Goal: Task Accomplishment & Management: Use online tool/utility

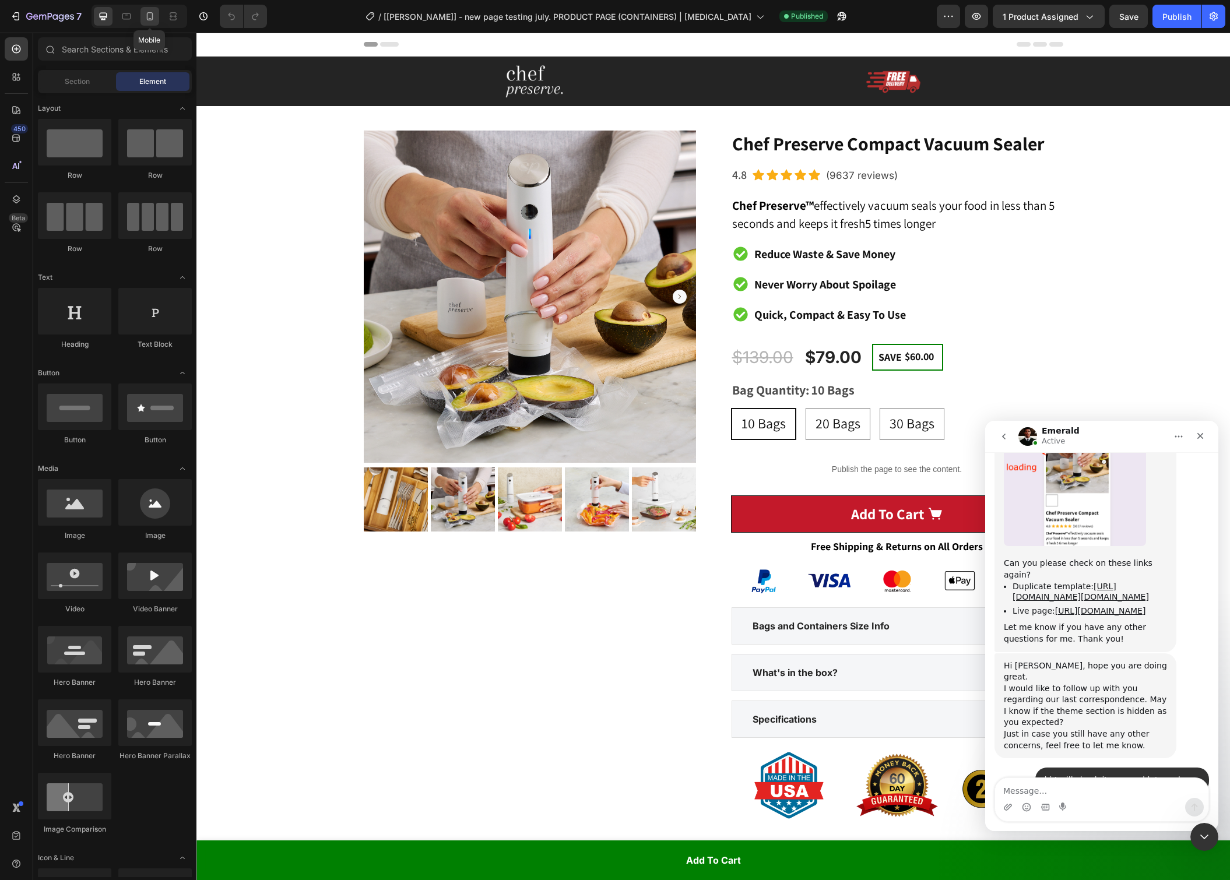
click at [153, 15] on icon at bounding box center [150, 16] width 12 height 12
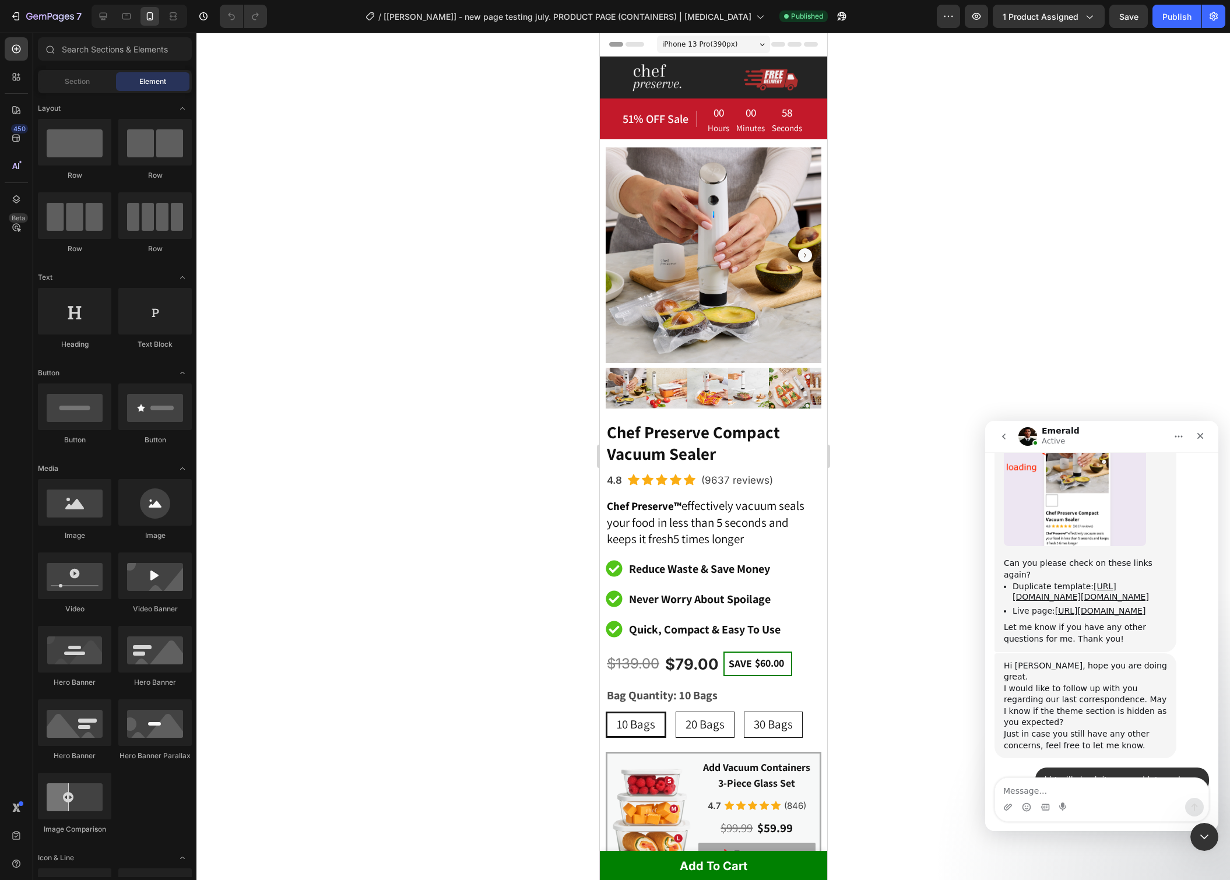
scroll to position [9289, 0]
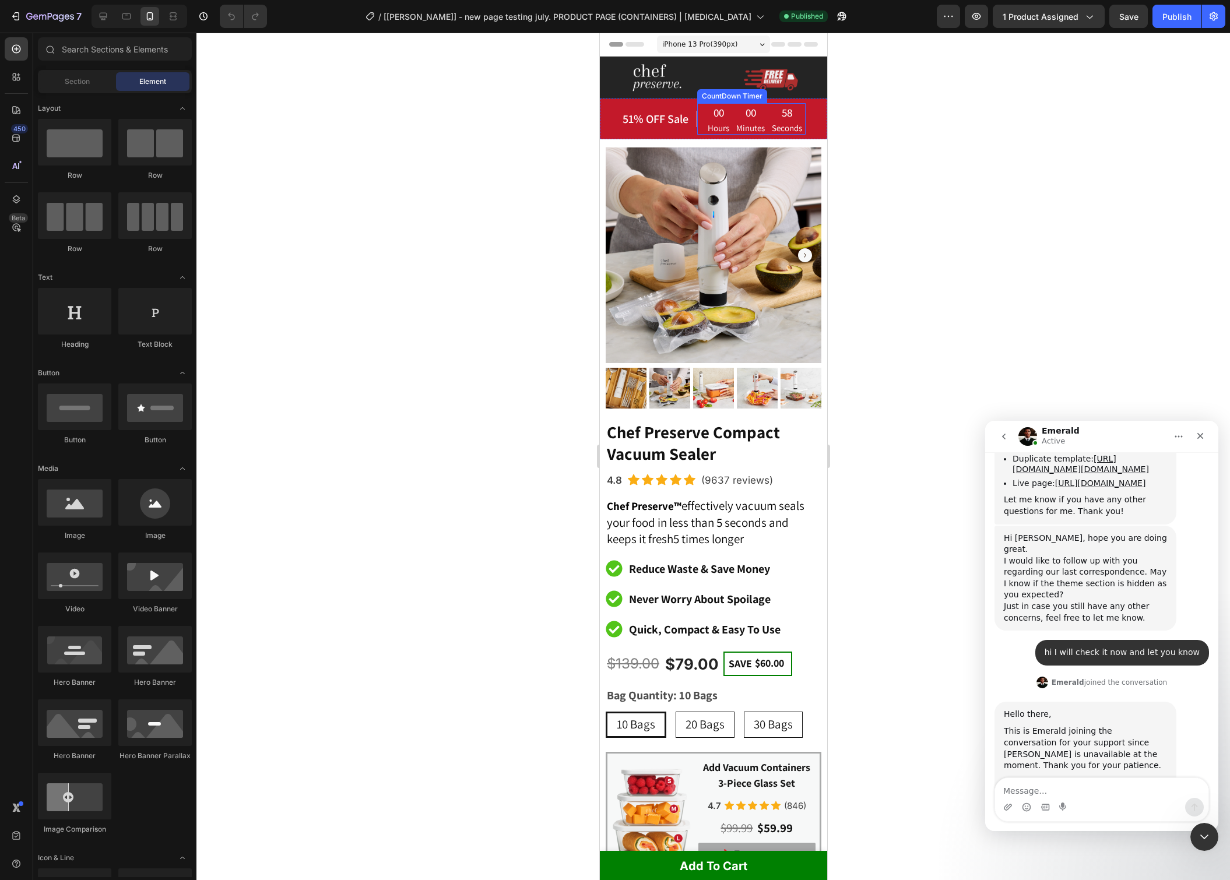
click at [787, 120] on div "58" at bounding box center [786, 112] width 30 height 17
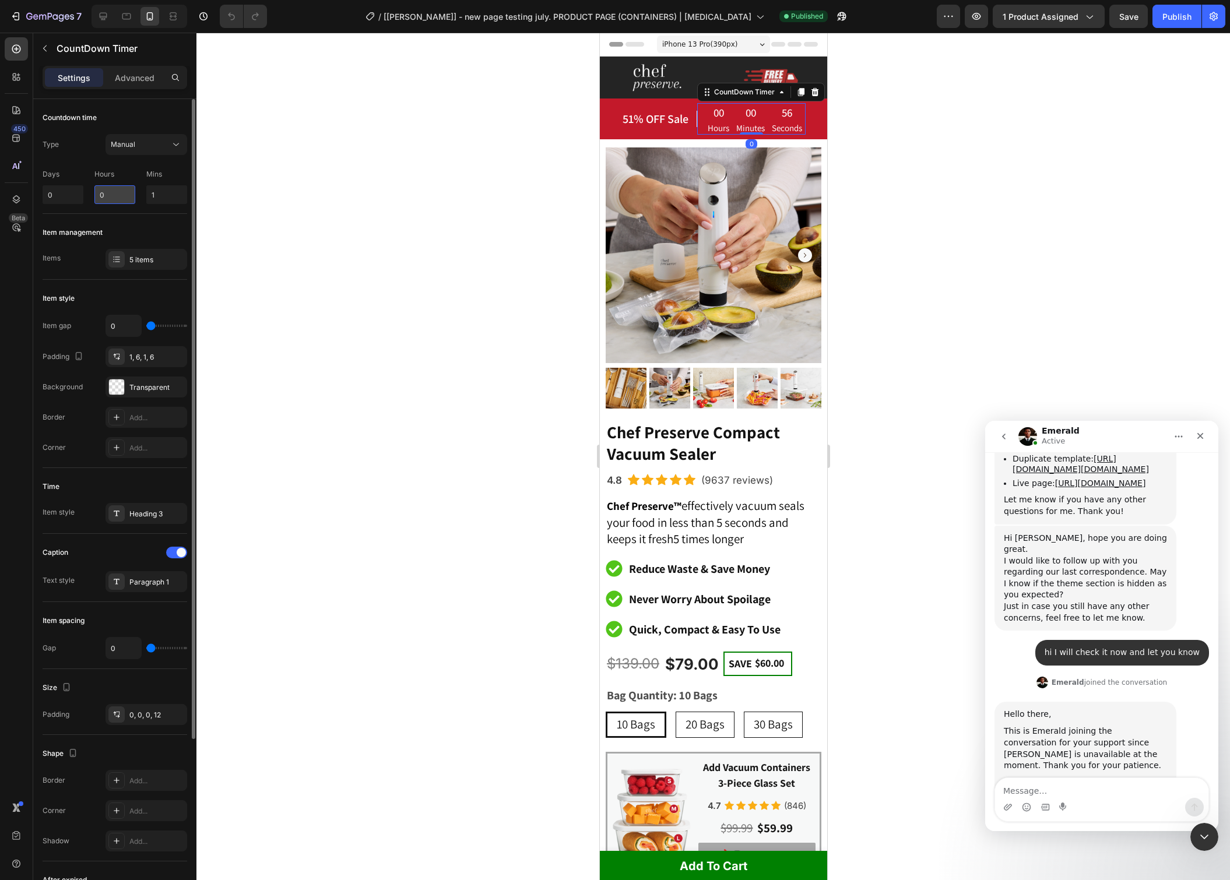
click at [113, 200] on input "0" at bounding box center [114, 194] width 41 height 19
type input "7"
click at [168, 193] on input "1" at bounding box center [166, 194] width 41 height 19
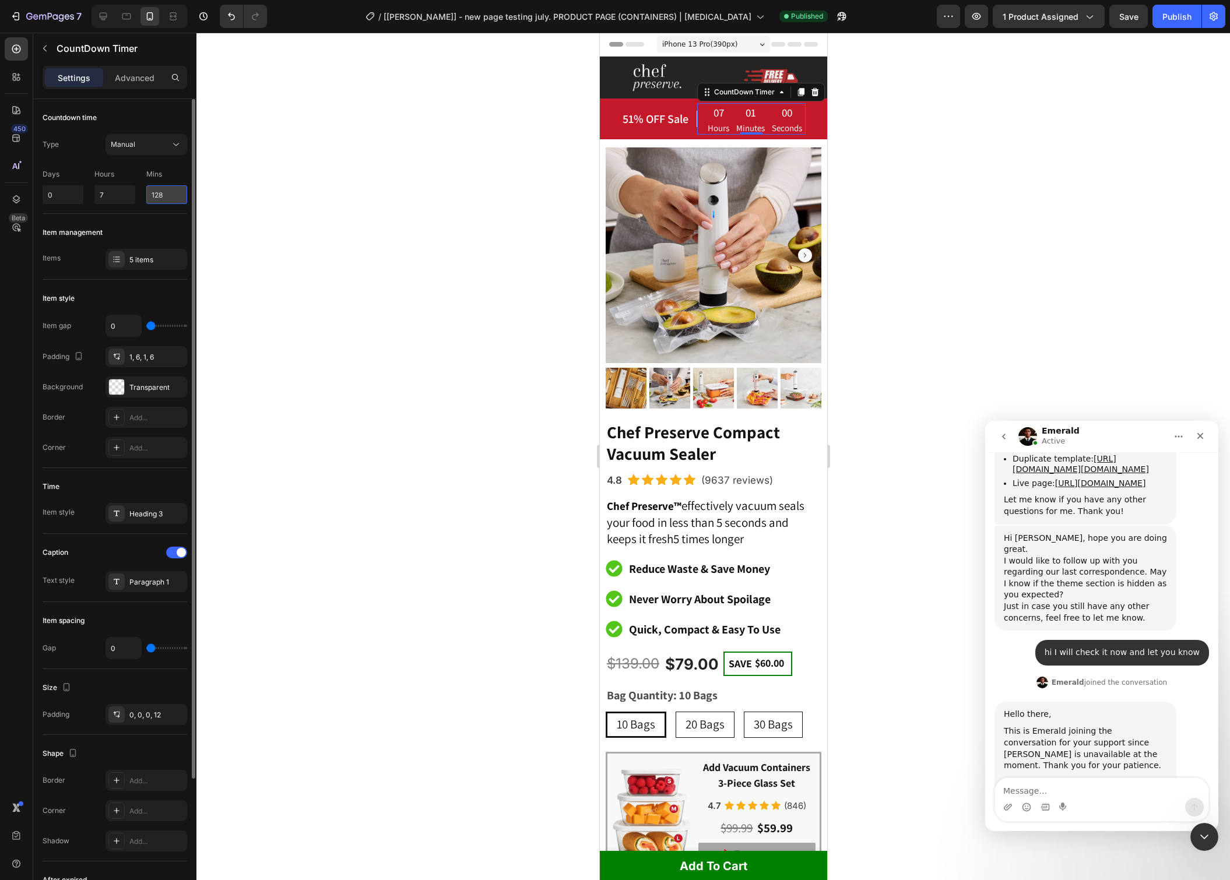
click at [168, 193] on input "128" at bounding box center [166, 194] width 41 height 19
type input "1"
type input "28"
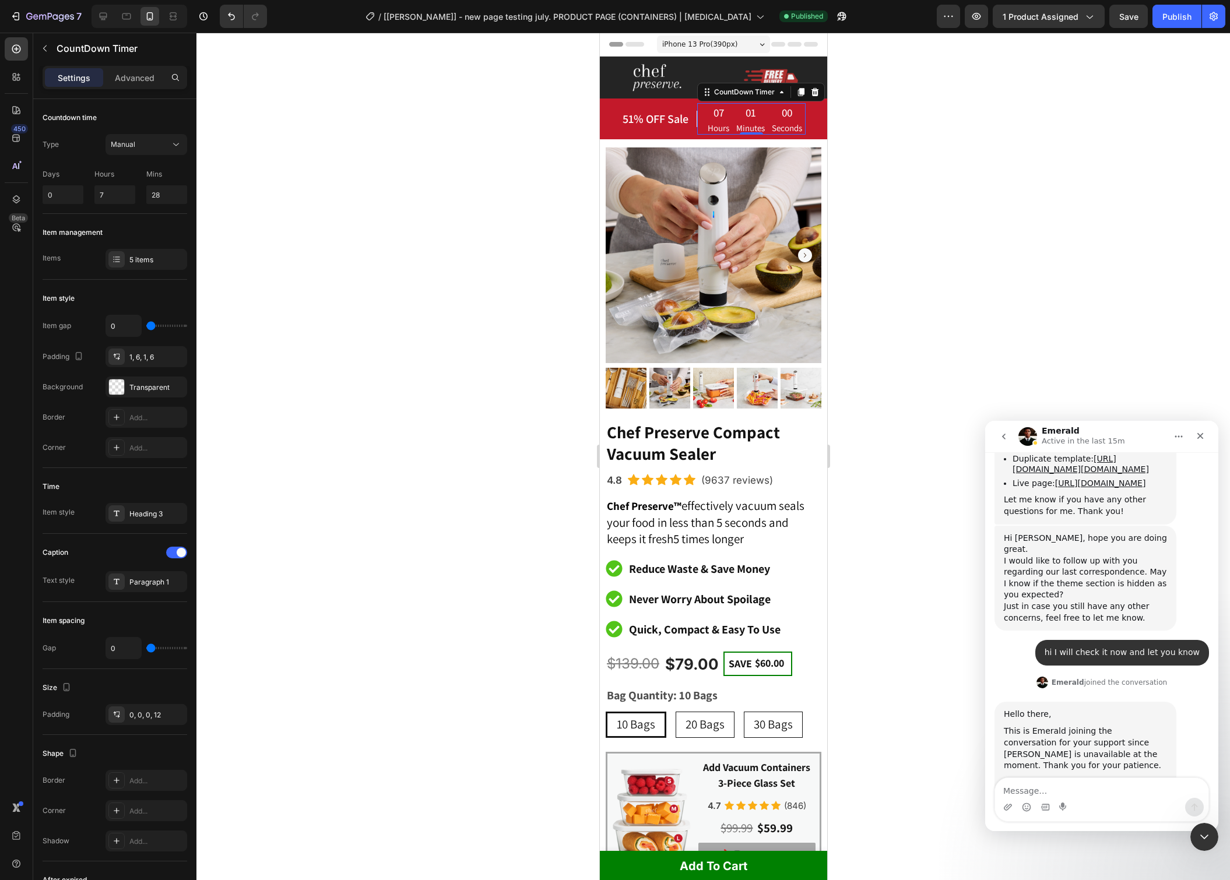
click at [410, 240] on div at bounding box center [713, 457] width 1034 height 848
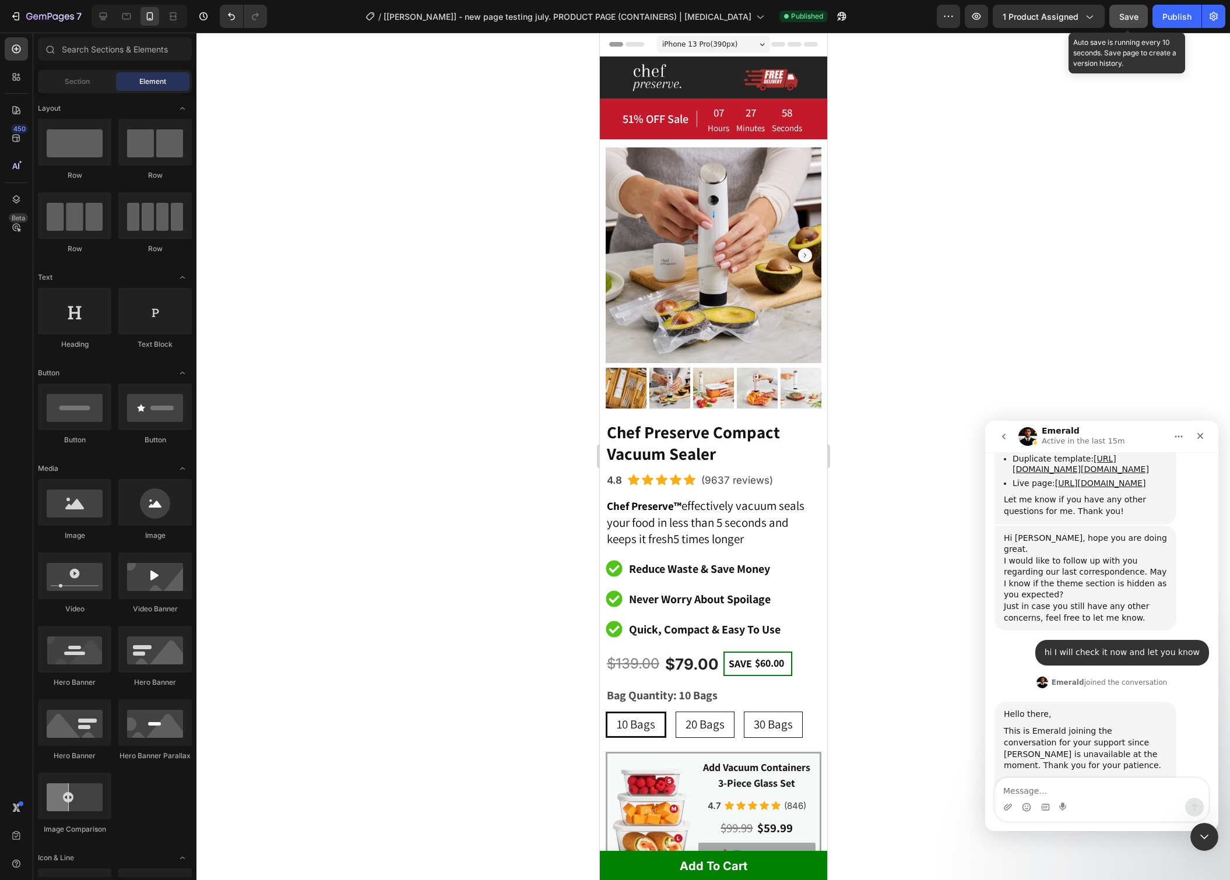
click at [1126, 27] on button "Save" at bounding box center [1128, 16] width 38 height 23
click at [1186, 24] on button "Publish" at bounding box center [1177, 16] width 49 height 23
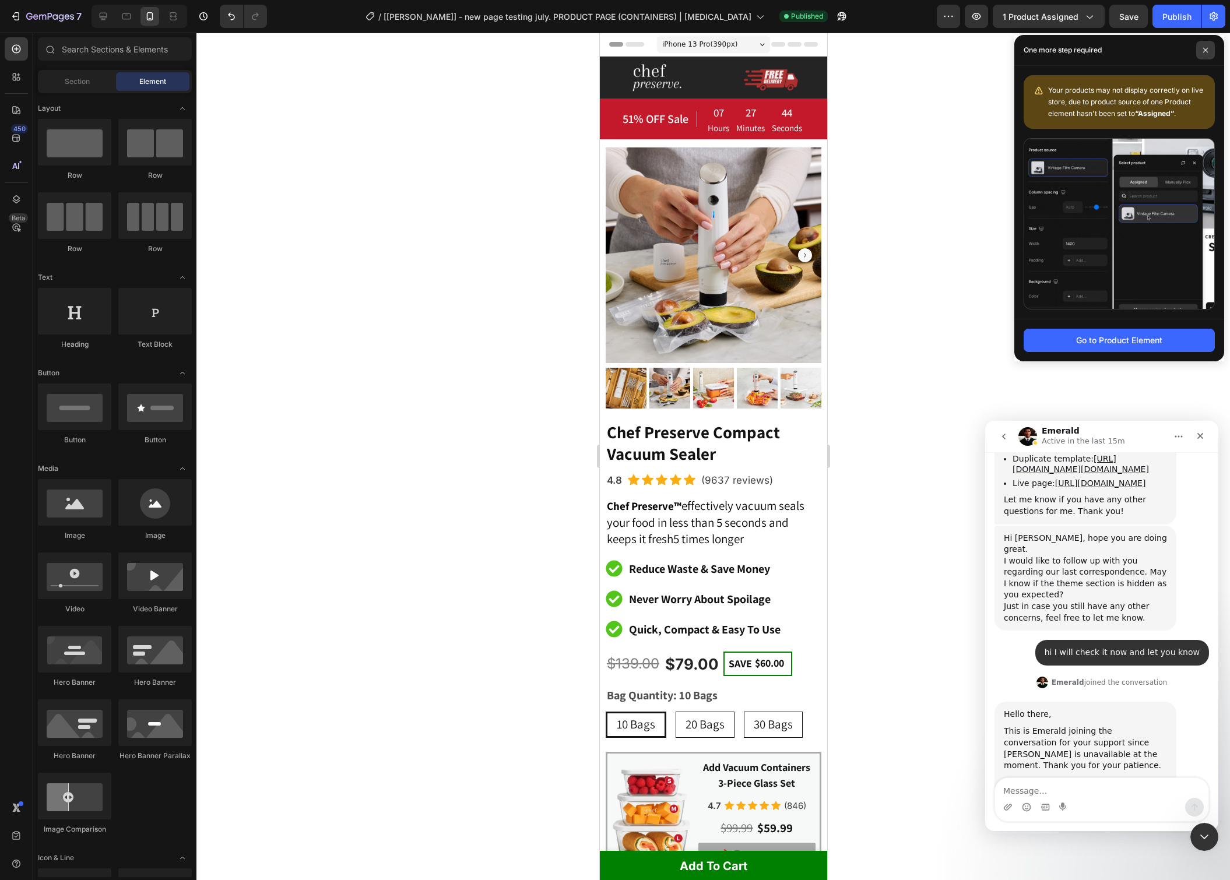
click at [1201, 54] on span at bounding box center [1205, 50] width 19 height 19
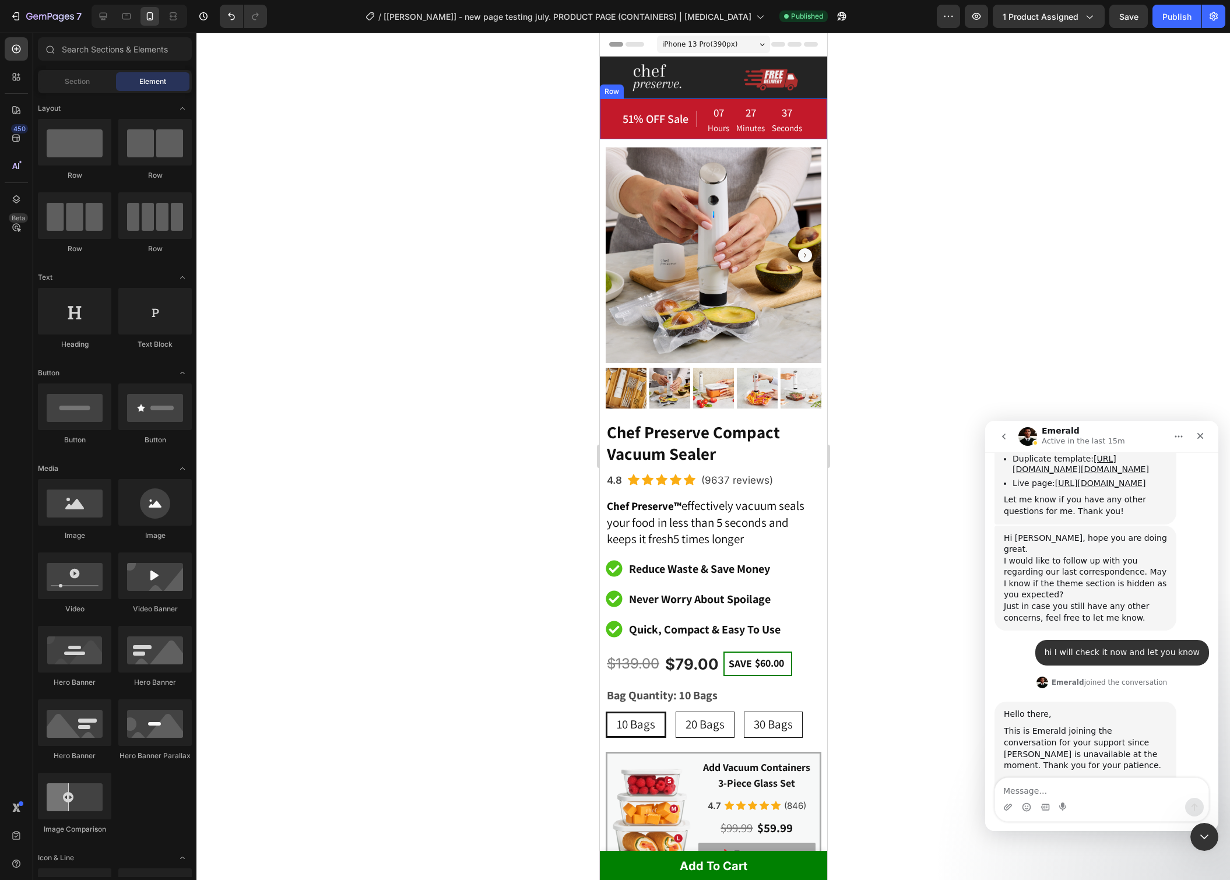
click at [813, 125] on div "51% OFF Sale Heading 07 Hours 27 Minutes 37 Seconds CountDown Timer Row" at bounding box center [712, 119] width 227 height 40
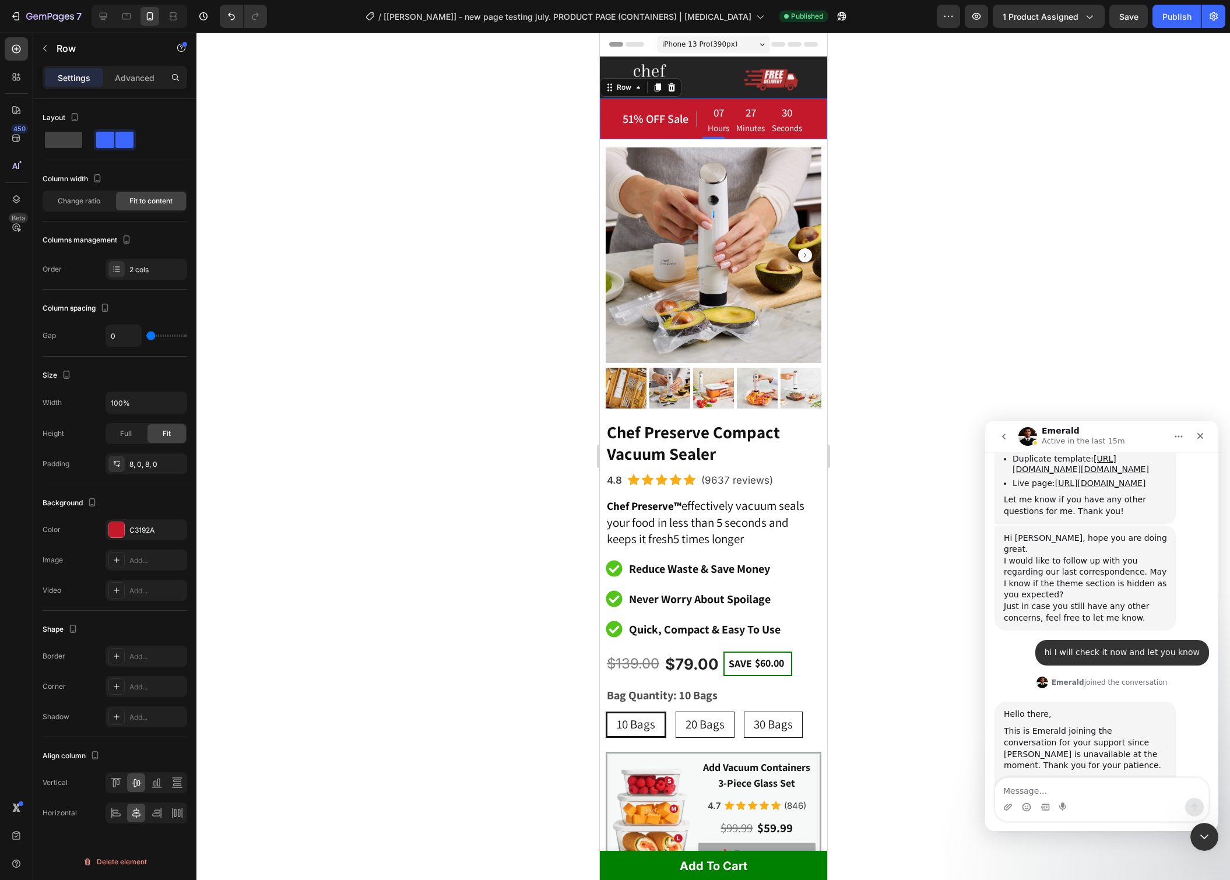
click at [610, 134] on div "51% OFF Sale Heading 07 Hours 27 Minutes 30 Seconds CountDown Timer Row 0" at bounding box center [712, 119] width 227 height 40
drag, startPoint x: 871, startPoint y: 128, endPoint x: 840, endPoint y: 115, distance: 34.0
click at [871, 128] on div at bounding box center [713, 457] width 1034 height 848
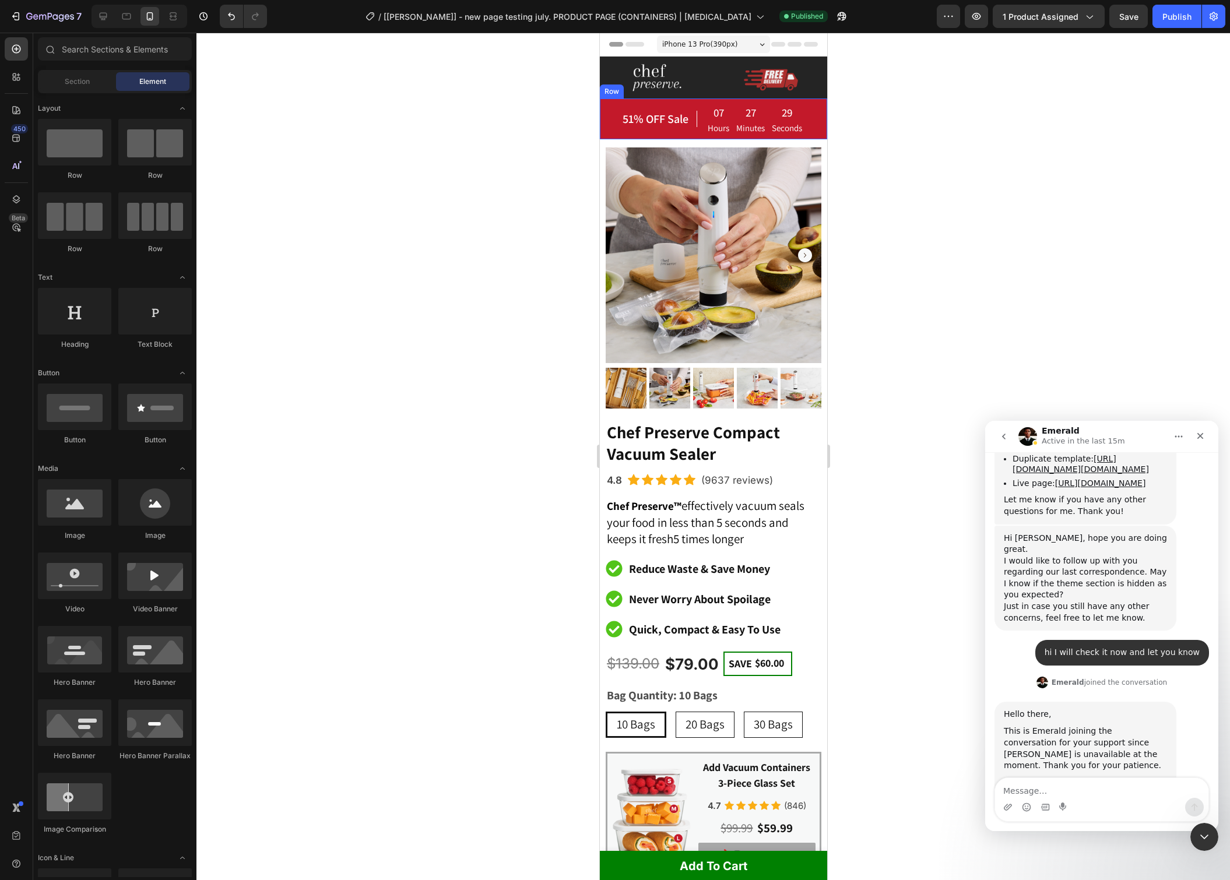
click at [817, 103] on div "51% OFF Sale Heading 07 Hours 27 Minutes 29 Seconds CountDown Timer Row" at bounding box center [712, 119] width 227 height 40
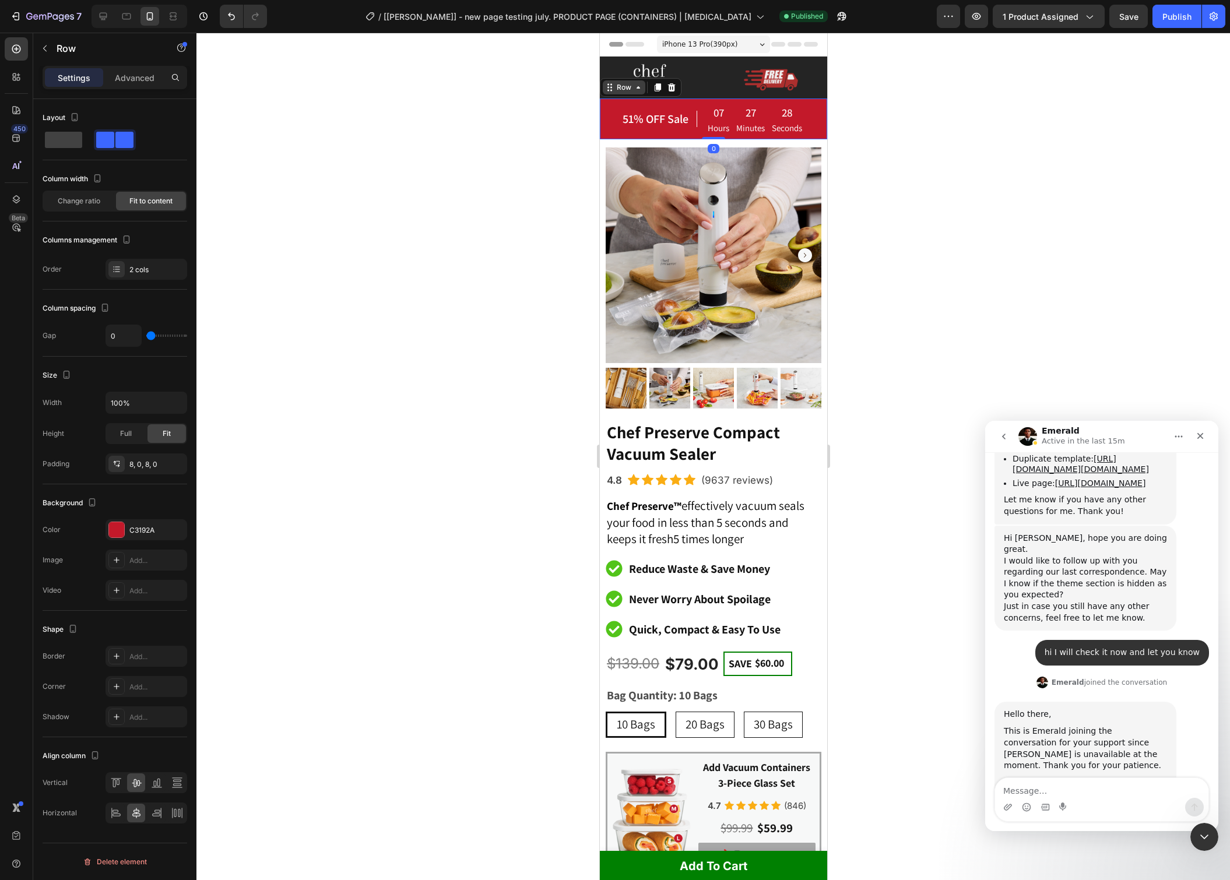
click at [616, 86] on div "Row" at bounding box center [623, 87] width 19 height 10
click at [620, 73] on div "Section" at bounding box center [619, 67] width 39 height 19
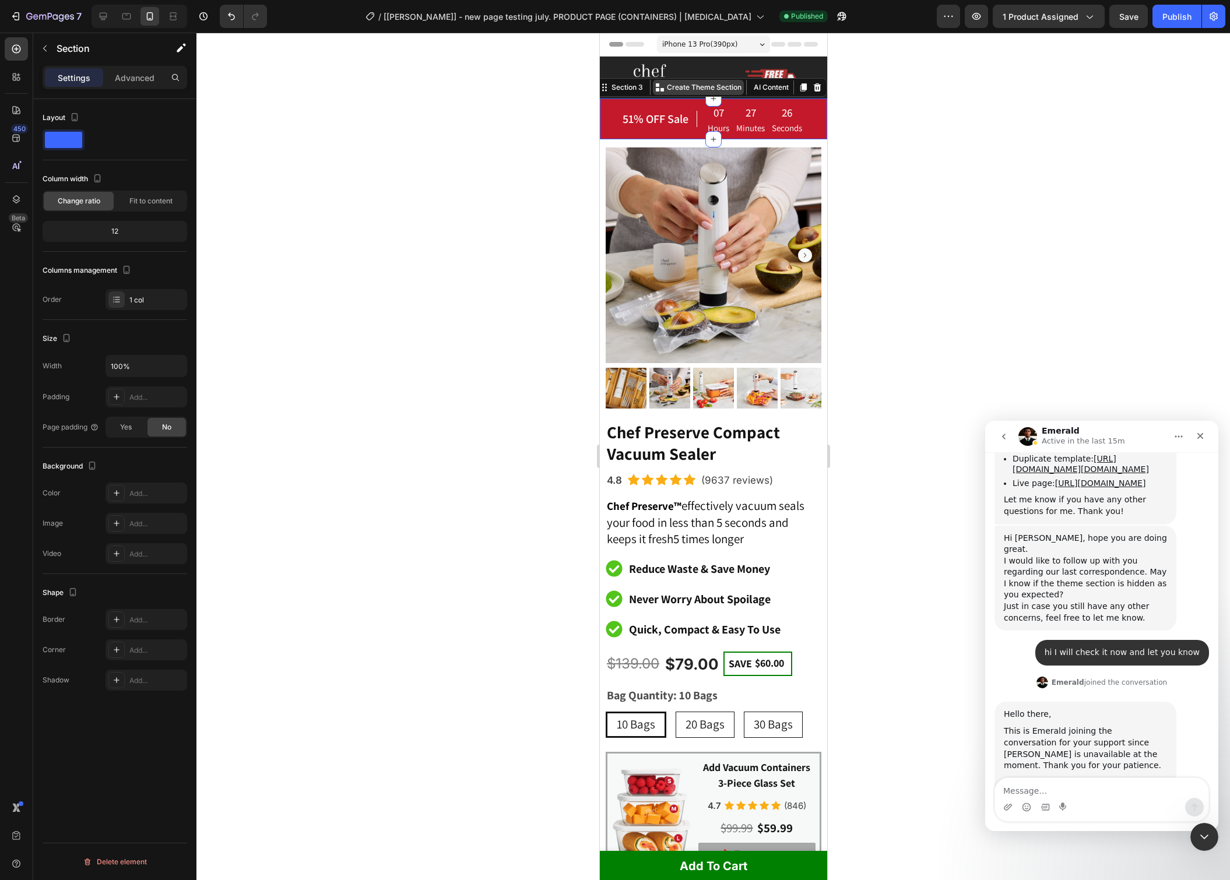
click at [710, 85] on p "Create Theme Section" at bounding box center [703, 87] width 75 height 10
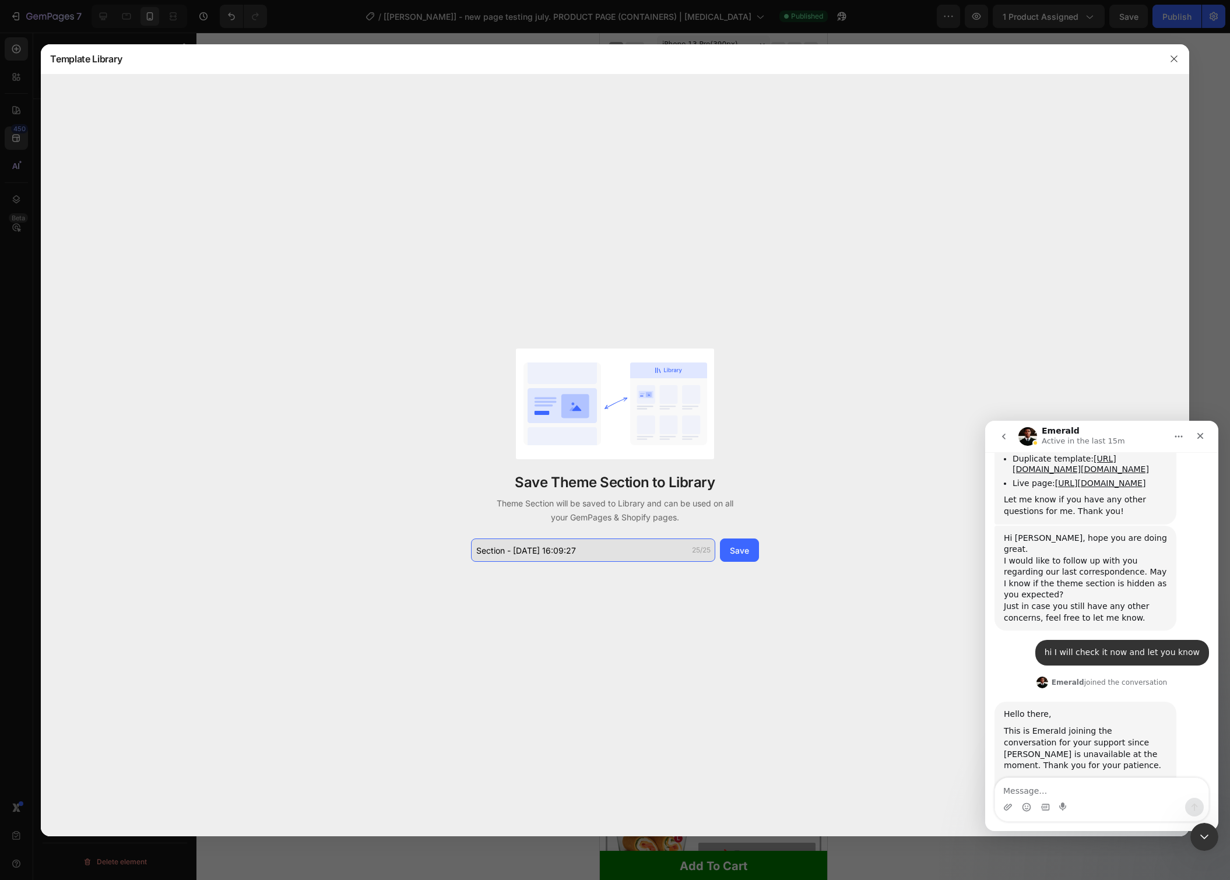
click at [599, 548] on input "Section - Sep 27 16:09:27" at bounding box center [593, 550] width 244 height 23
type input "t"
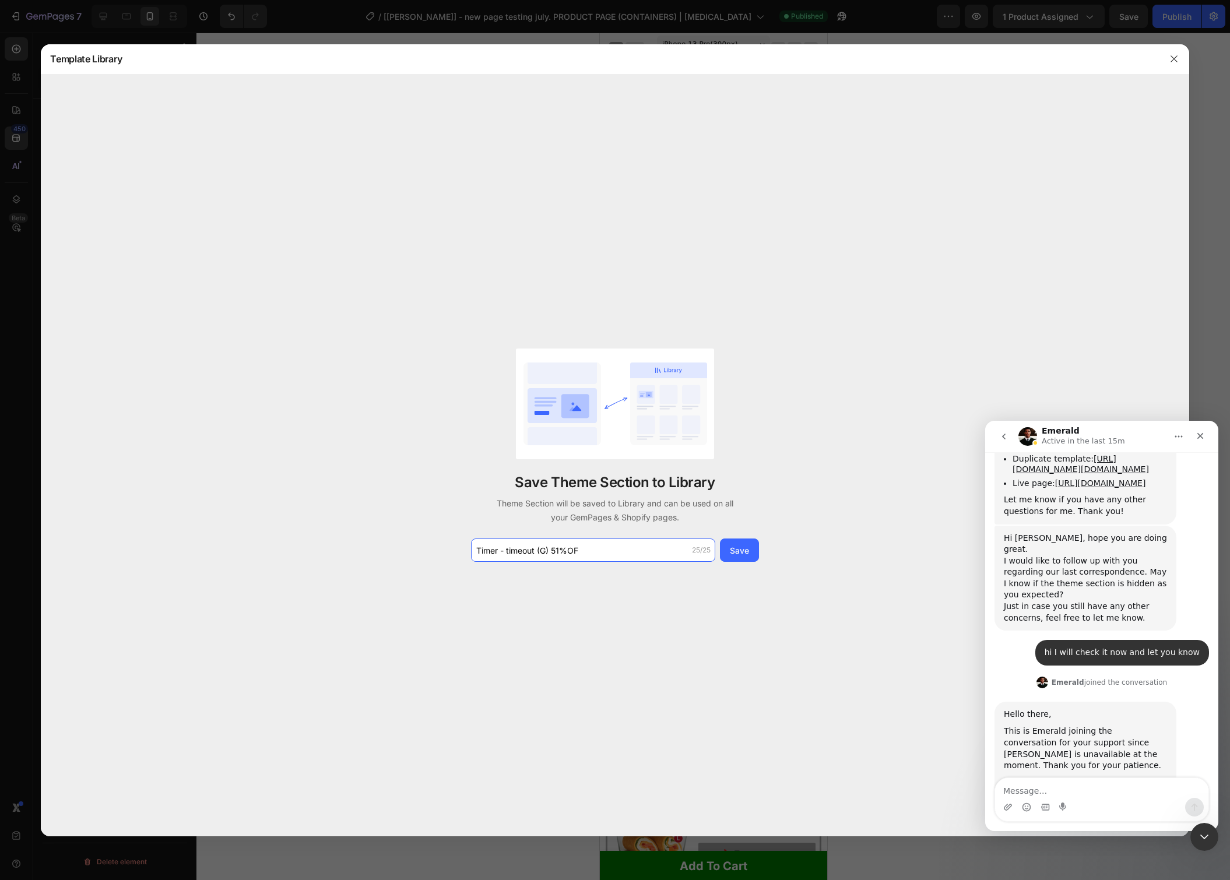
drag, startPoint x: 507, startPoint y: 550, endPoint x: 512, endPoint y: 592, distance: 41.8
click at [507, 550] on input "Timer - timeout (G) 51%OF" at bounding box center [593, 550] width 244 height 23
click at [574, 548] on input "Timer-timeout (G) 51%OF" at bounding box center [593, 550] width 244 height 23
type input "Timer-timeout (G) 51%OFF"
click at [743, 550] on div "Save" at bounding box center [739, 551] width 19 height 12
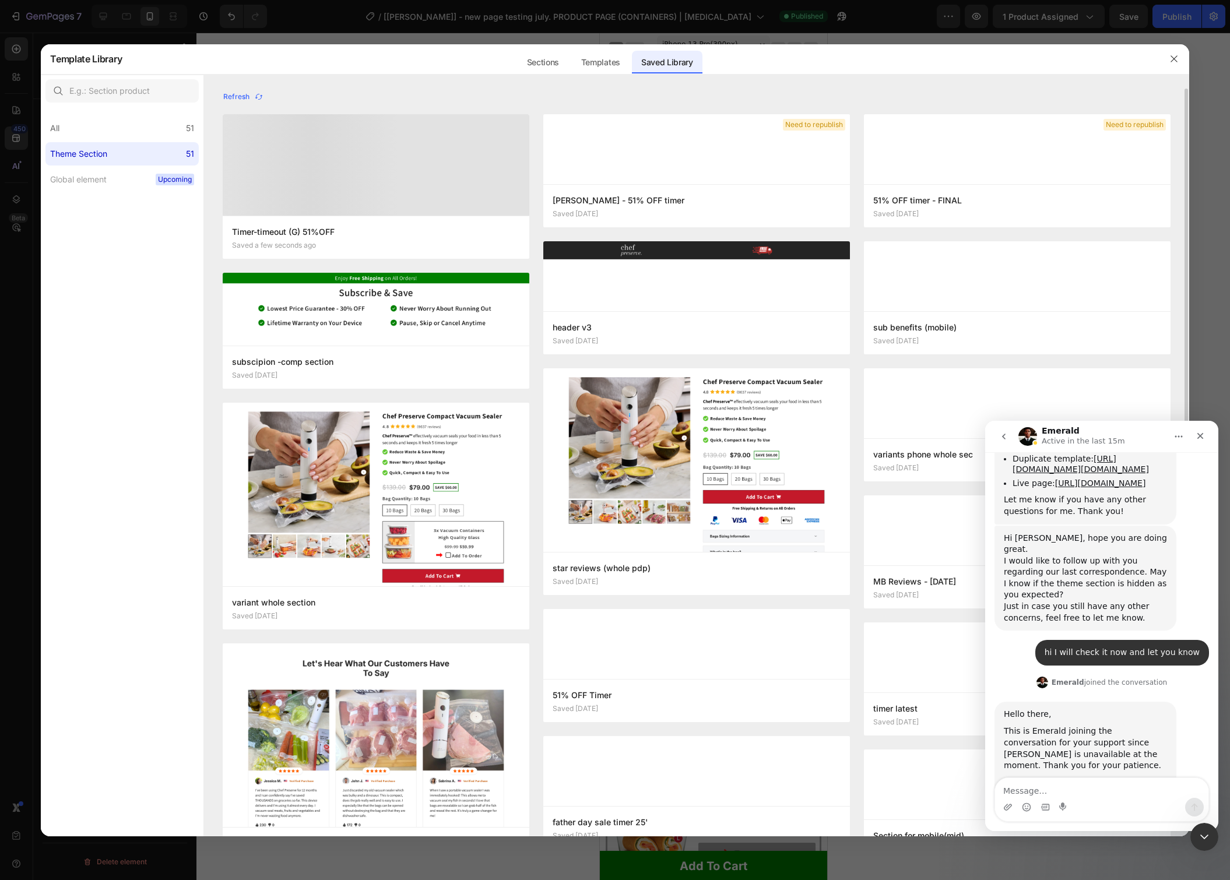
click at [374, 173] on div at bounding box center [376, 164] width 307 height 101
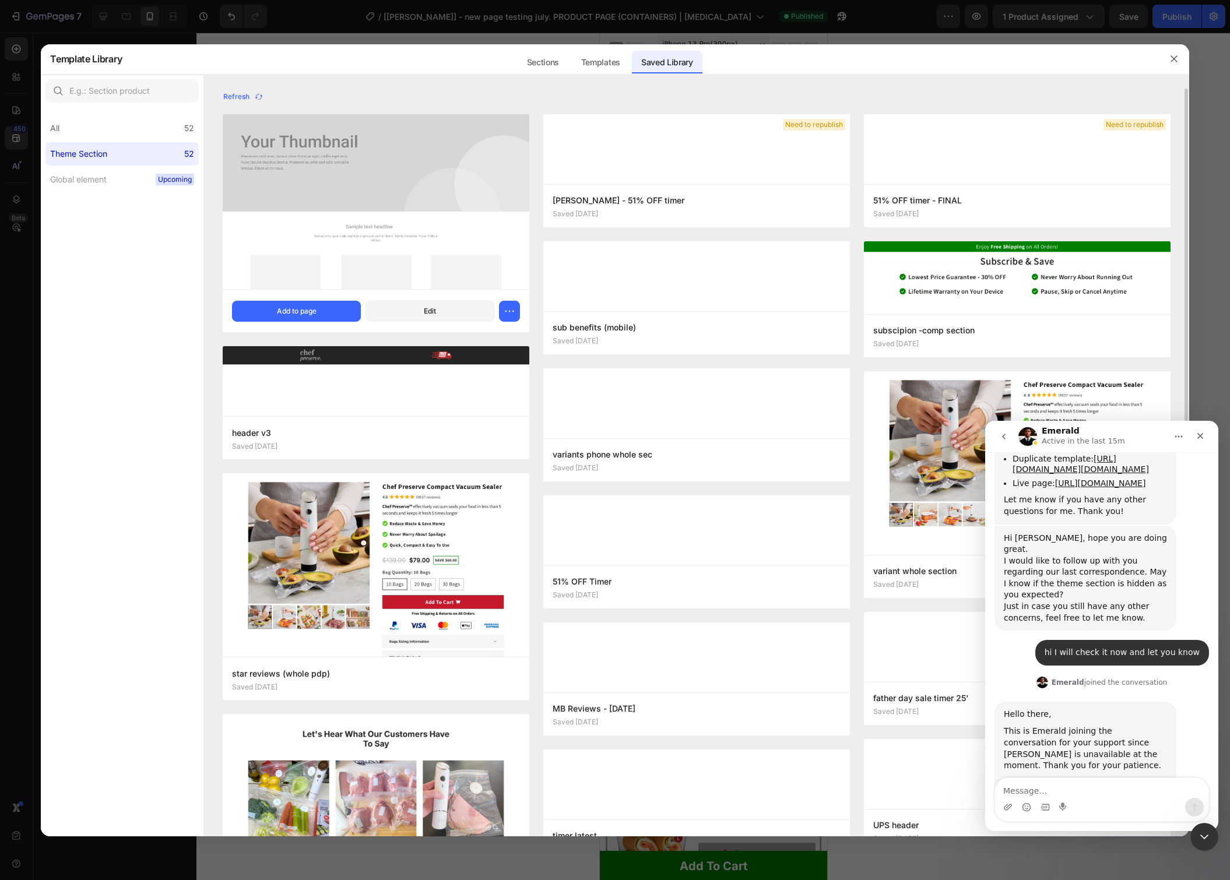
click at [353, 168] on img at bounding box center [376, 201] width 307 height 175
click at [417, 305] on button "Edit" at bounding box center [430, 311] width 129 height 21
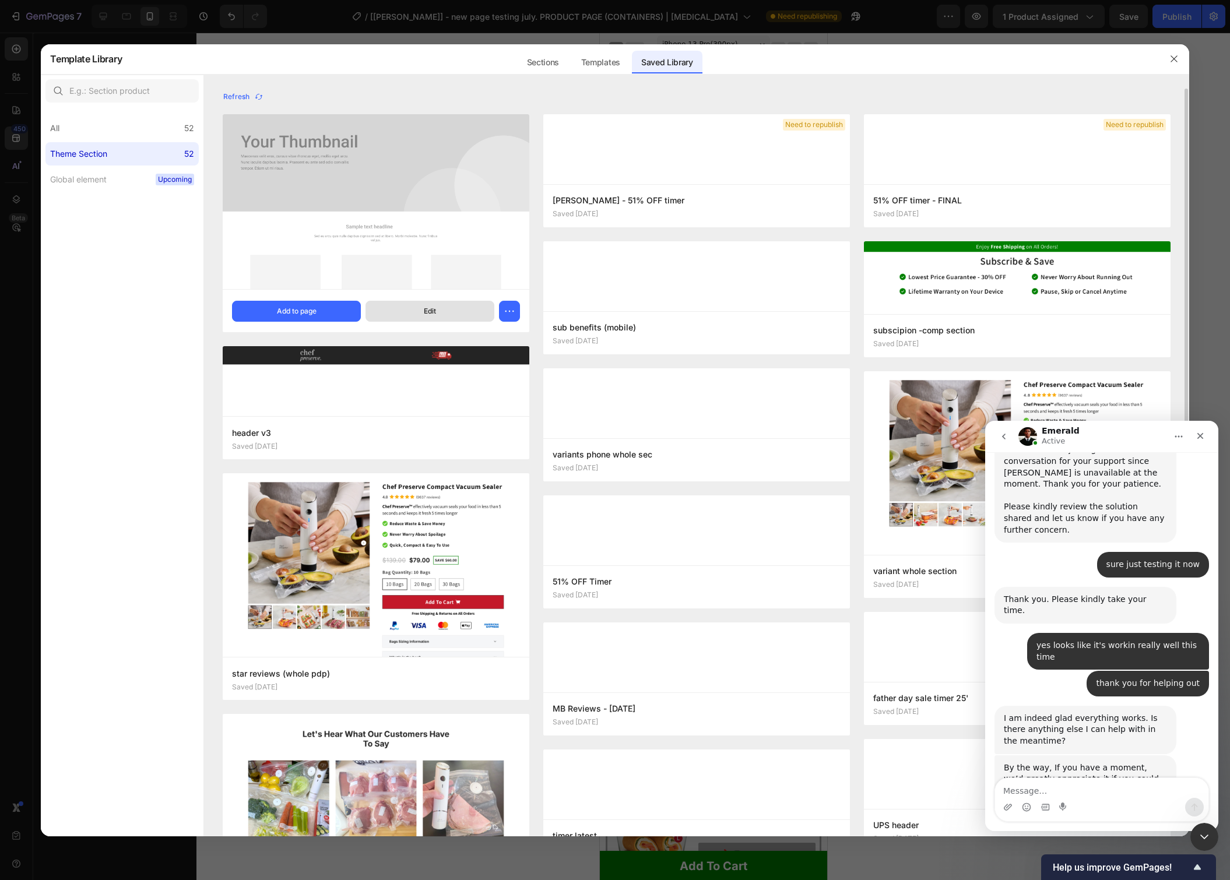
scroll to position [9572, 0]
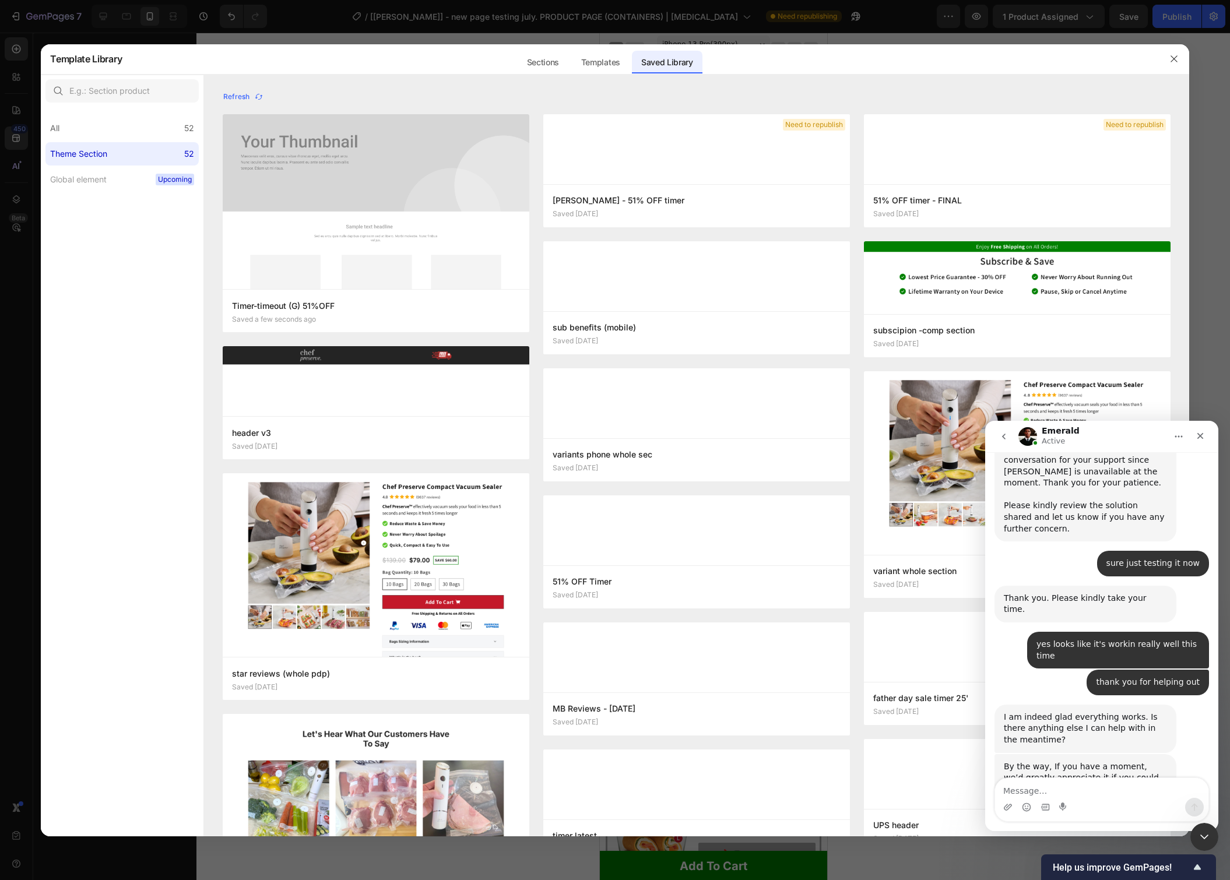
drag, startPoint x: 1168, startPoint y: 60, endPoint x: 1206, endPoint y: 227, distance: 171.6
click at [1168, 60] on button "button" at bounding box center [1174, 59] width 19 height 19
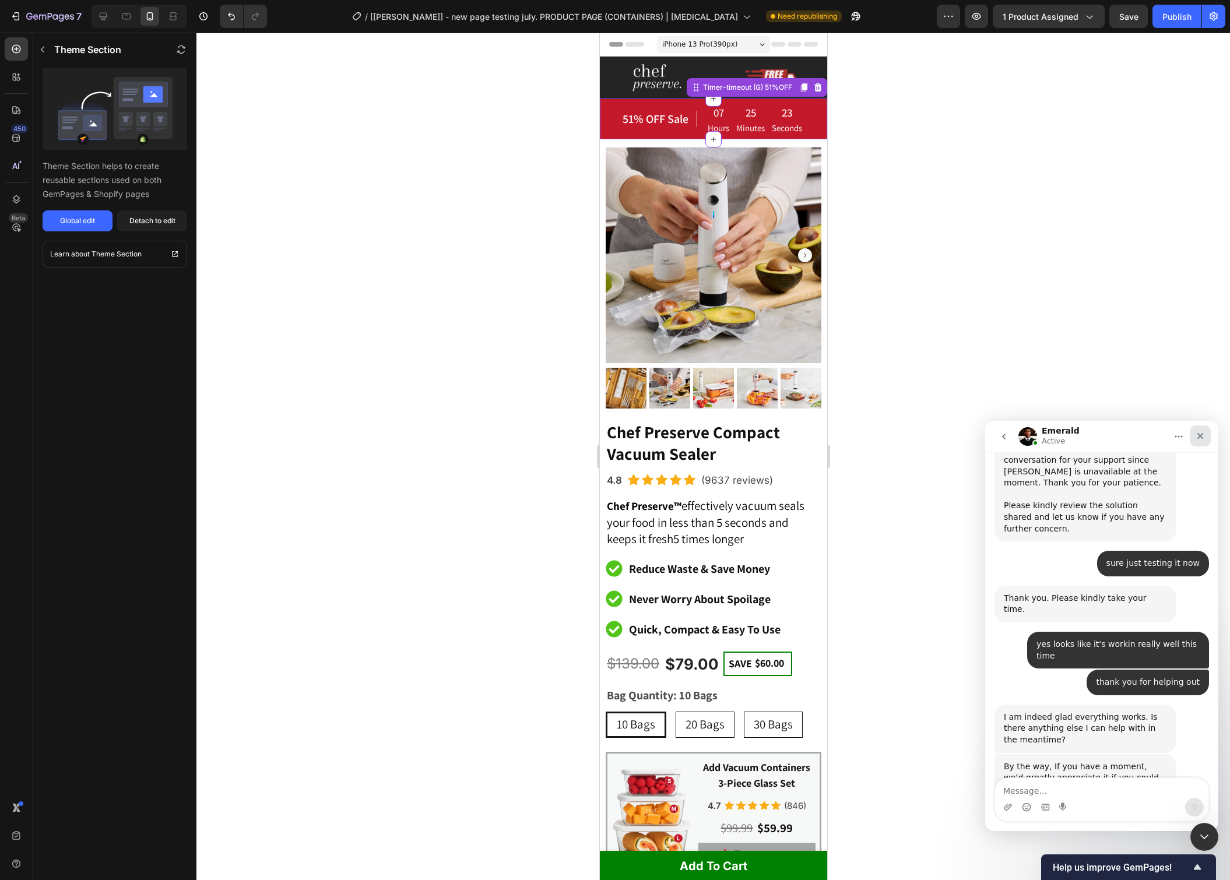
click at [1203, 434] on icon "Close" at bounding box center [1200, 435] width 9 height 9
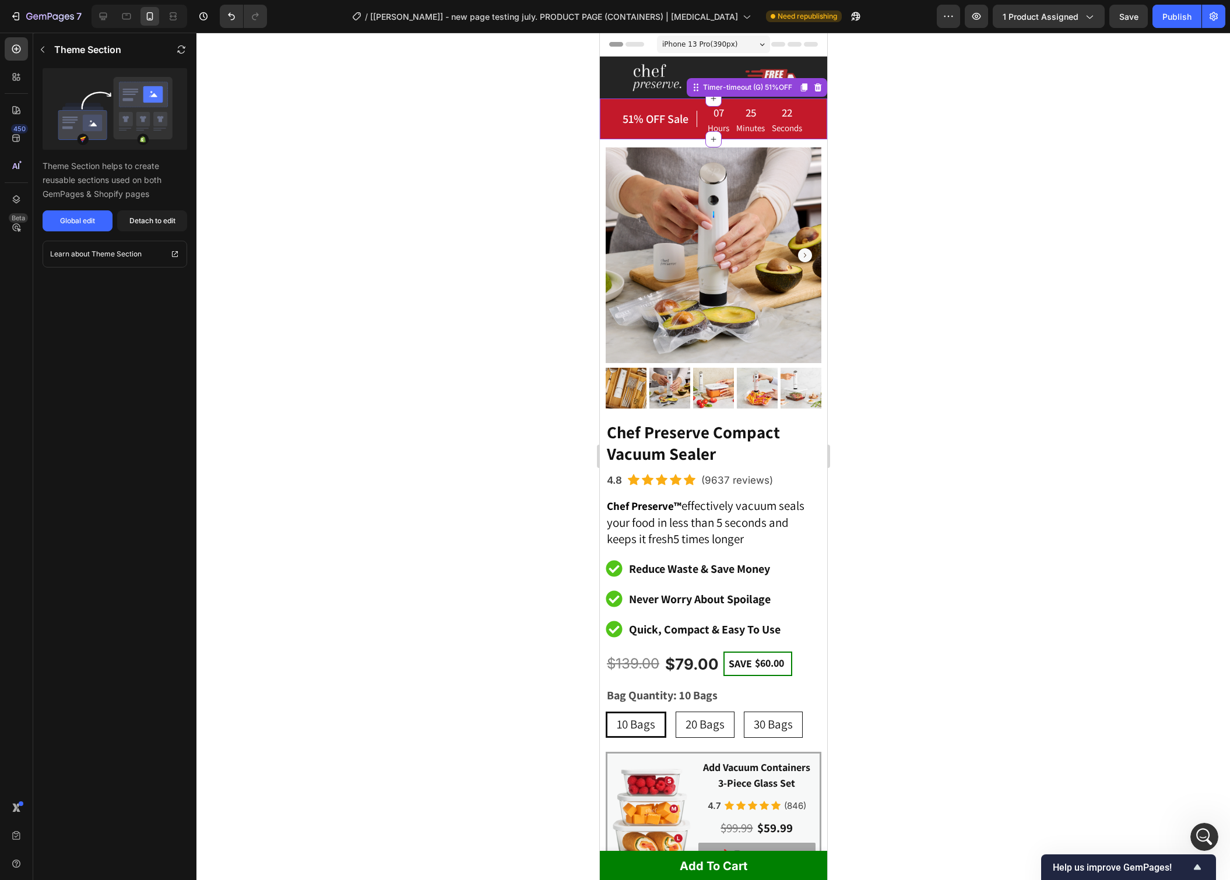
scroll to position [0, 0]
click at [1035, 208] on div at bounding box center [713, 457] width 1034 height 848
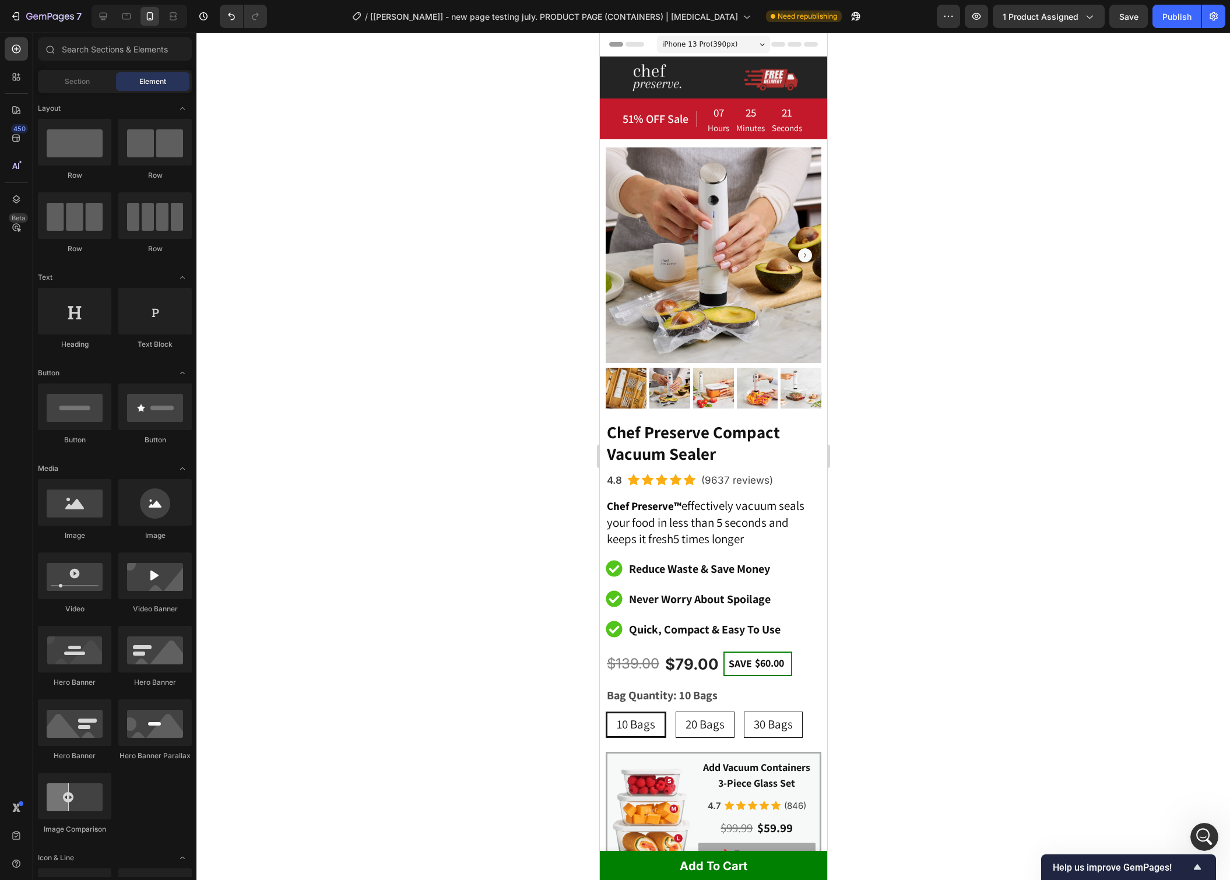
scroll to position [9572, 0]
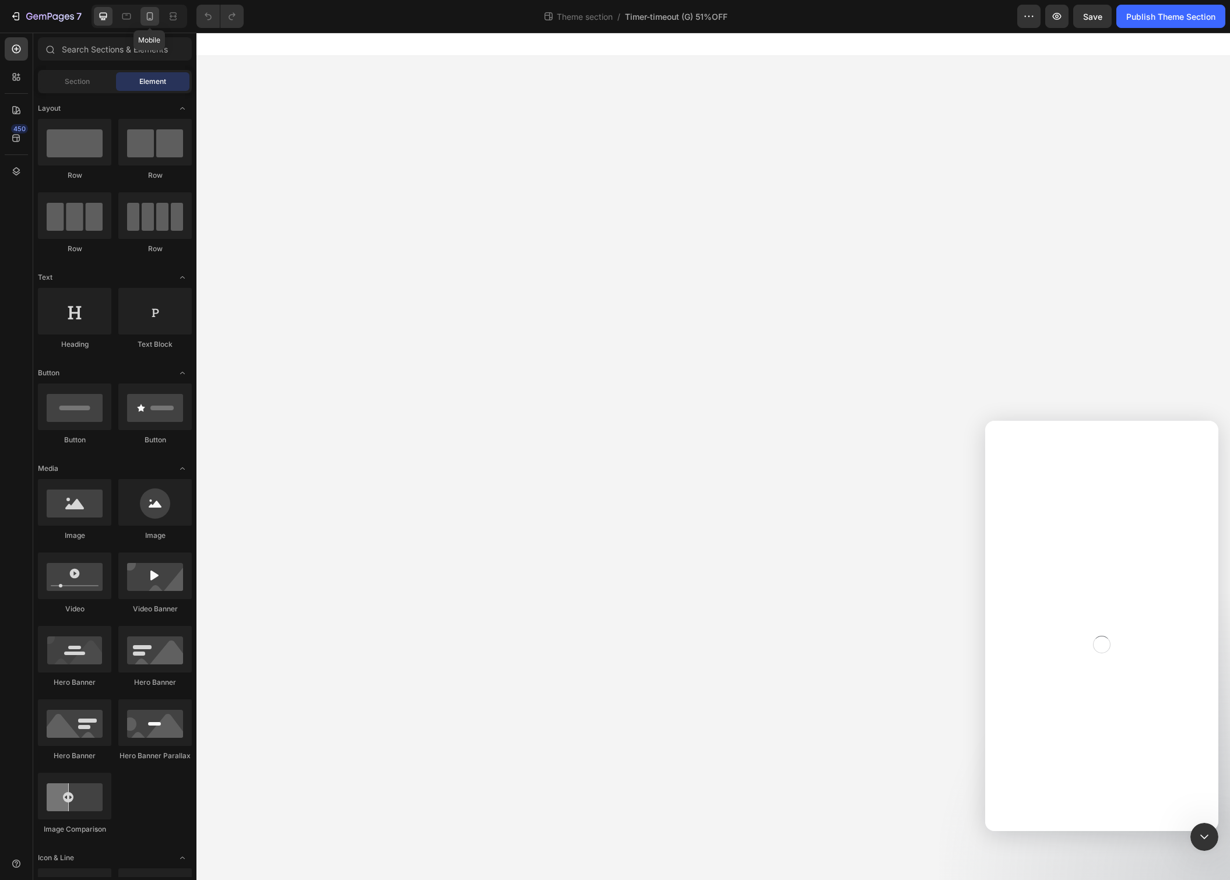
click at [146, 16] on icon at bounding box center [150, 16] width 12 height 12
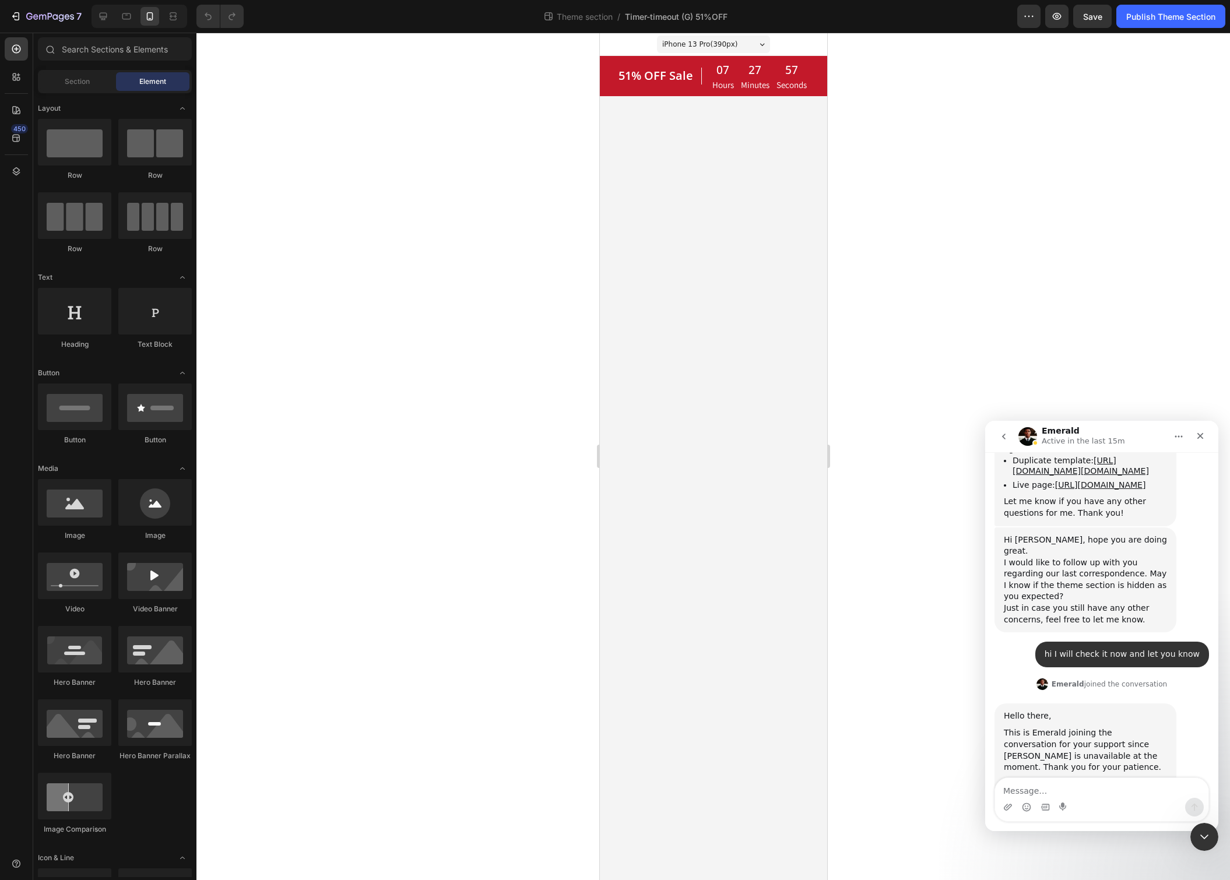
scroll to position [9289, 0]
click at [645, 93] on div "51% OFF Sale Heading 07 Hours 27 Minutes 57 Seconds CountDown Timer Row" at bounding box center [712, 76] width 227 height 40
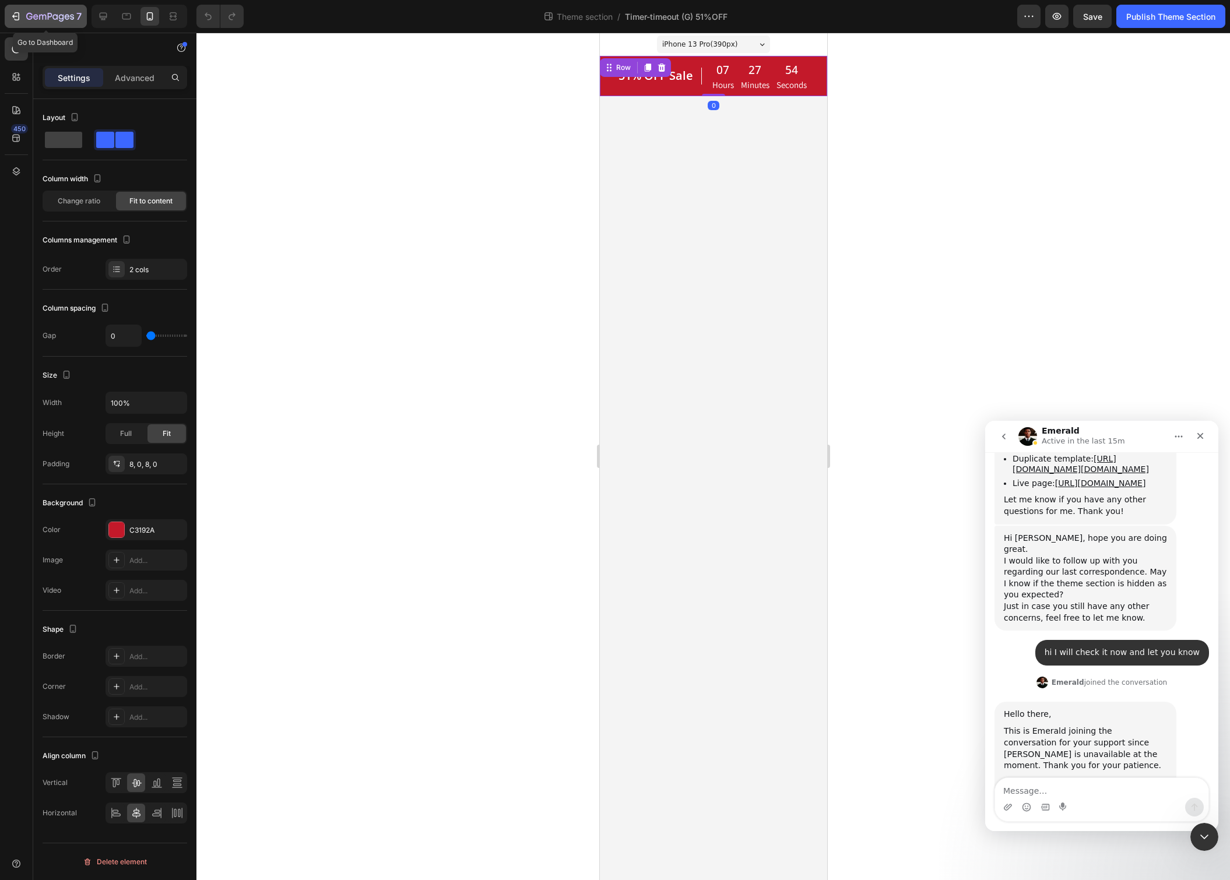
click at [48, 22] on icon "button" at bounding box center [50, 17] width 48 height 10
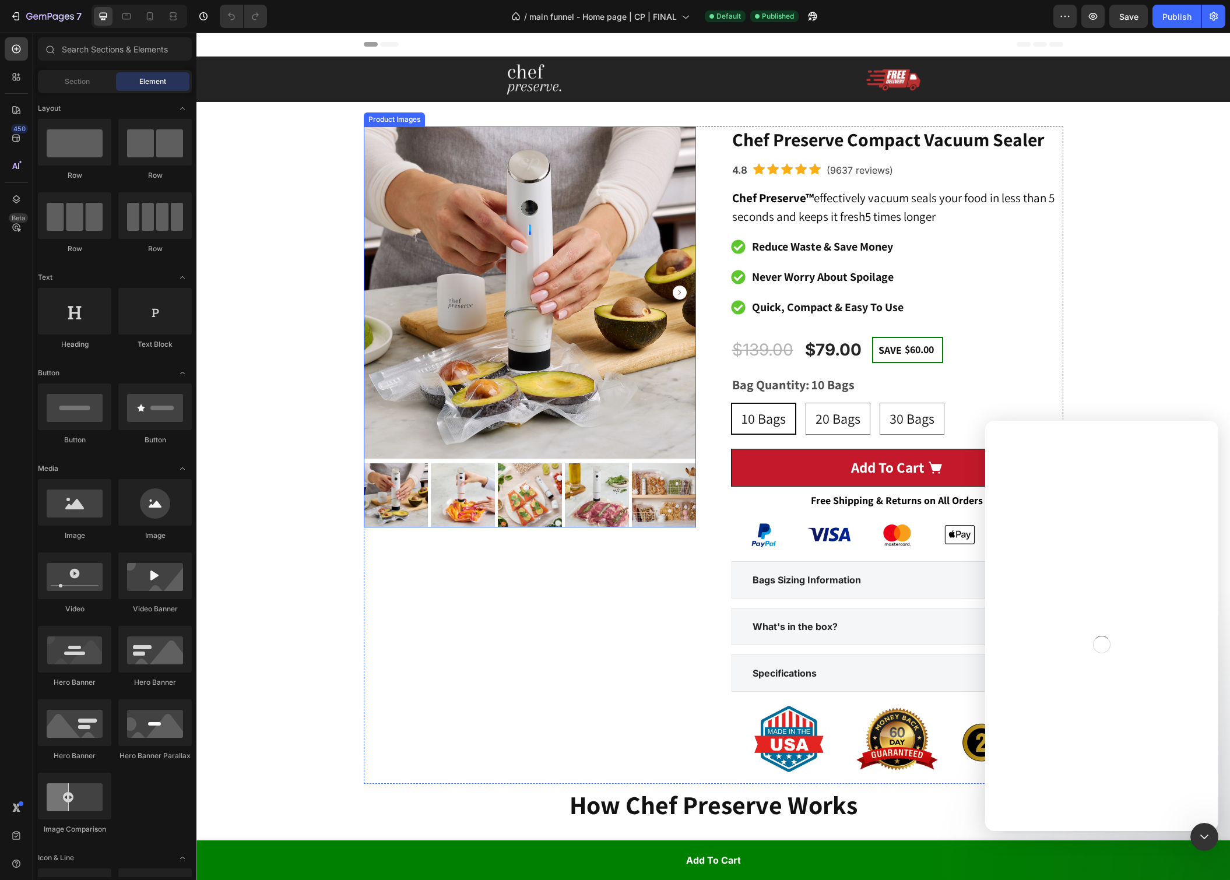
radio input "true"
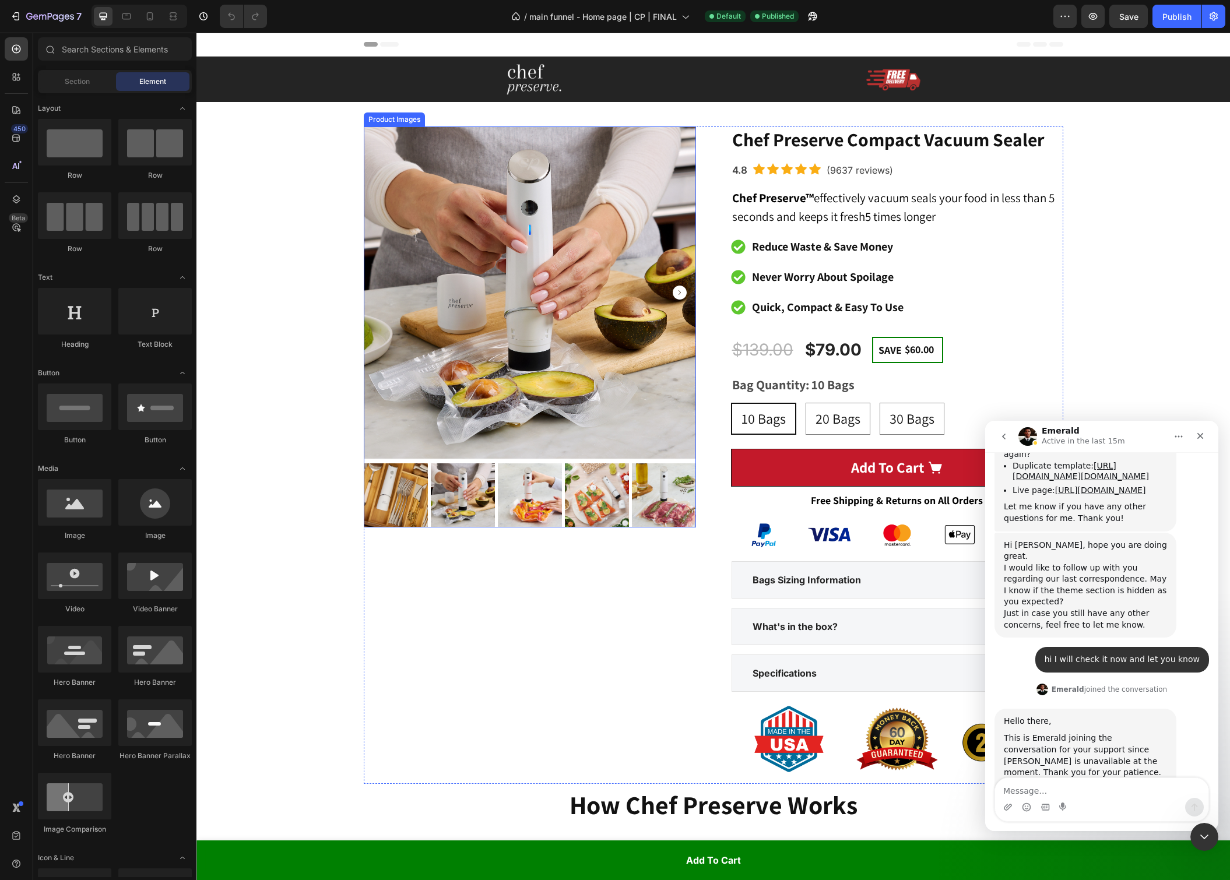
scroll to position [9289, 0]
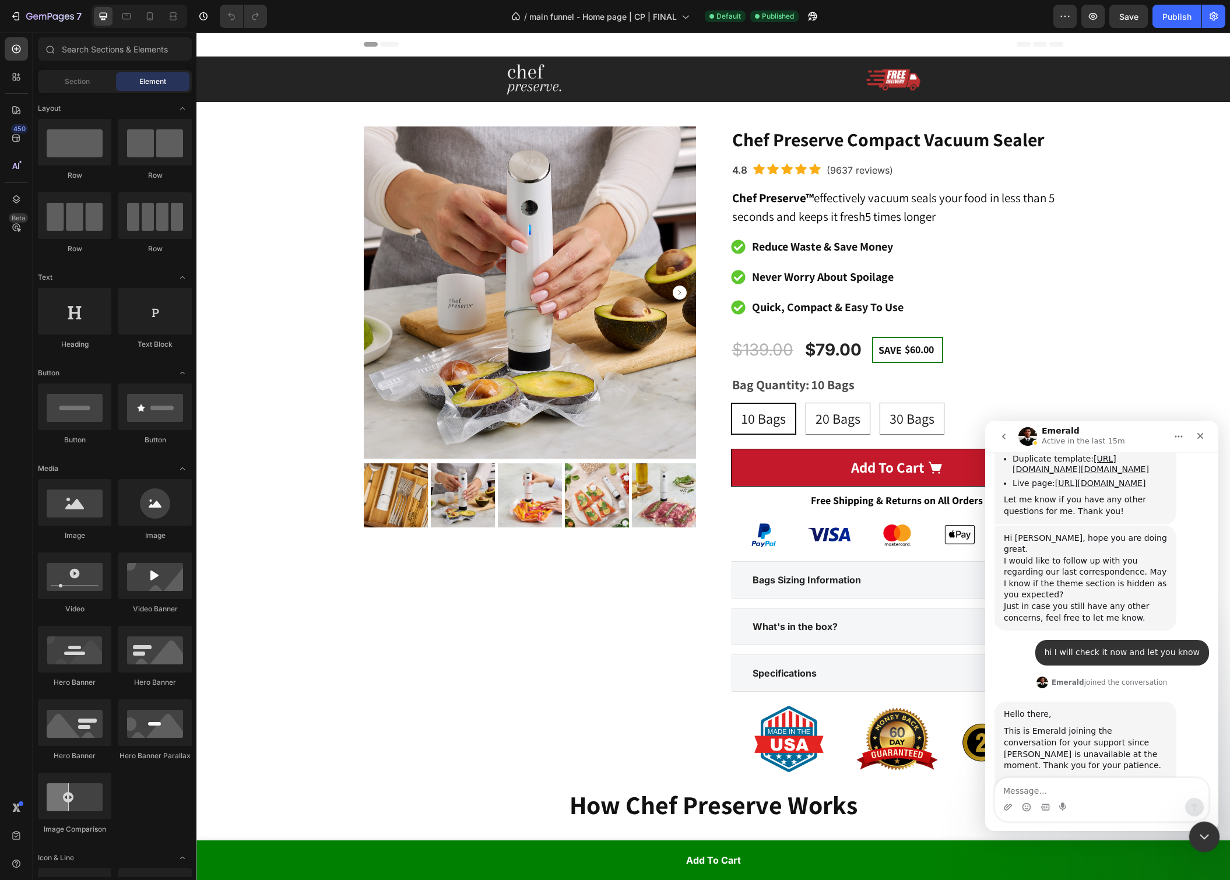
click at [1200, 841] on icon "Close Intercom Messenger" at bounding box center [1203, 835] width 14 height 14
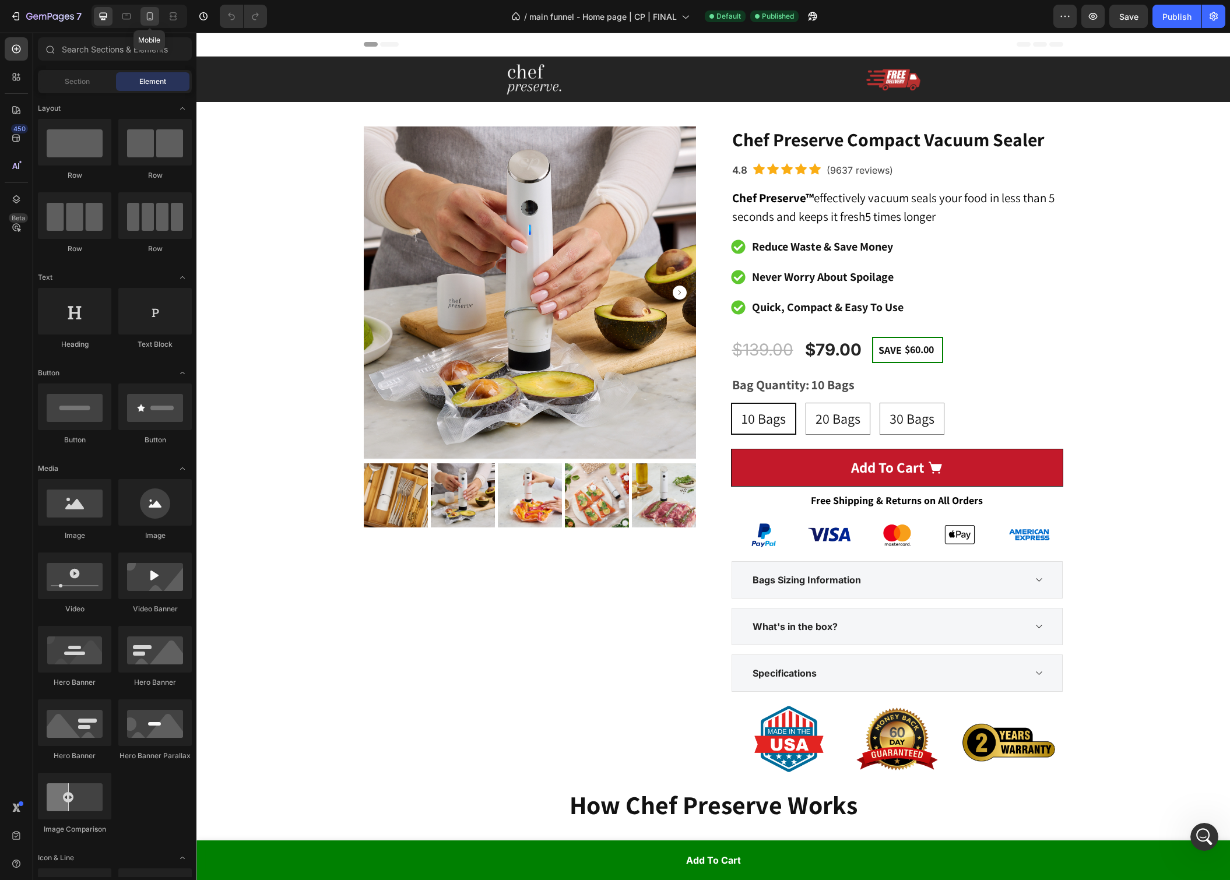
click at [152, 23] on div at bounding box center [150, 16] width 19 height 19
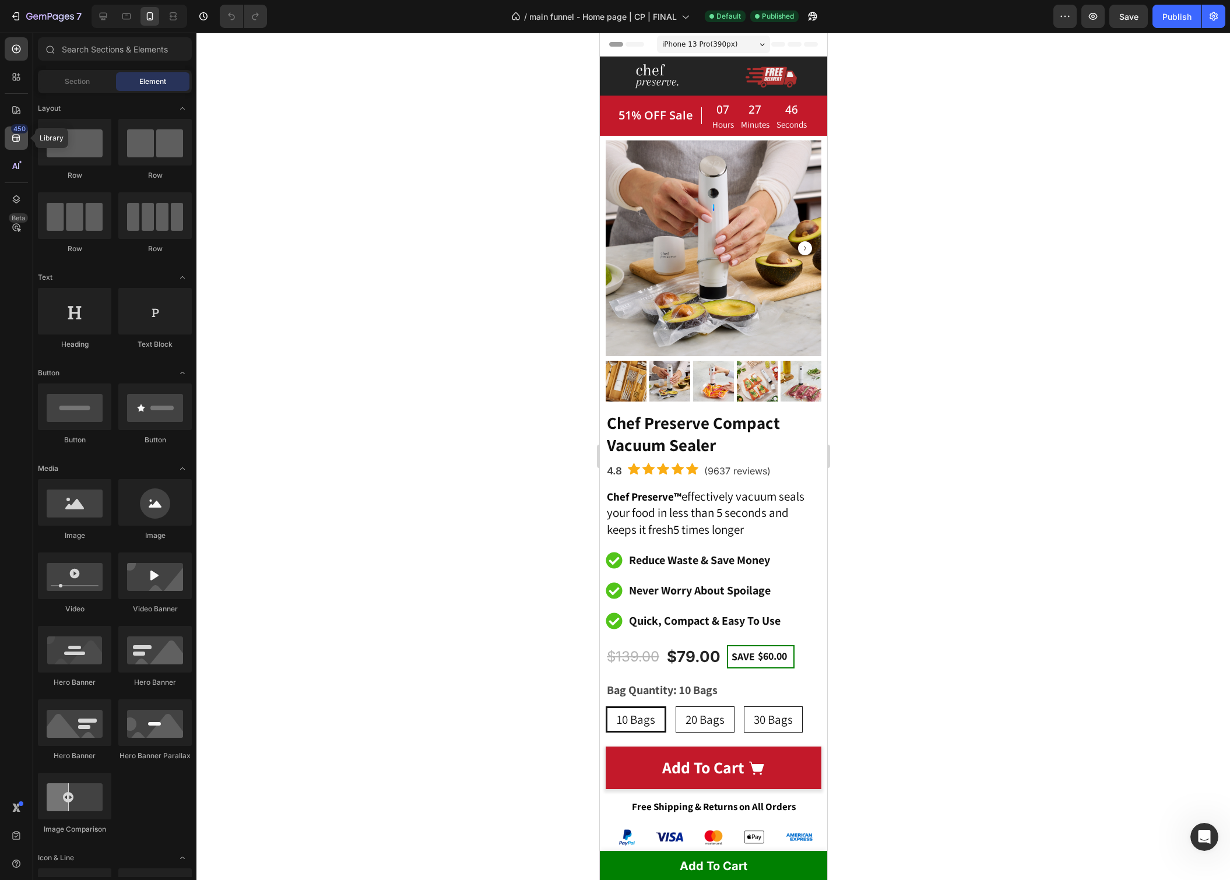
click at [25, 146] on div "450" at bounding box center [16, 138] width 23 height 23
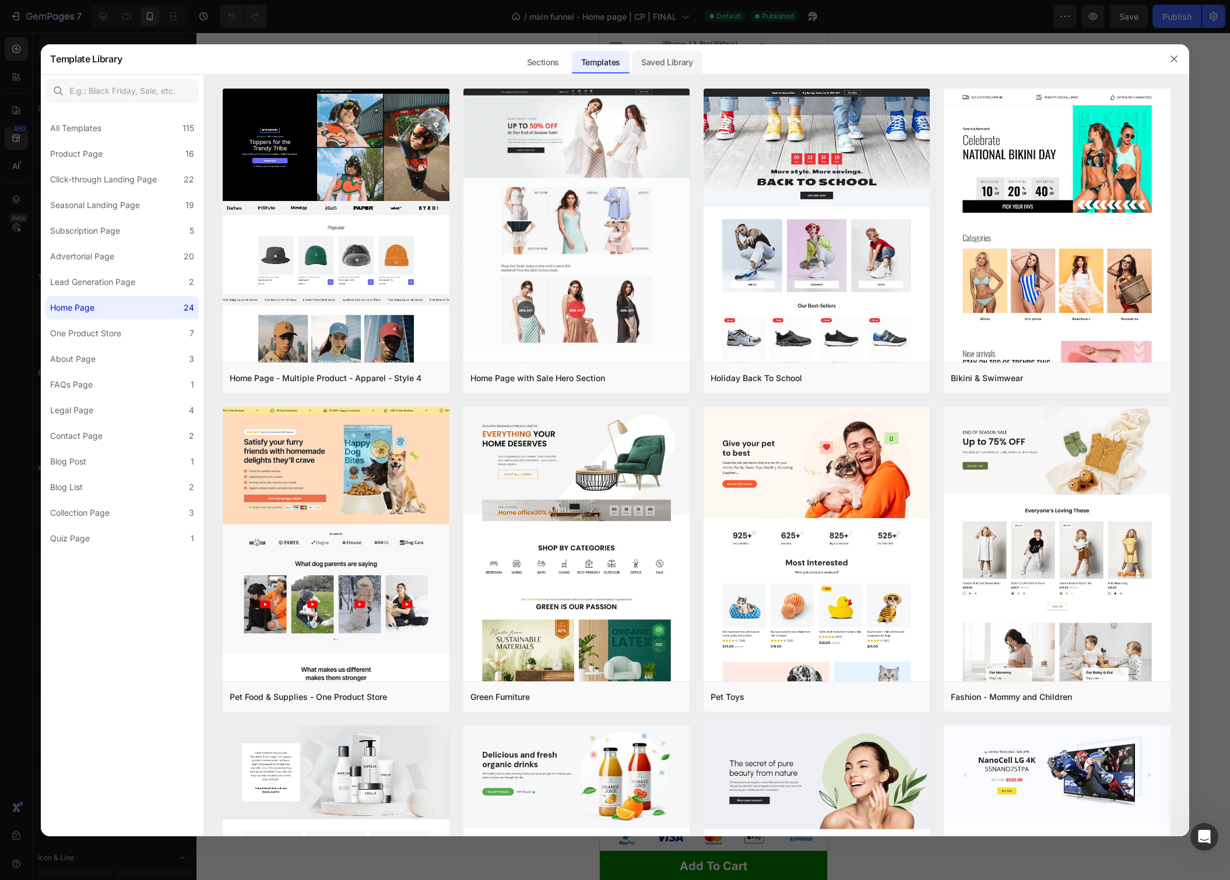
click at [667, 62] on div "Saved Library" at bounding box center [667, 62] width 71 height 23
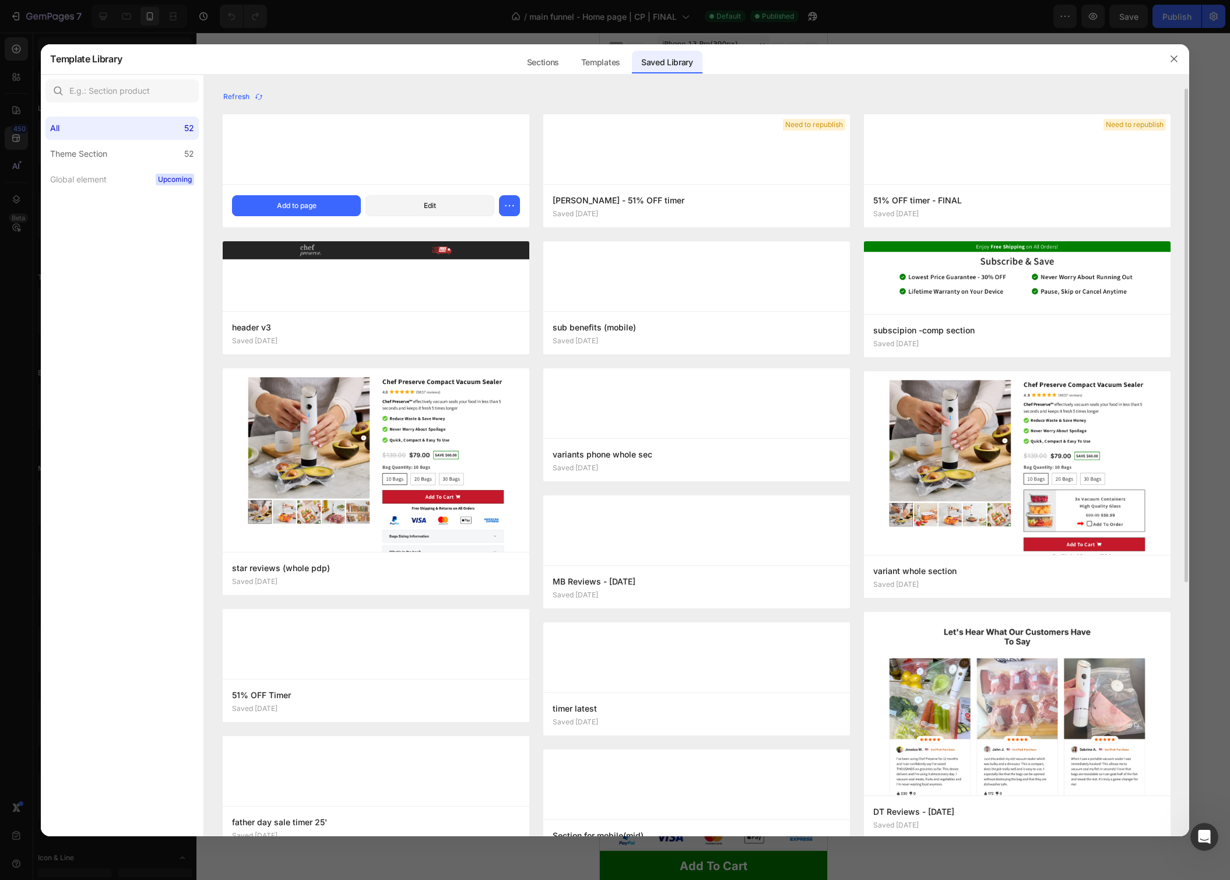
click at [333, 194] on div "Timer-timeout (G) 51%OFF Saved a minute ago Add to page Edit" at bounding box center [376, 205] width 307 height 43
click at [332, 200] on button "Add to page" at bounding box center [296, 205] width 129 height 21
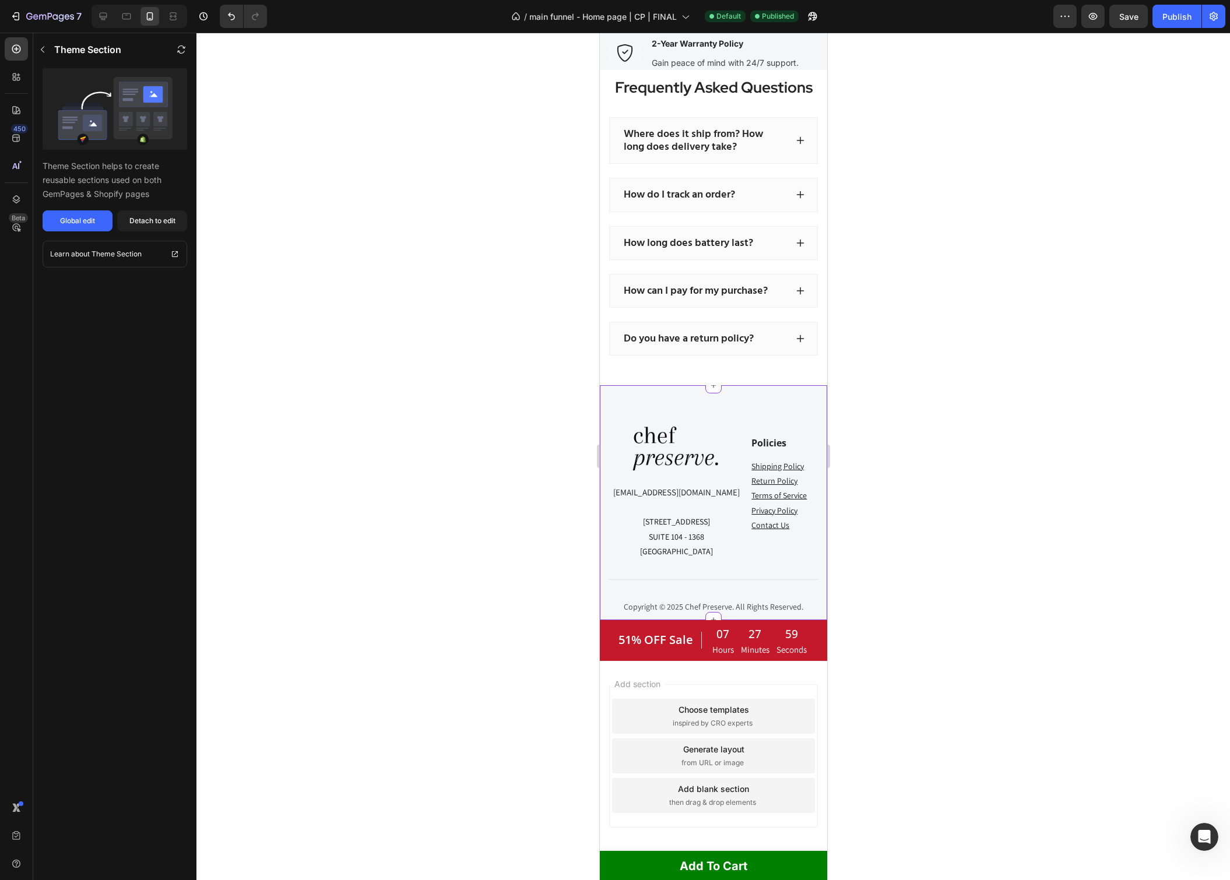
scroll to position [3426, 0]
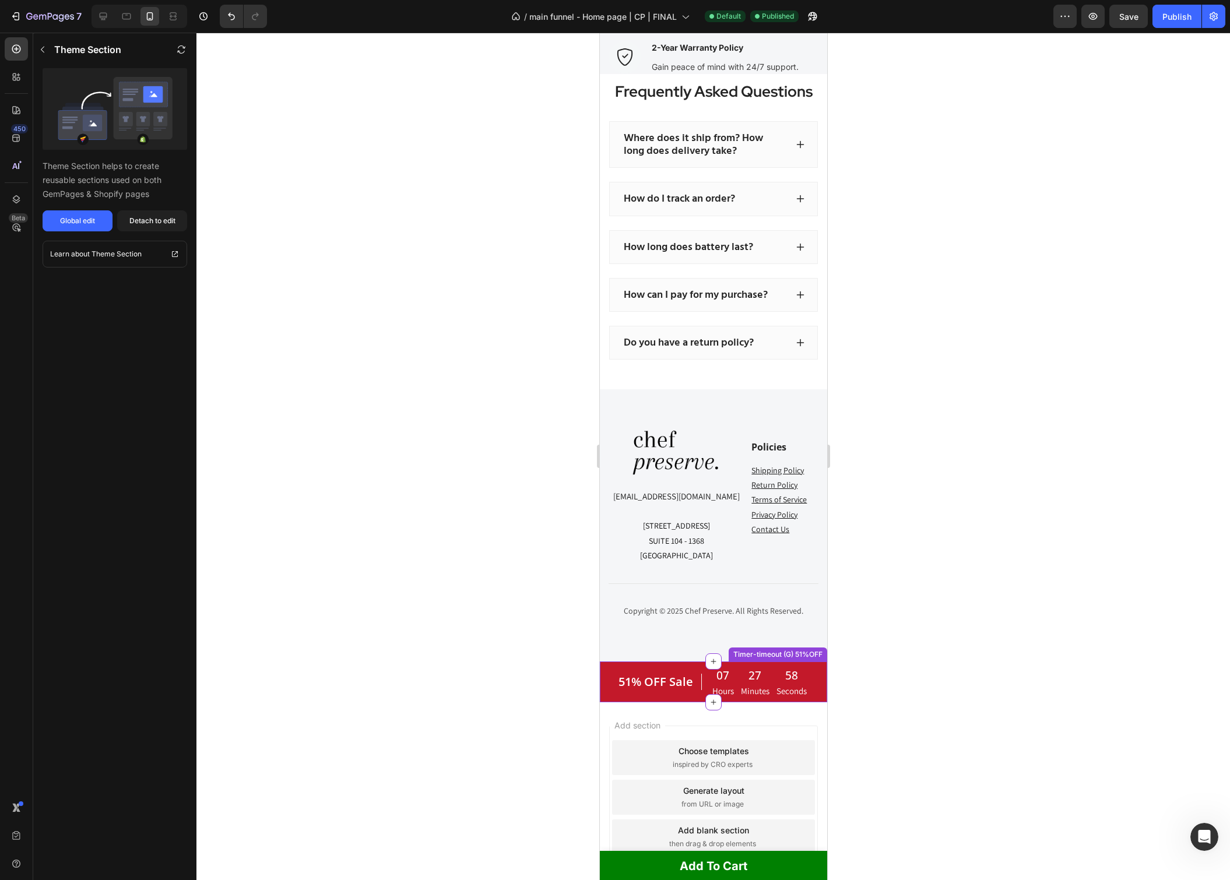
click at [622, 666] on div "51% OFF Sale Heading" at bounding box center [659, 681] width 85 height 31
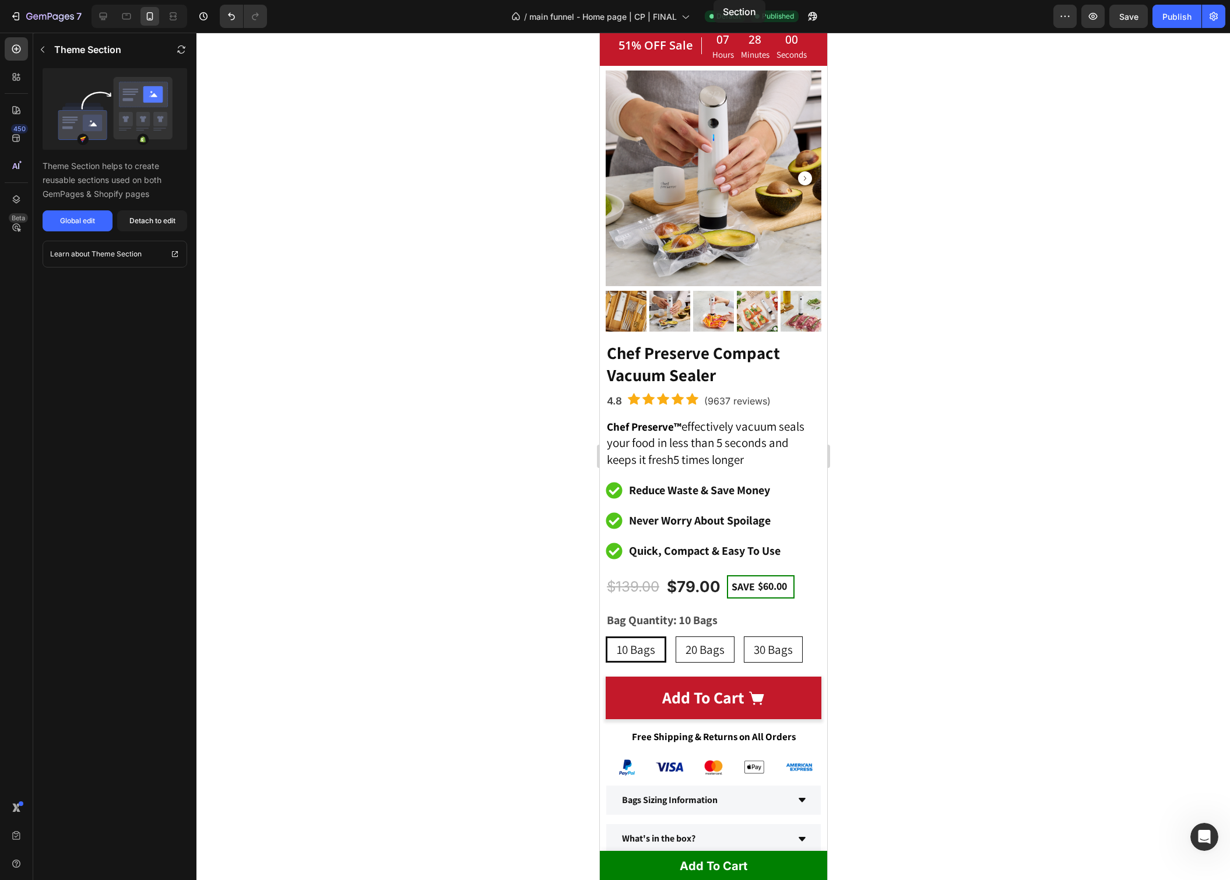
scroll to position [0, 0]
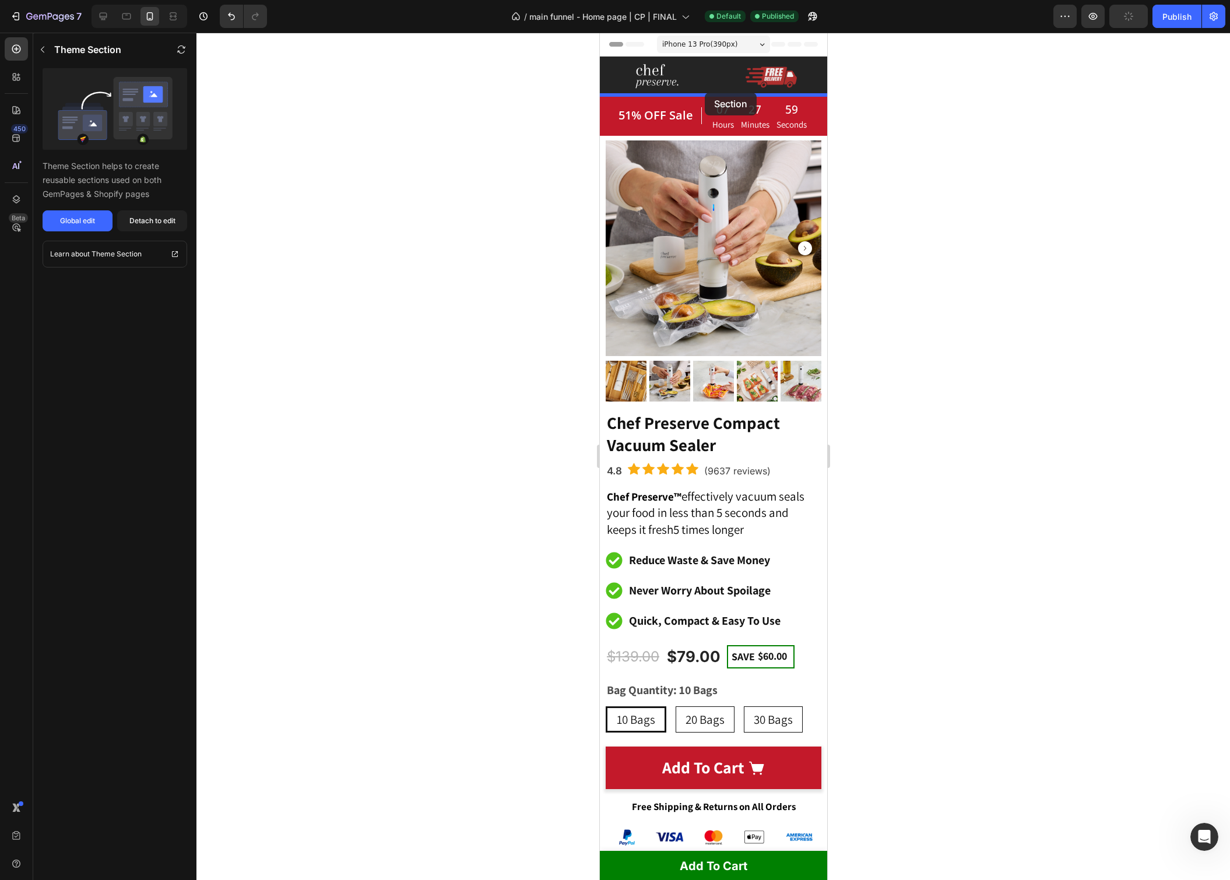
drag, startPoint x: 770, startPoint y: 735, endPoint x: 704, endPoint y: 93, distance: 644.6
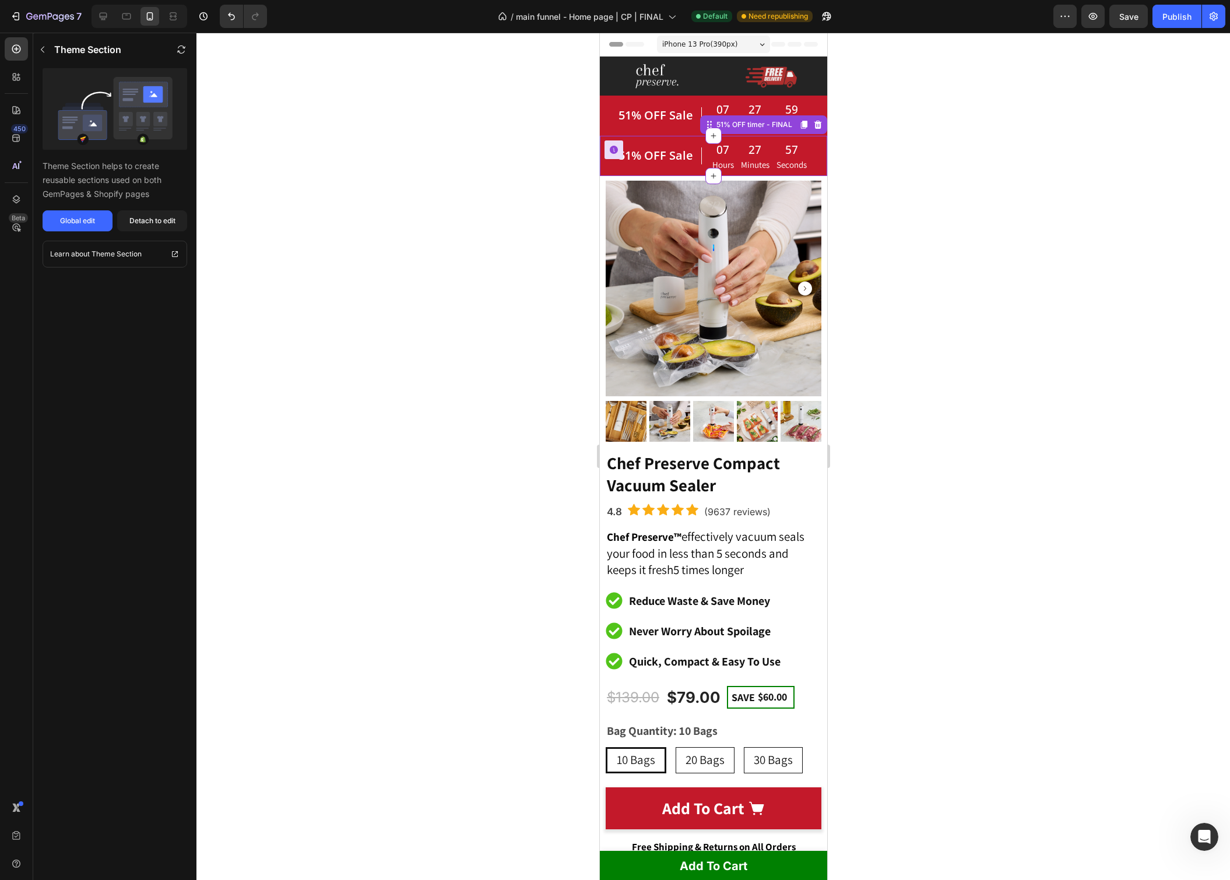
click at [654, 153] on span "51% OFF Sale" at bounding box center [655, 155] width 75 height 16
click at [820, 128] on icon at bounding box center [817, 124] width 9 height 9
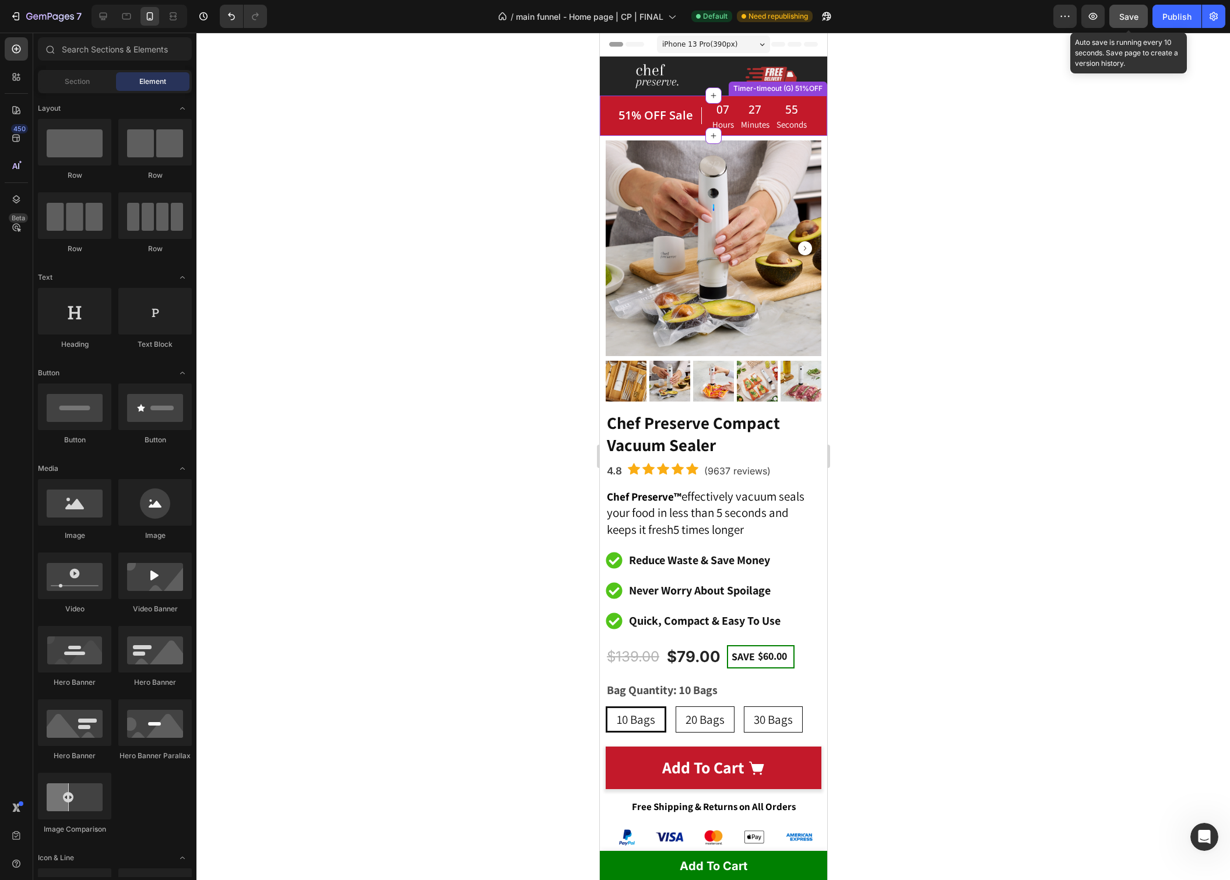
click at [1140, 19] on button "Save" at bounding box center [1128, 16] width 38 height 23
click at [1176, 19] on div "Publish" at bounding box center [1176, 16] width 29 height 12
click at [1006, 217] on div at bounding box center [713, 457] width 1034 height 848
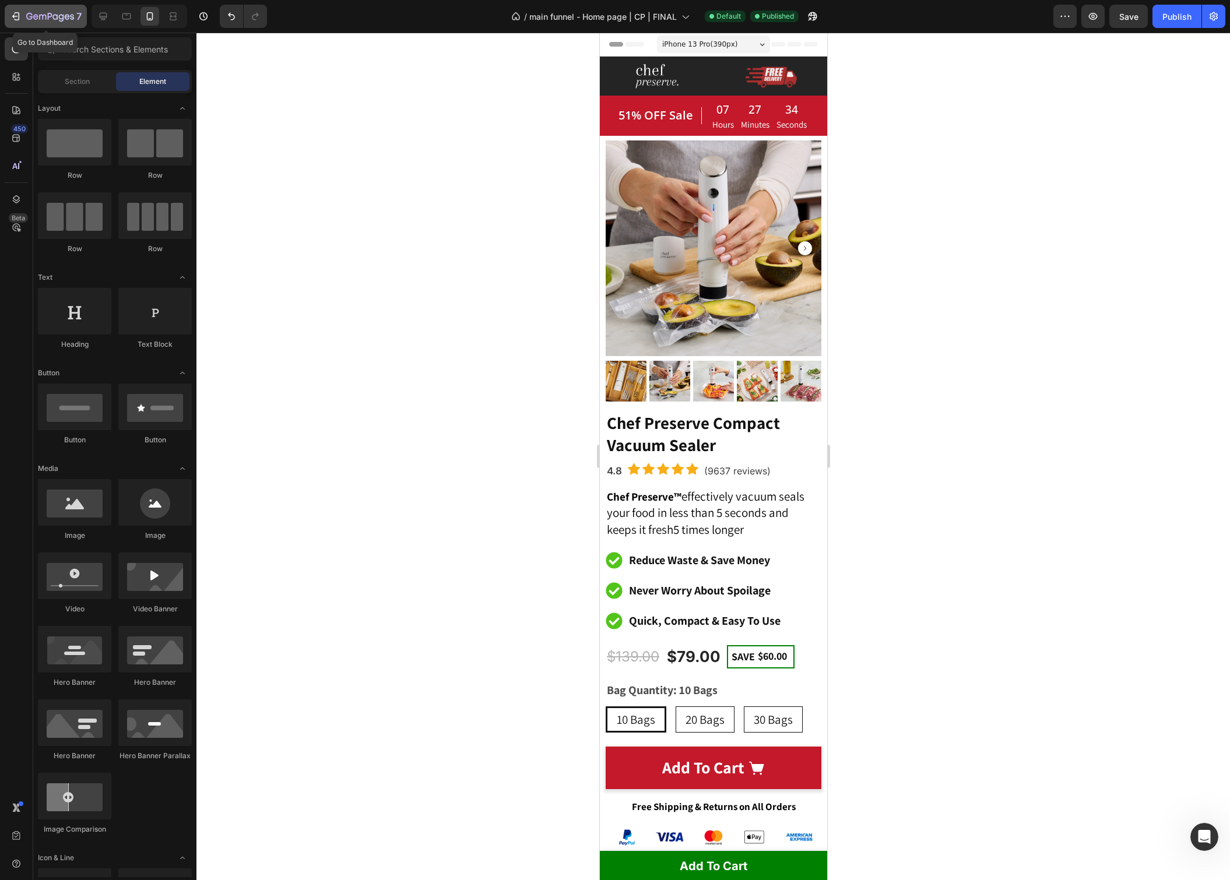
click at [22, 15] on div "7" at bounding box center [46, 16] width 72 height 14
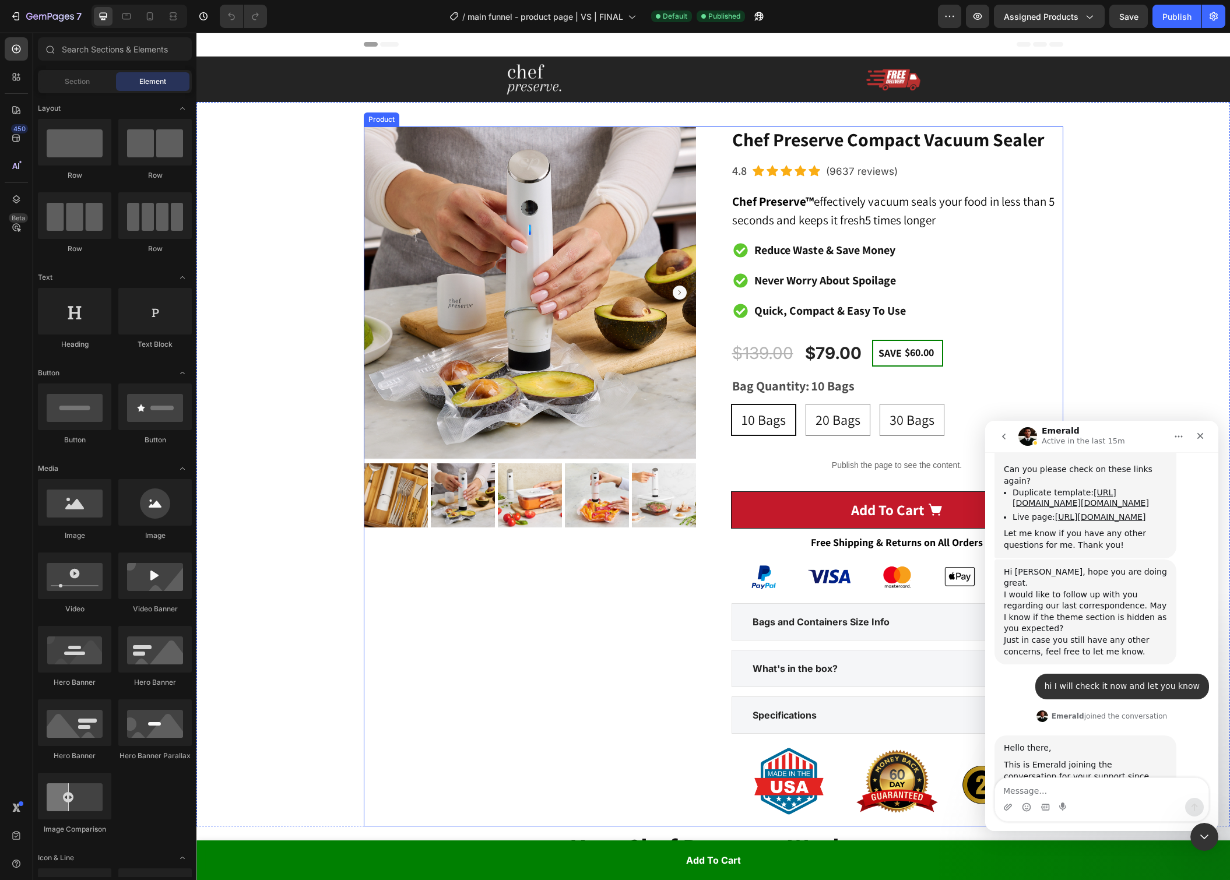
scroll to position [9289, 0]
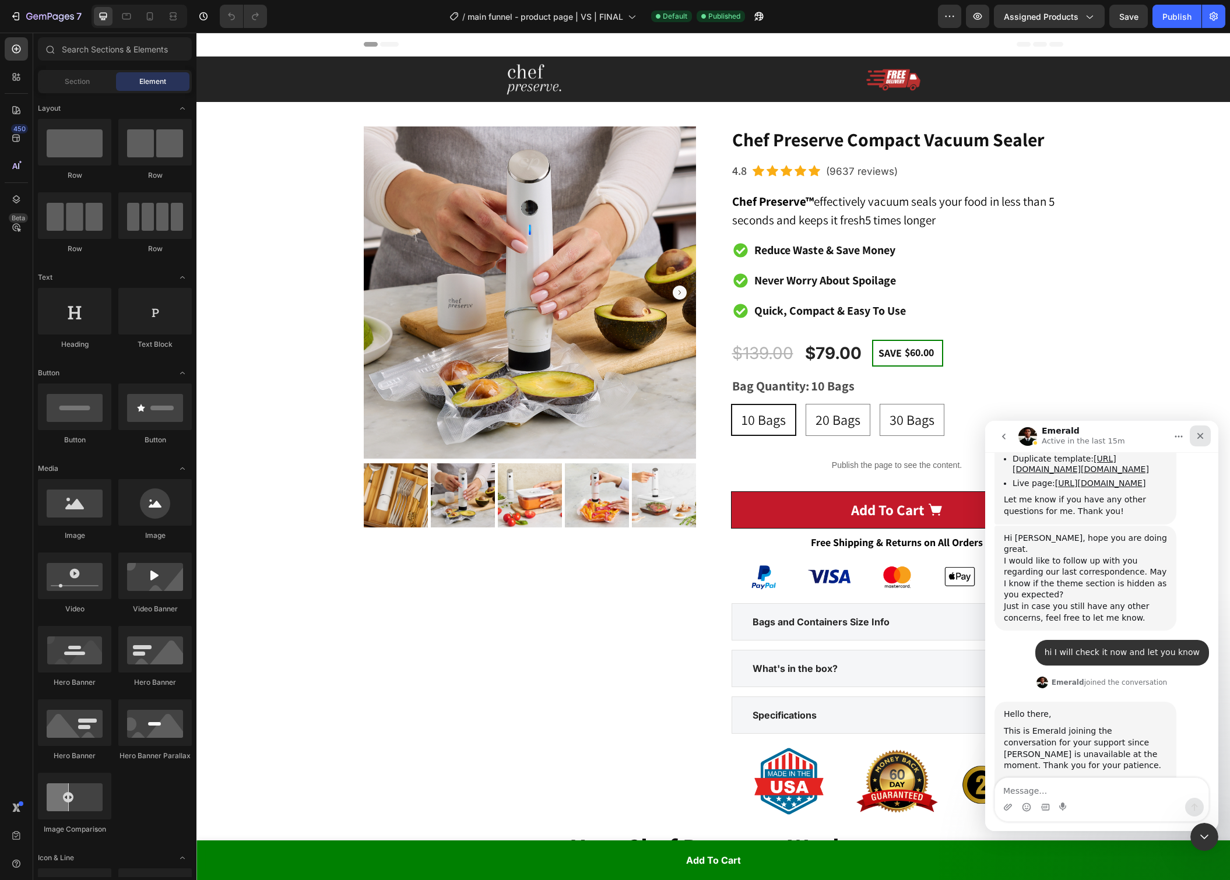
click at [1196, 435] on icon "Close" at bounding box center [1200, 435] width 9 height 9
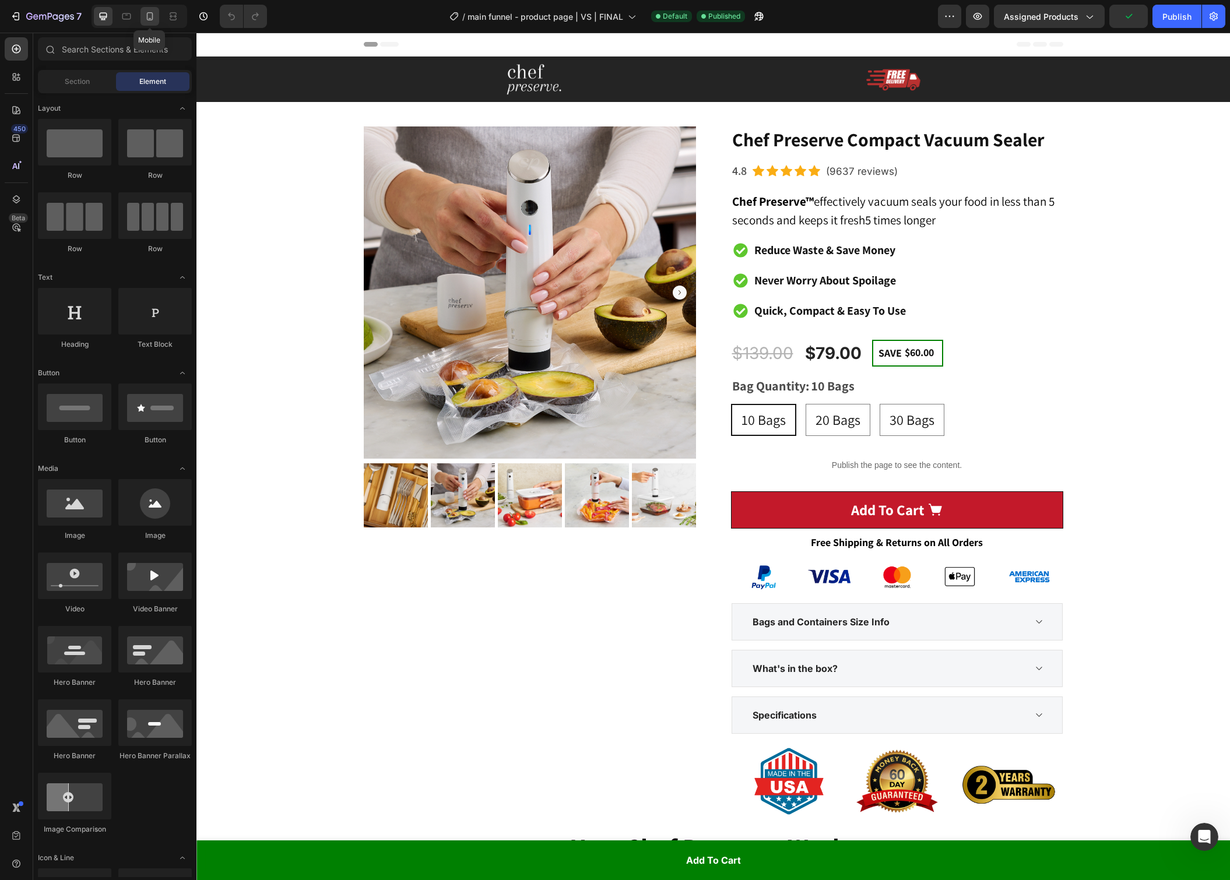
click at [149, 19] on icon at bounding box center [150, 18] width 3 height 1
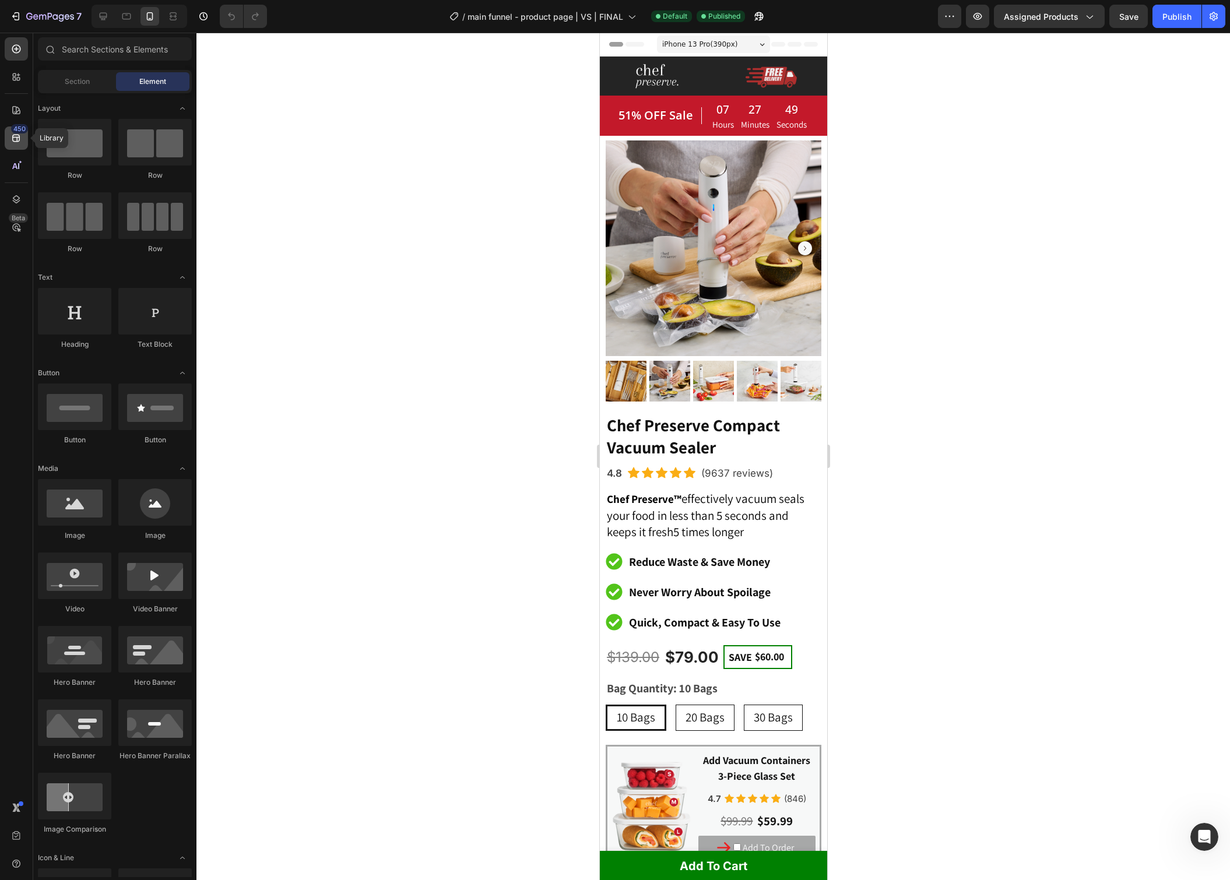
click at [21, 143] on icon at bounding box center [16, 138] width 12 height 12
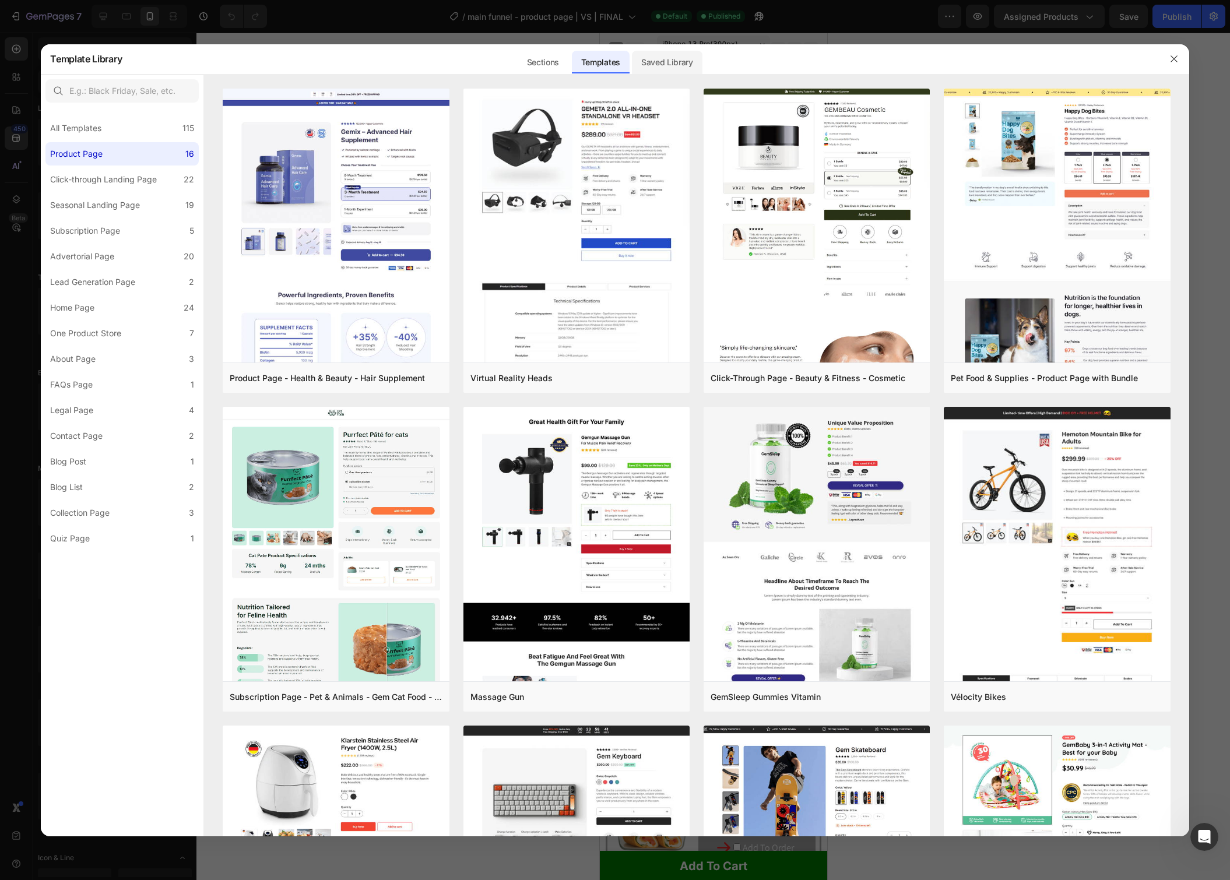
click at [662, 61] on div "Saved Library" at bounding box center [667, 62] width 71 height 23
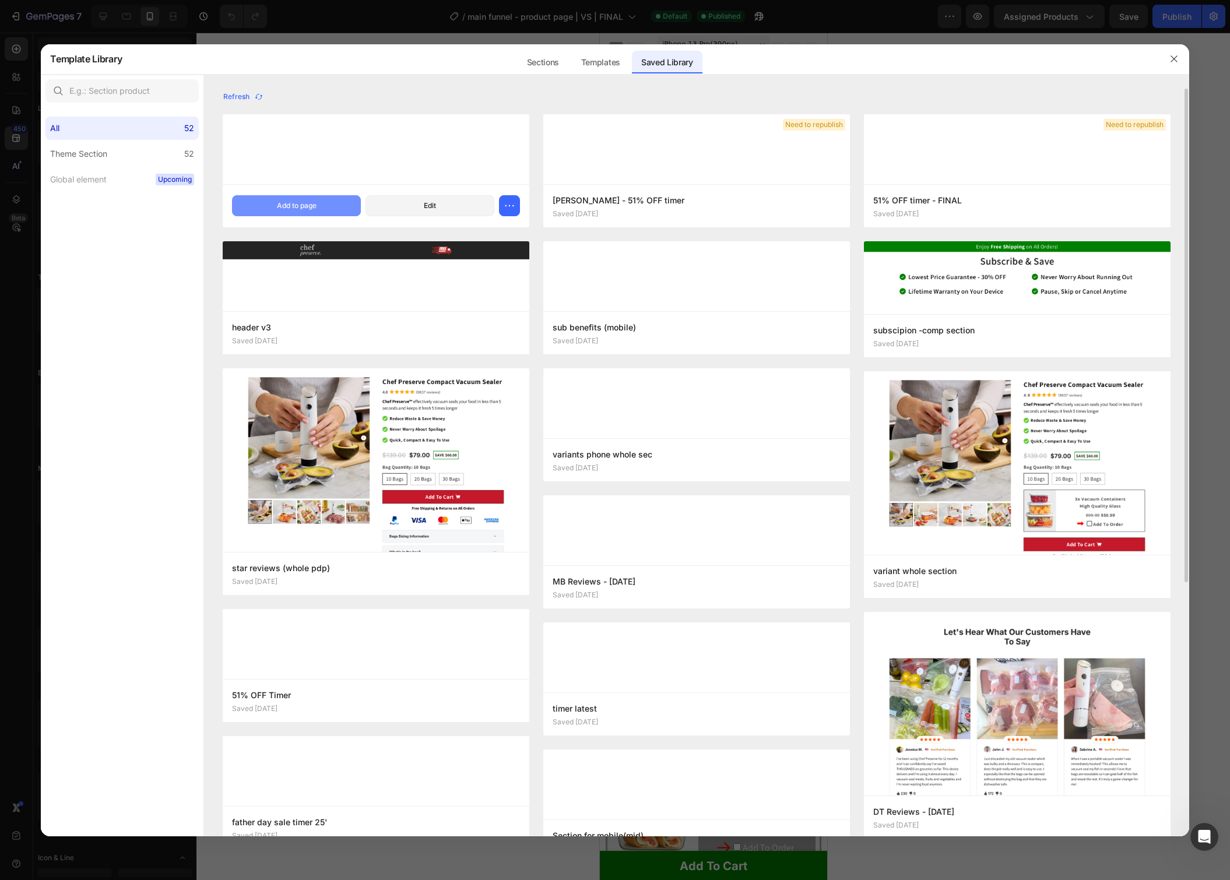
click at [330, 203] on button "Add to page" at bounding box center [296, 205] width 129 height 21
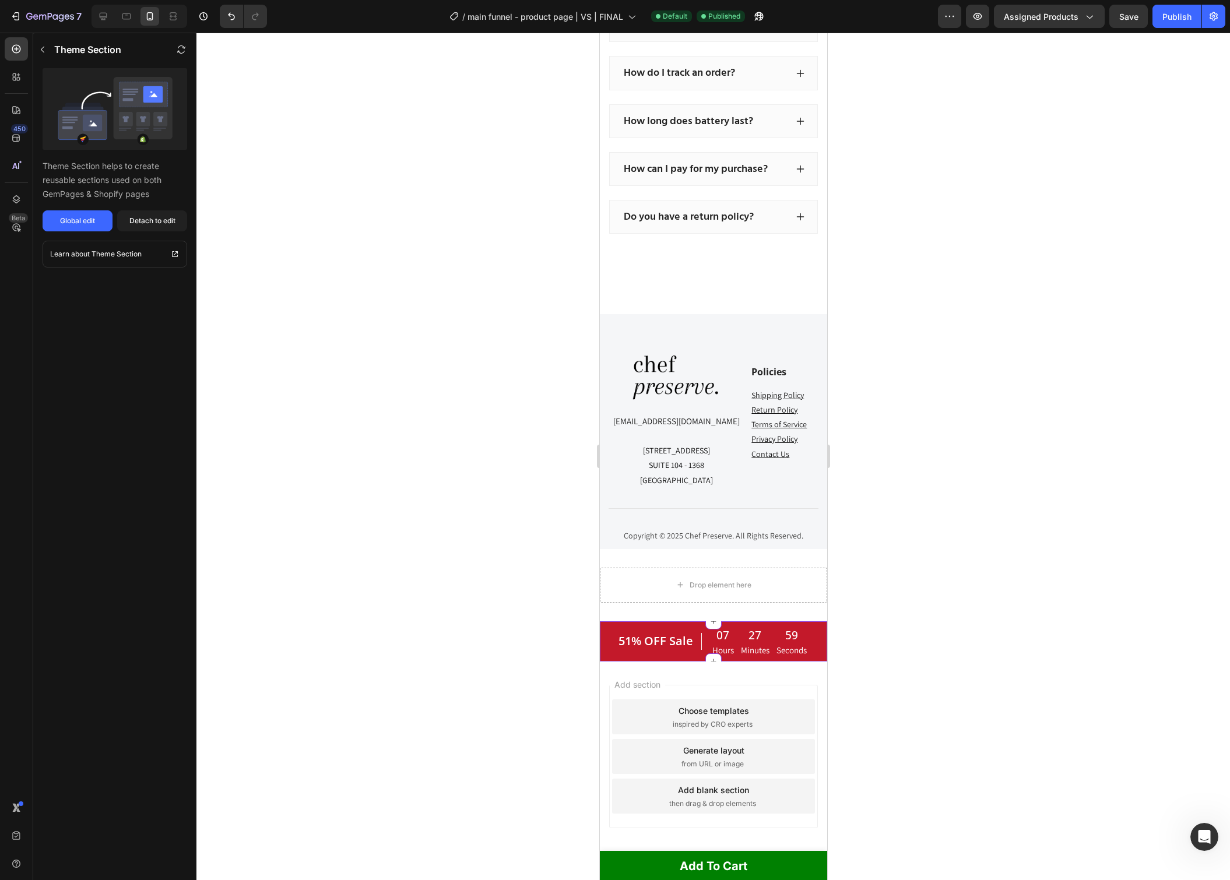
click at [630, 631] on div "51% OFF Sale Heading" at bounding box center [659, 641] width 85 height 31
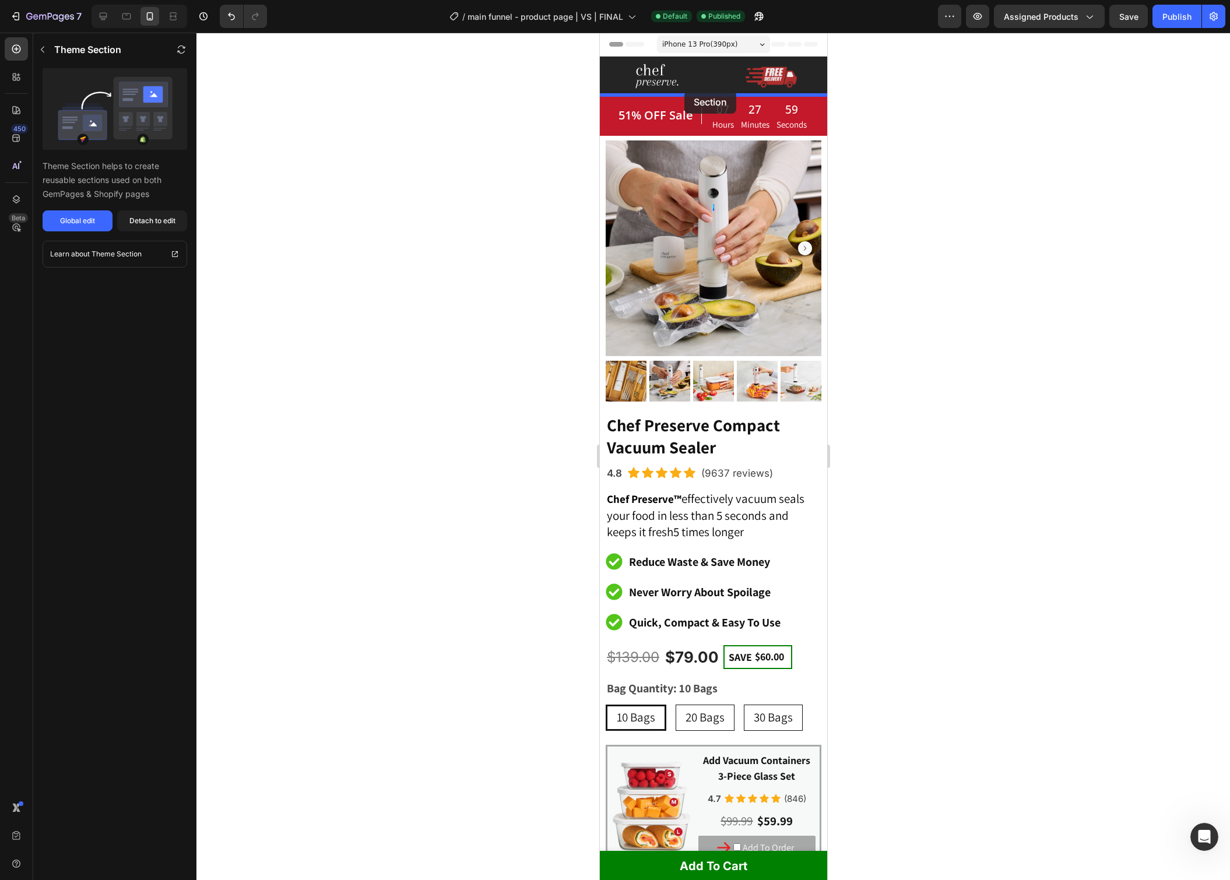
drag, startPoint x: 708, startPoint y: 645, endPoint x: 684, endPoint y: 91, distance: 555.0
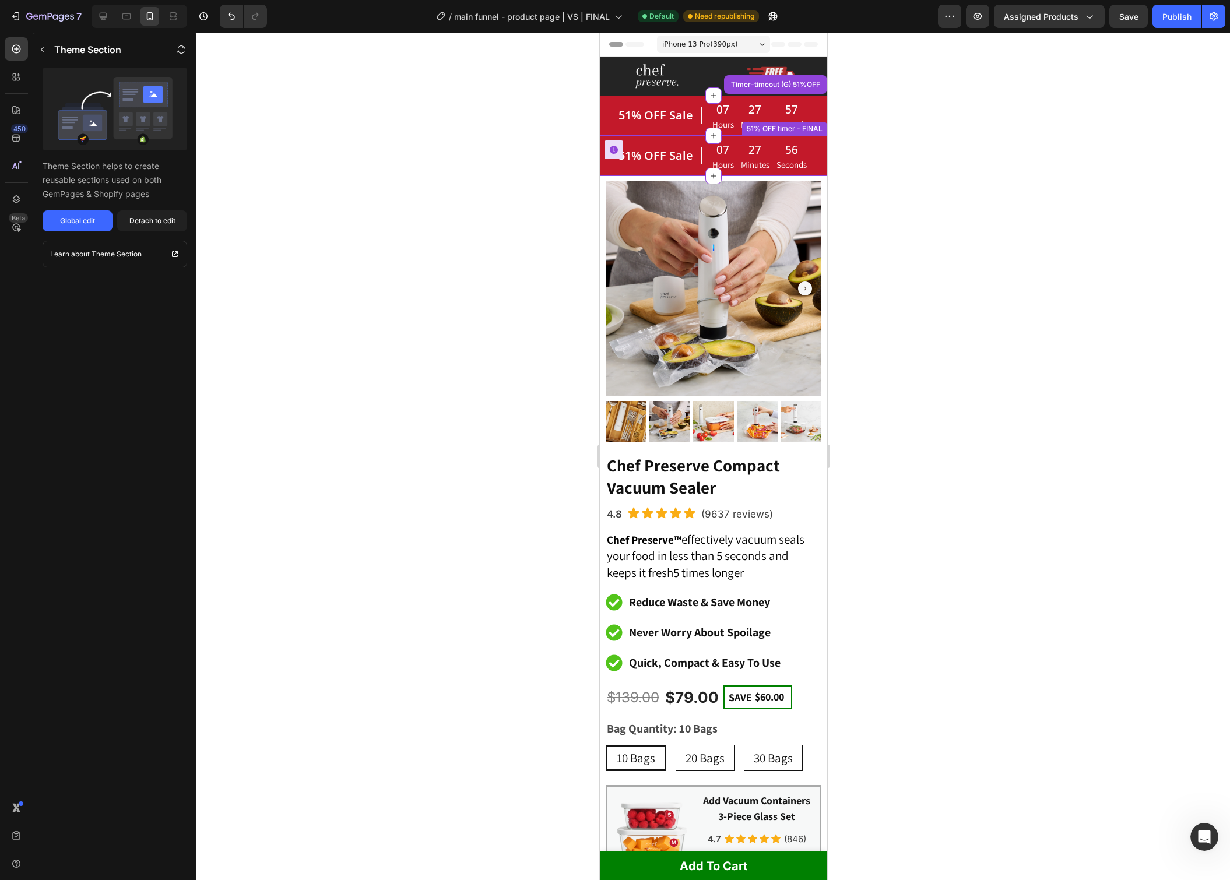
click at [813, 170] on div "51% OFF Sale Heading 07 Hours 27 Minutes 56 Seconds CountDown Timer Row" at bounding box center [712, 156] width 227 height 40
drag, startPoint x: 1658, startPoint y: 117, endPoint x: 813, endPoint y: 125, distance: 845.4
click at [813, 125] on icon at bounding box center [817, 124] width 9 height 9
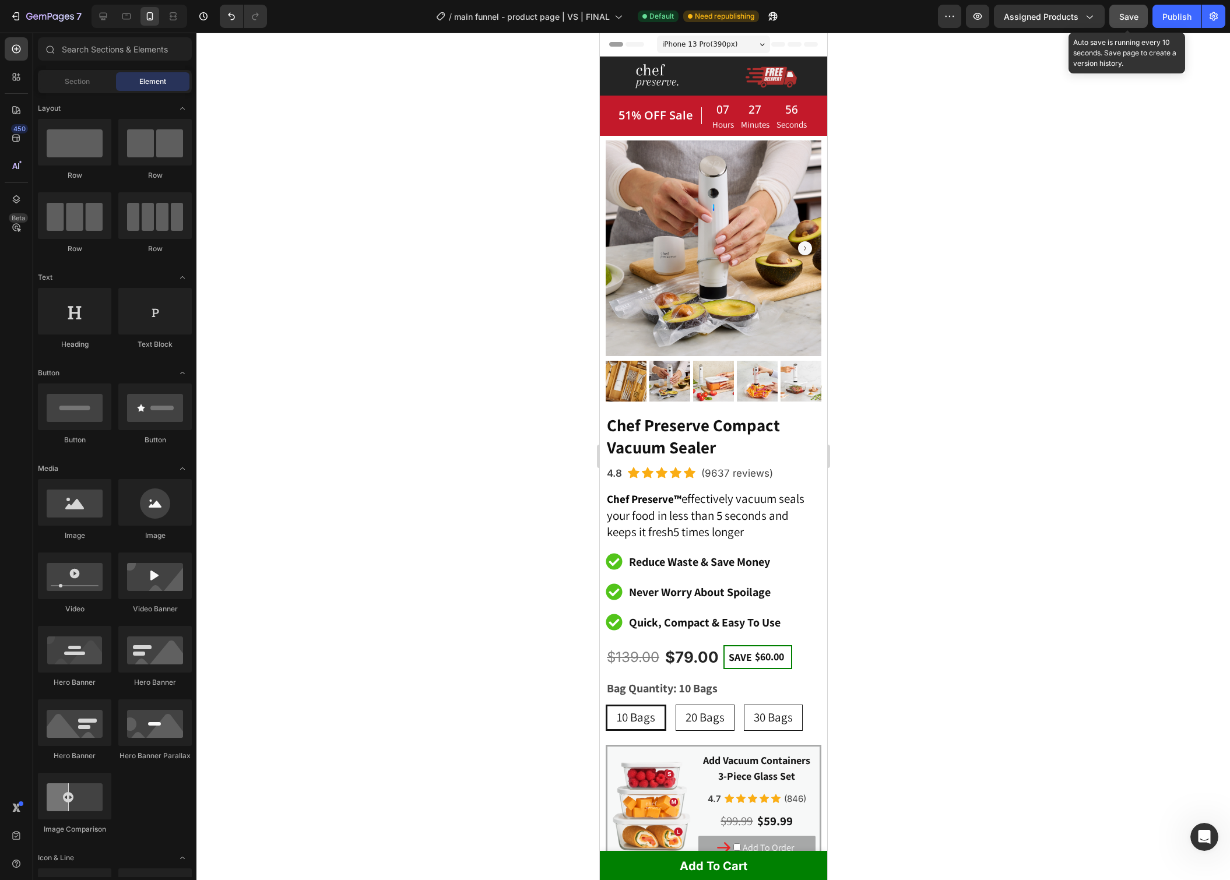
click at [1137, 15] on span "Save" at bounding box center [1128, 17] width 19 height 10
click at [1171, 16] on div "Publish" at bounding box center [1176, 16] width 29 height 12
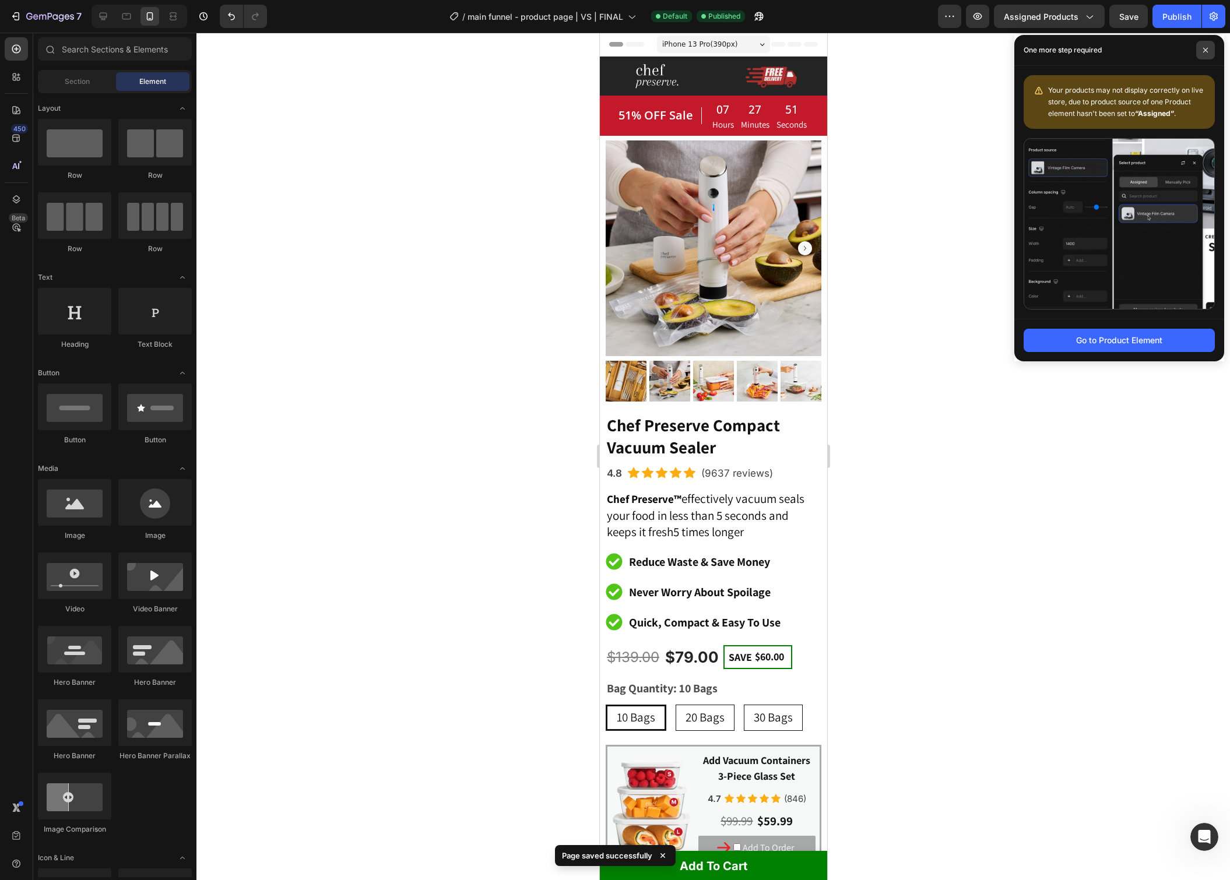
click at [1212, 52] on span at bounding box center [1205, 50] width 19 height 19
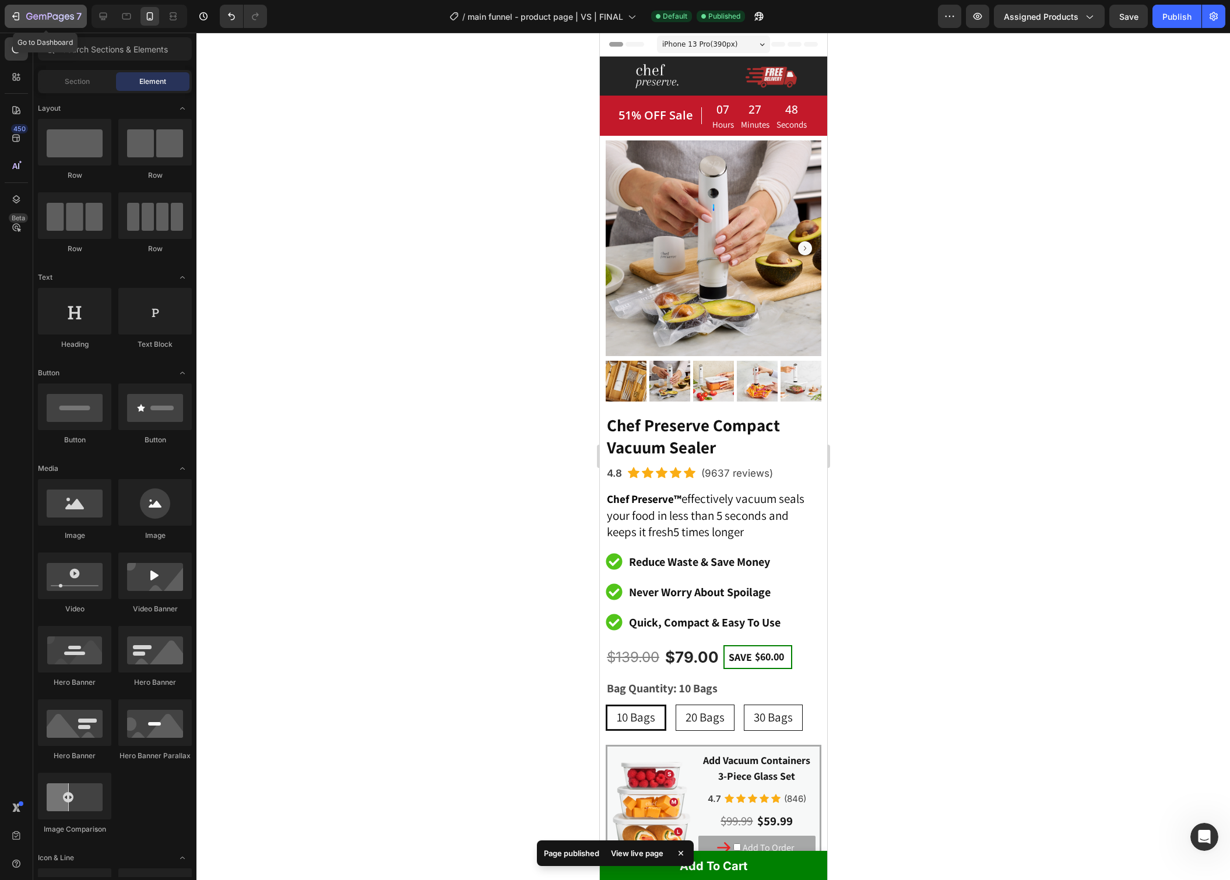
click at [77, 23] on p "7" at bounding box center [78, 16] width 5 height 14
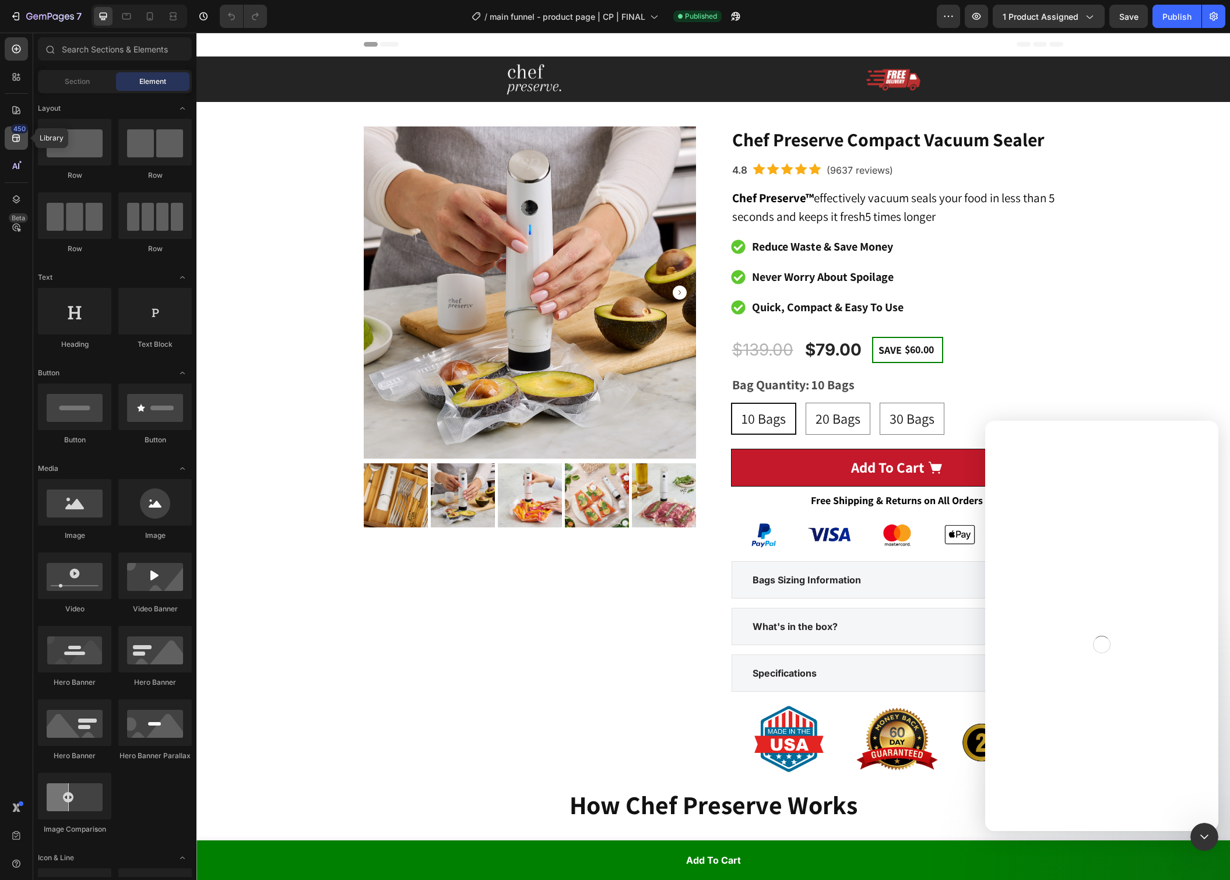
click at [15, 136] on icon at bounding box center [16, 138] width 12 height 12
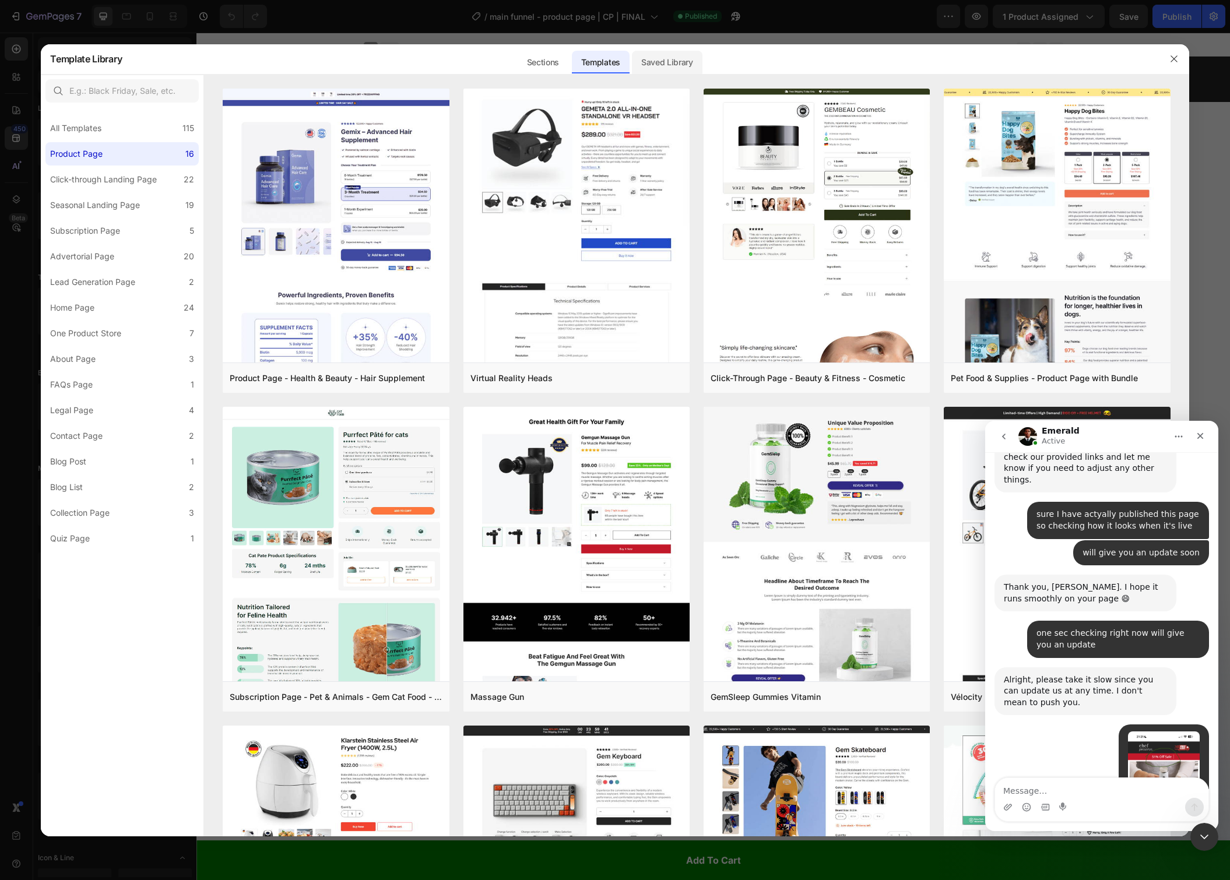
click at [642, 67] on div "Saved Library" at bounding box center [667, 62] width 71 height 23
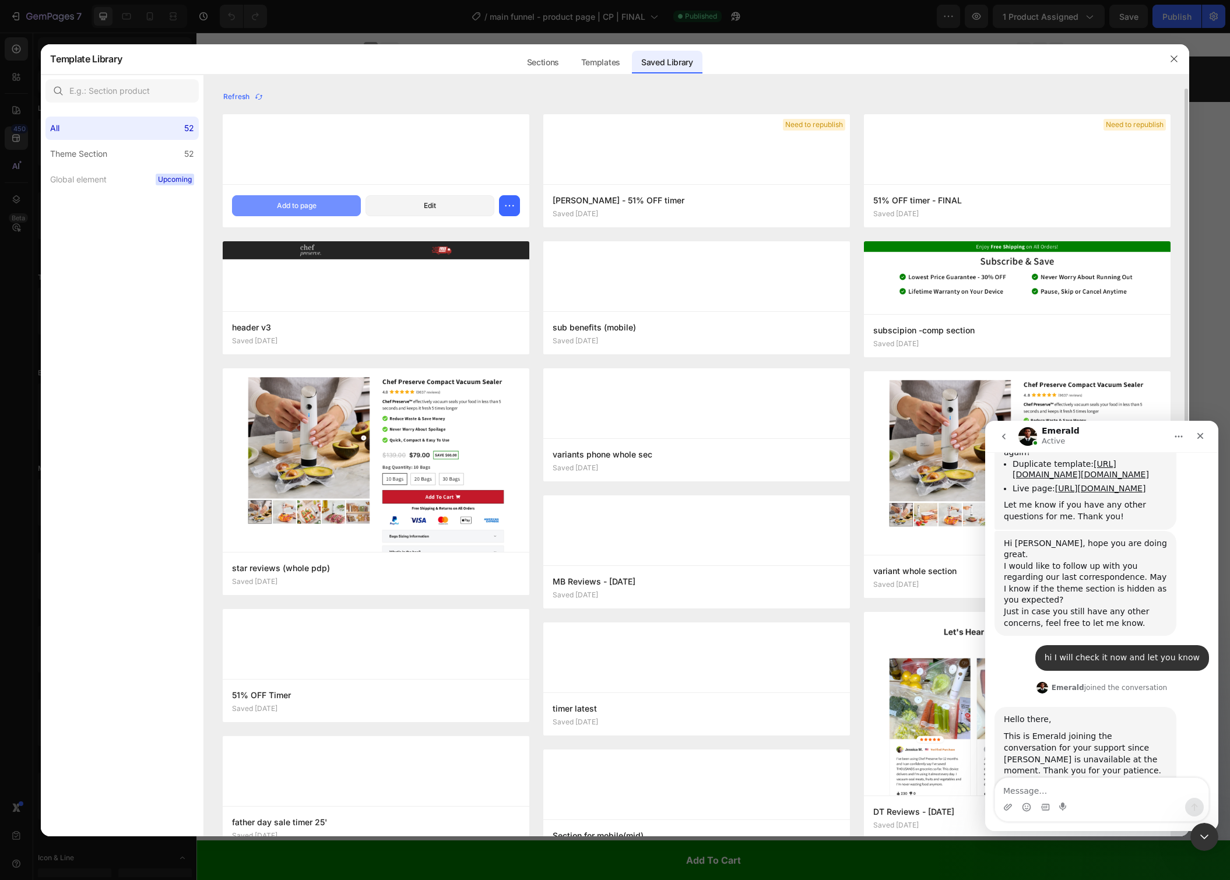
click at [315, 203] on div "Add to page" at bounding box center [297, 206] width 40 height 10
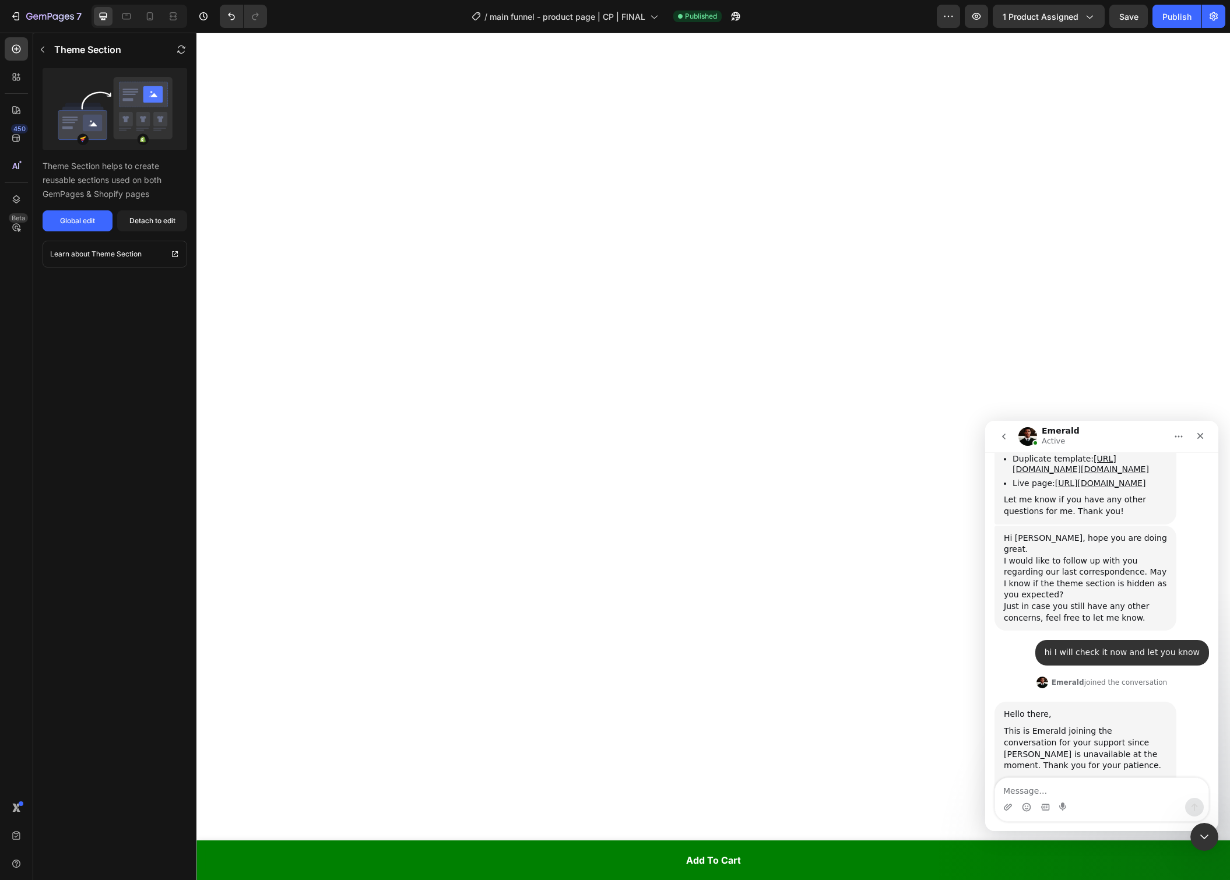
scroll to position [2709, 0]
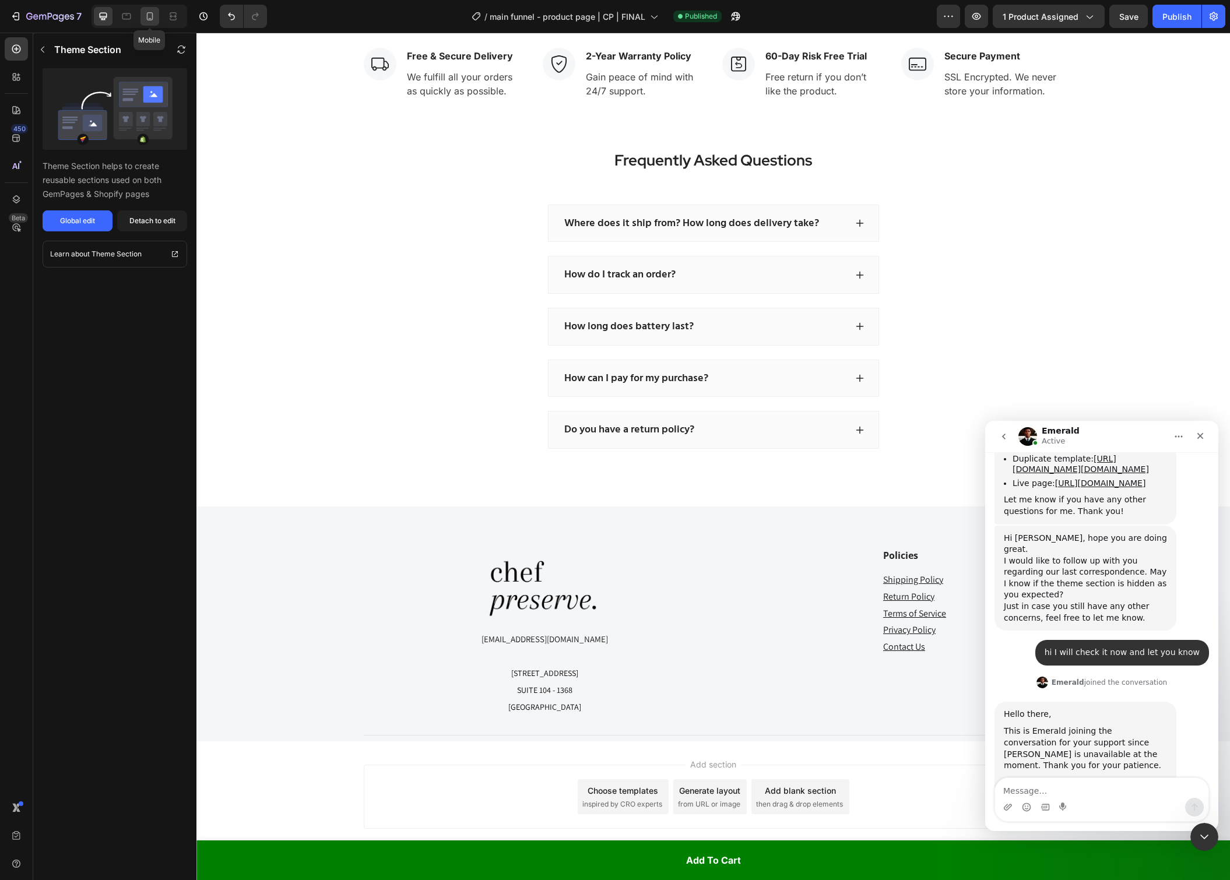
click at [153, 17] on icon at bounding box center [150, 16] width 12 height 12
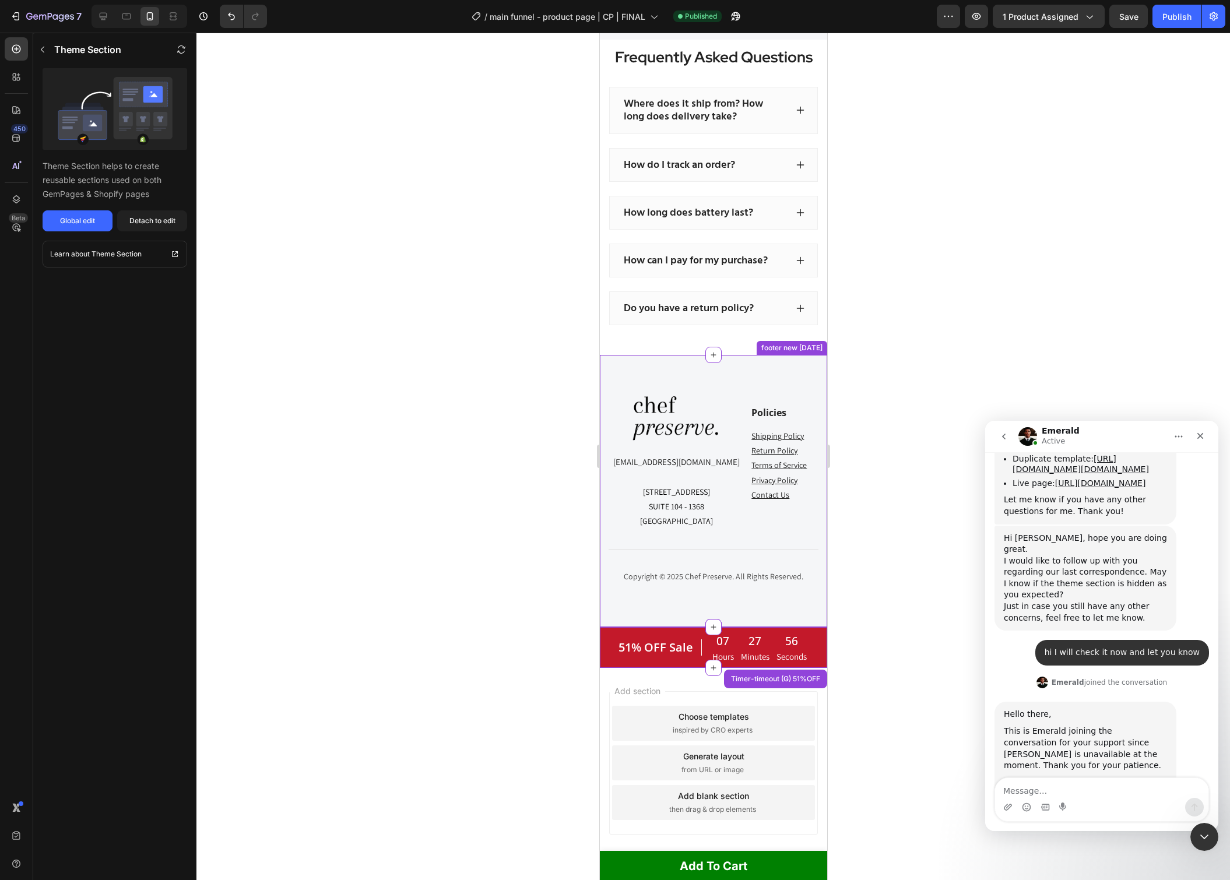
scroll to position [3259, 0]
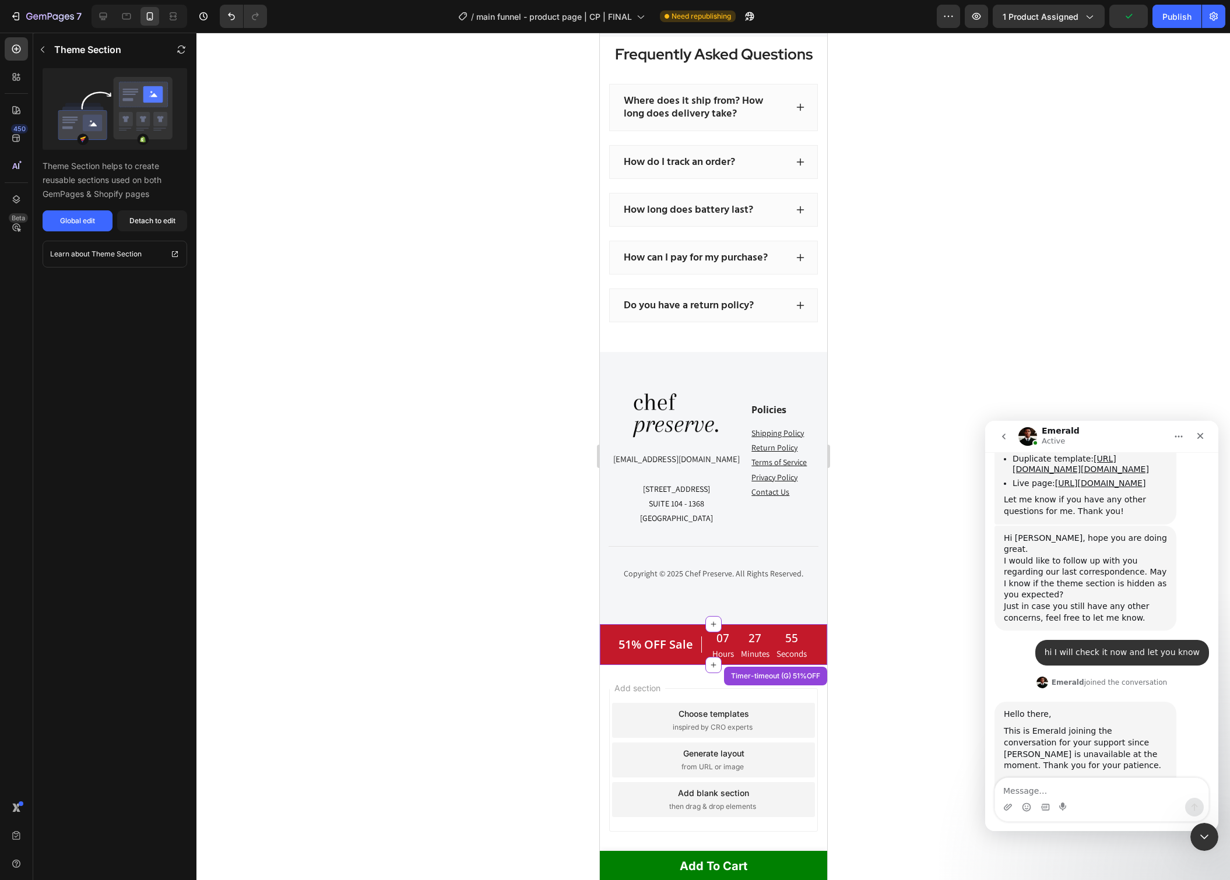
click at [642, 631] on div "51% OFF Sale Heading" at bounding box center [659, 644] width 85 height 31
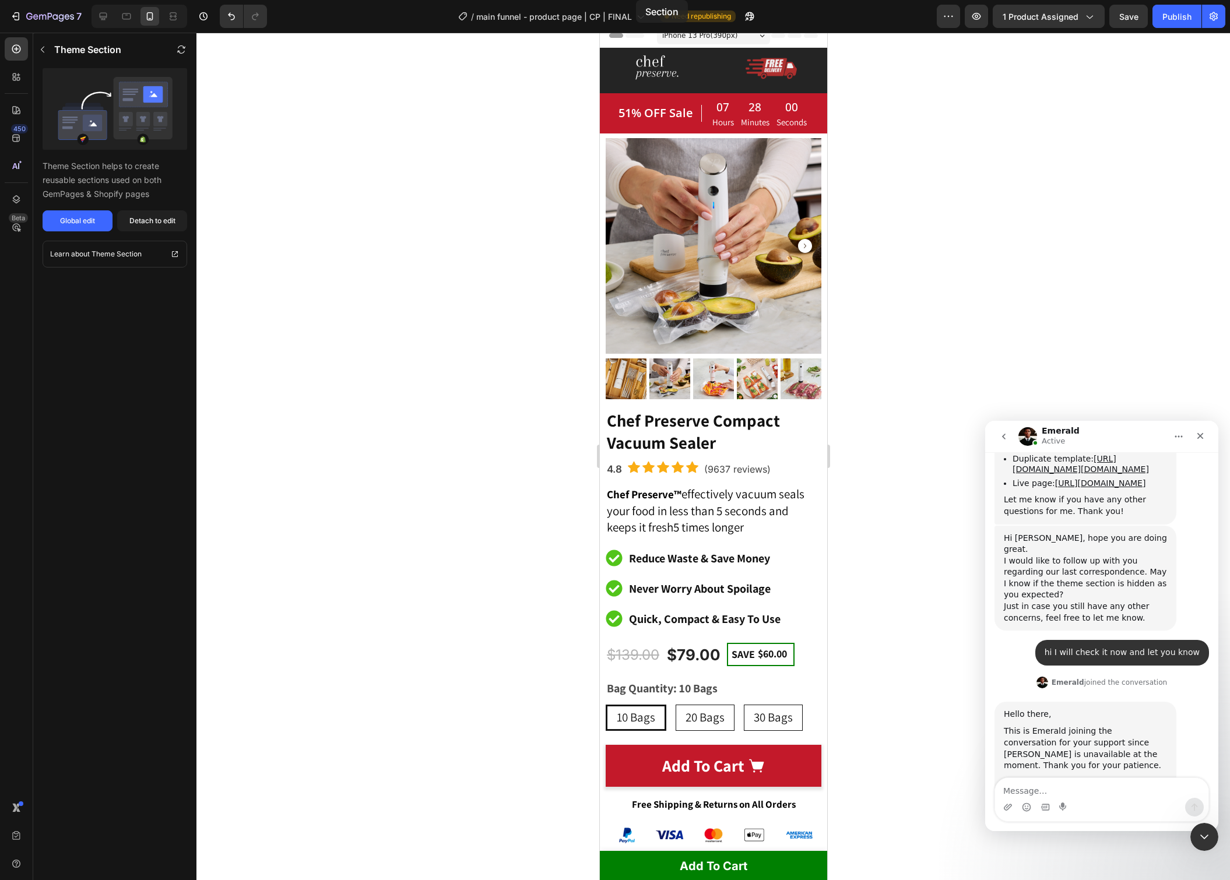
scroll to position [0, 0]
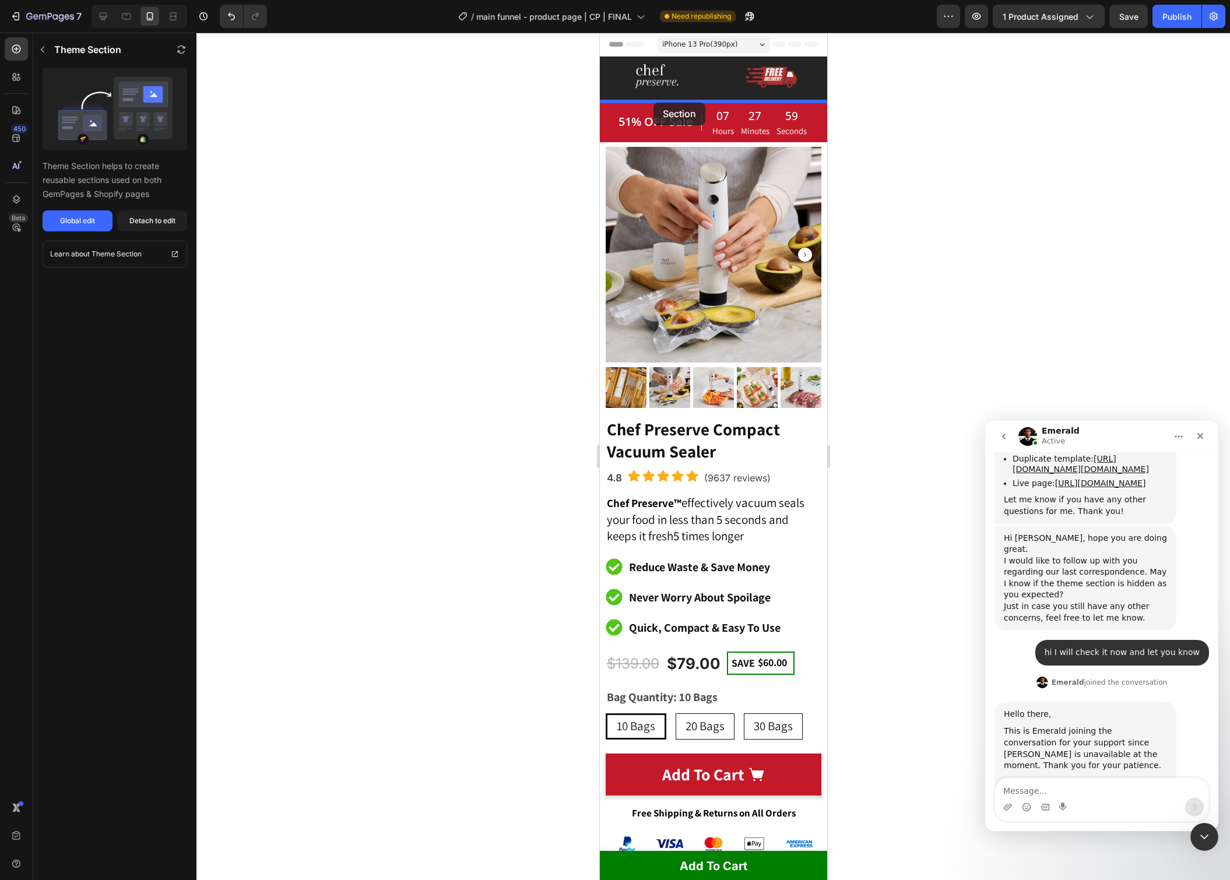
drag, startPoint x: 691, startPoint y: 611, endPoint x: 654, endPoint y: 103, distance: 509.8
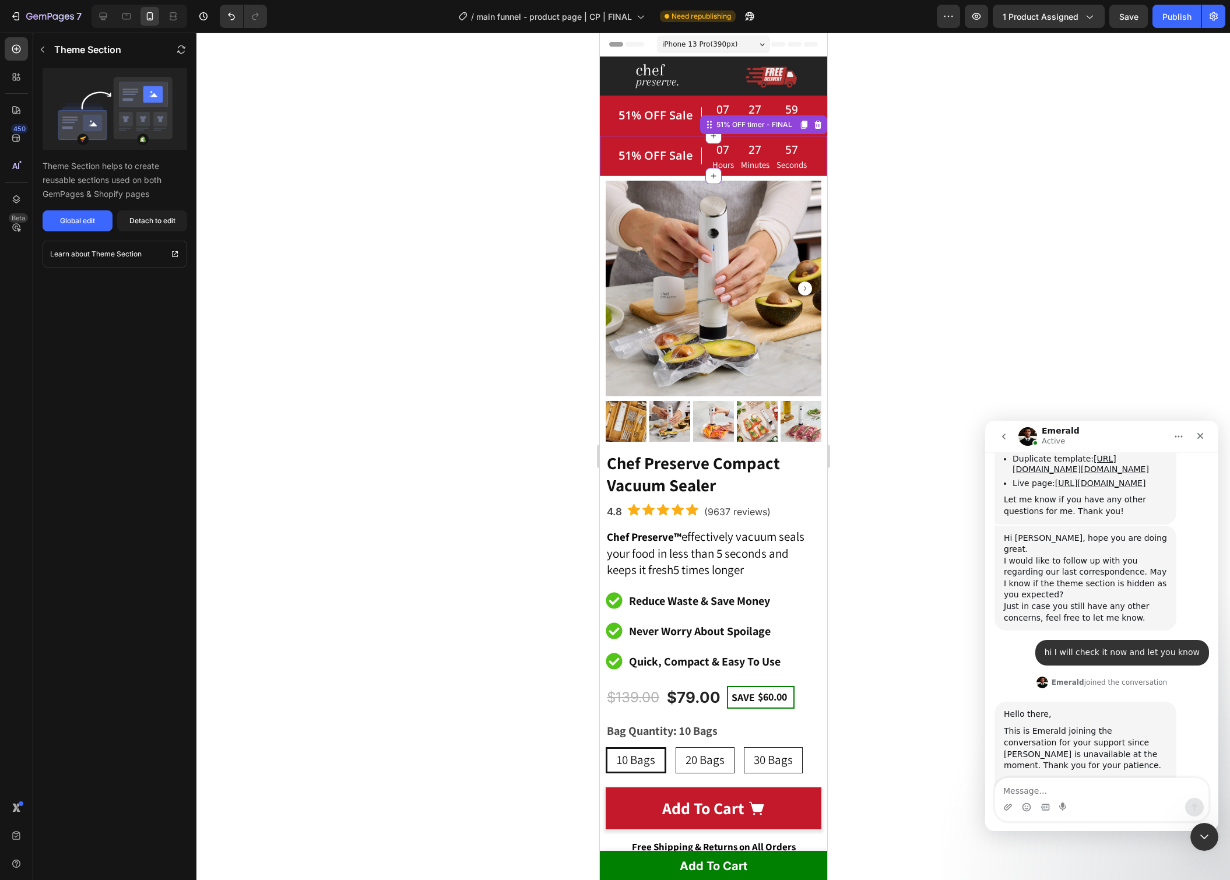
click at [611, 164] on div "51% OFF Sale Heading 07 Hours 27 Minutes 57 Seconds CountDown Timer Row" at bounding box center [712, 156] width 227 height 40
click at [816, 127] on icon at bounding box center [818, 125] width 8 height 8
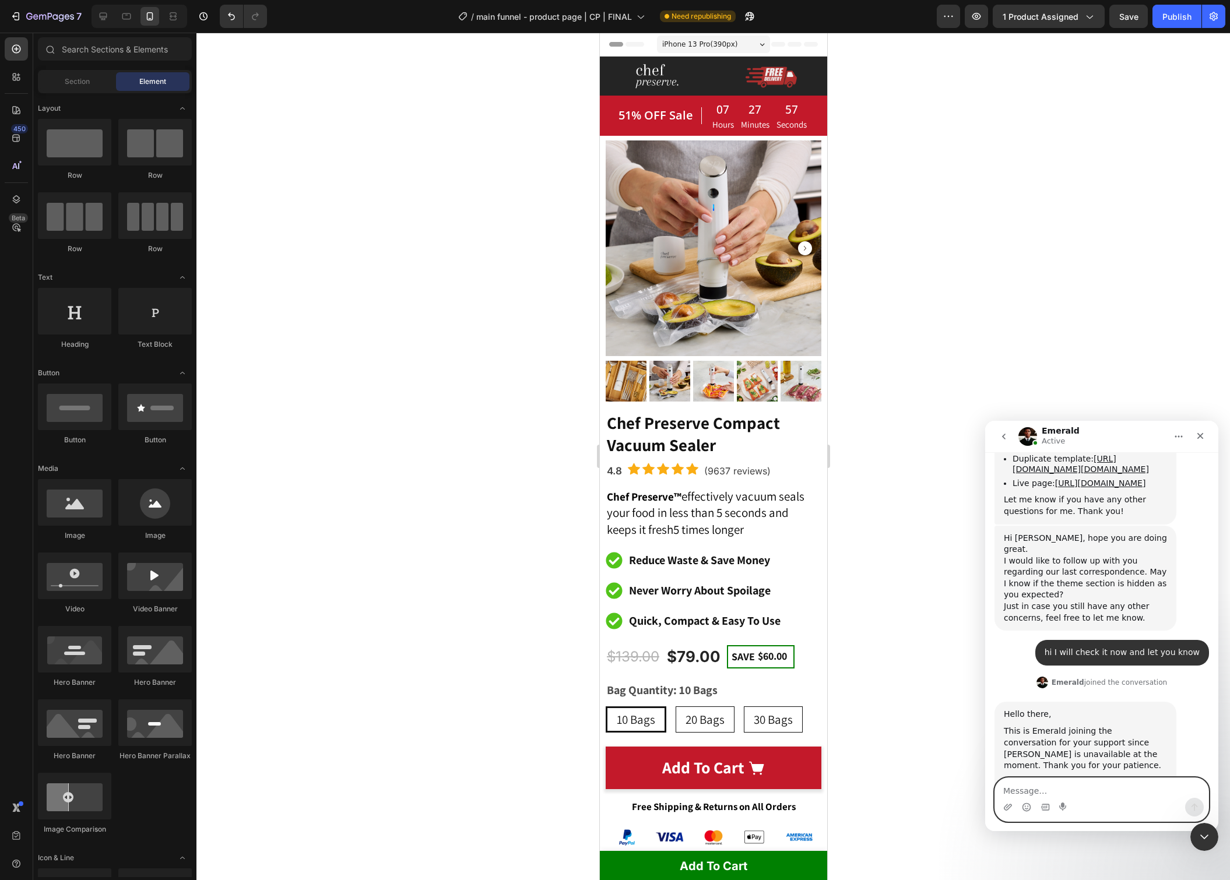
click at [1090, 792] on textarea "Message…" at bounding box center [1101, 788] width 213 height 20
type textarea "yes looks like it's workin really well this time"
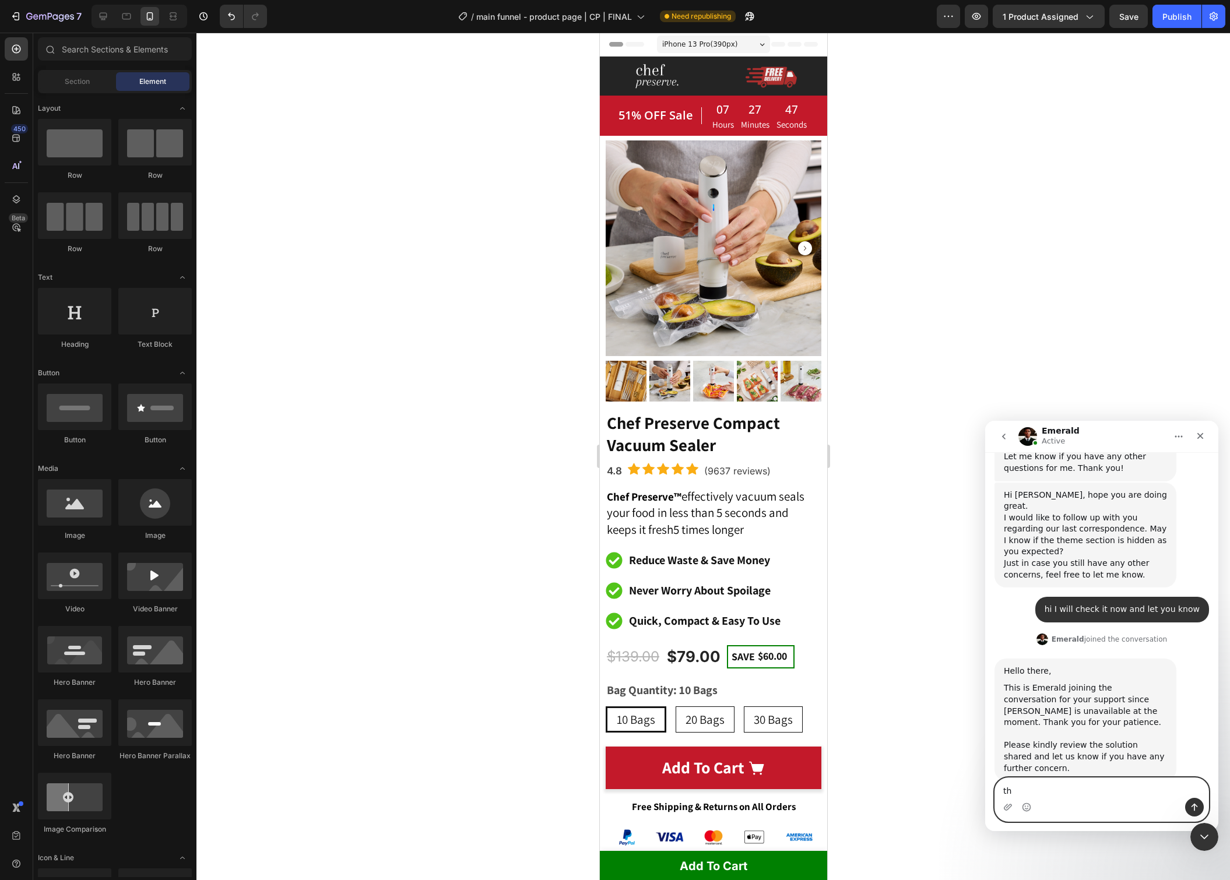
scroll to position [9336, 0]
type textarea "thank you for helping out"
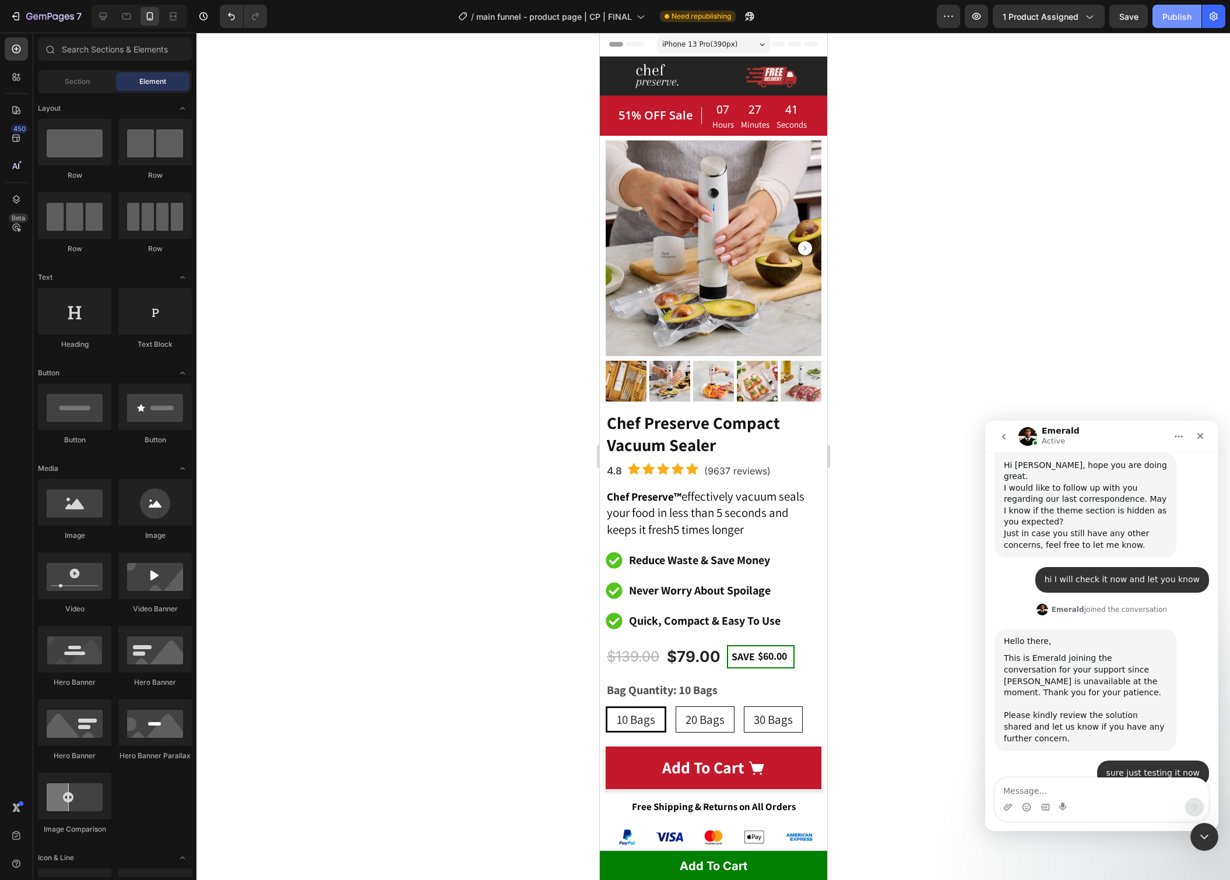
drag, startPoint x: 1169, startPoint y: 17, endPoint x: 1164, endPoint y: 26, distance: 10.0
click at [1169, 17] on div "Publish" at bounding box center [1176, 16] width 29 height 12
click at [906, 114] on div at bounding box center [713, 457] width 1034 height 848
click at [1199, 437] on icon "Close" at bounding box center [1200, 436] width 6 height 6
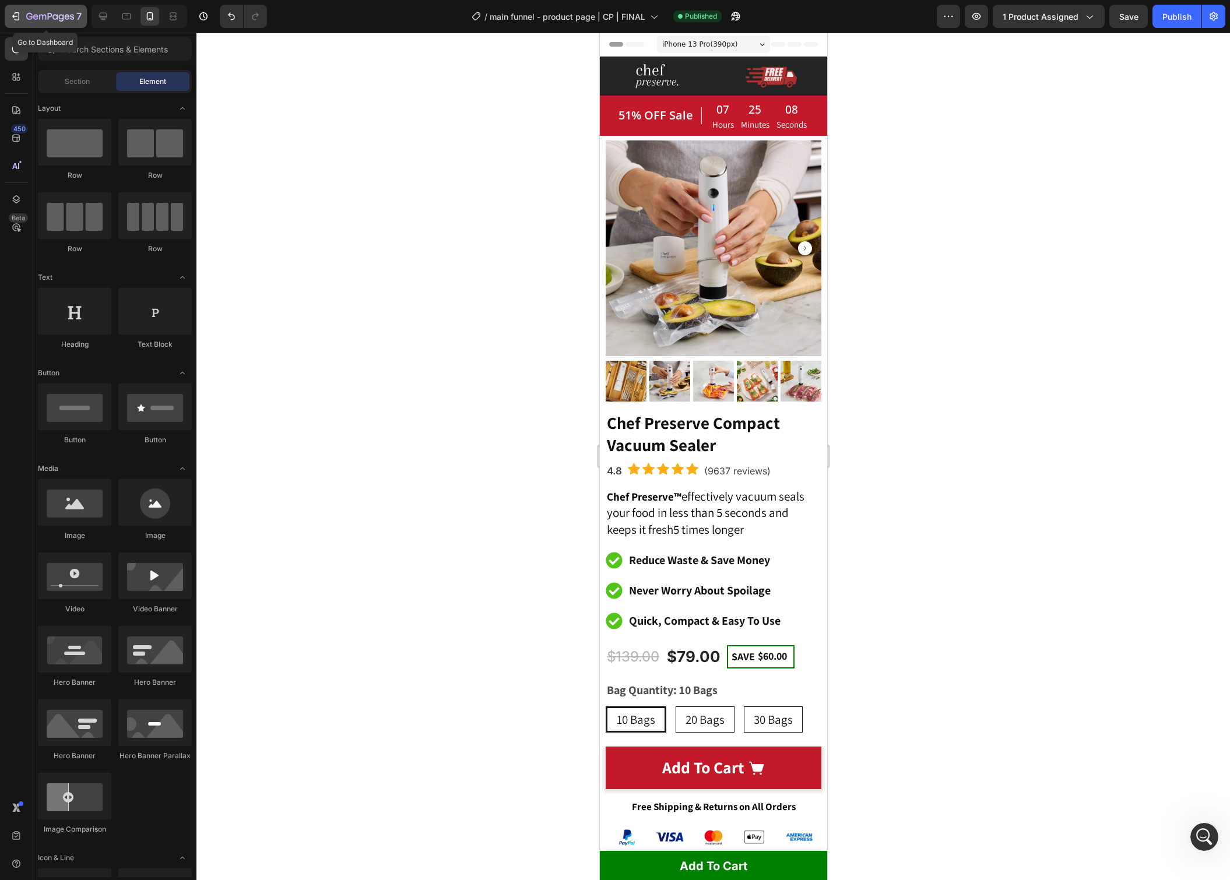
click at [78, 24] on button "7" at bounding box center [46, 16] width 82 height 23
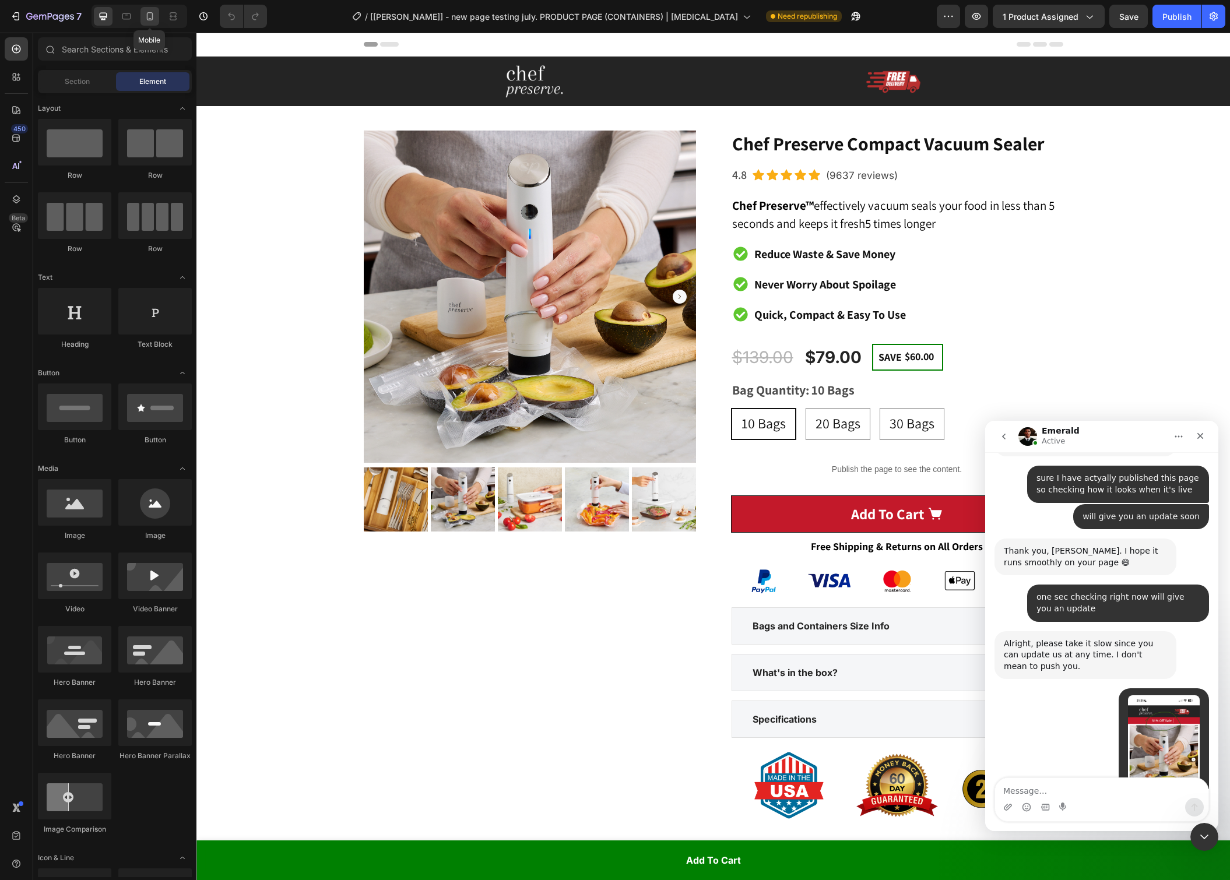
click at [148, 22] on icon at bounding box center [150, 16] width 12 height 12
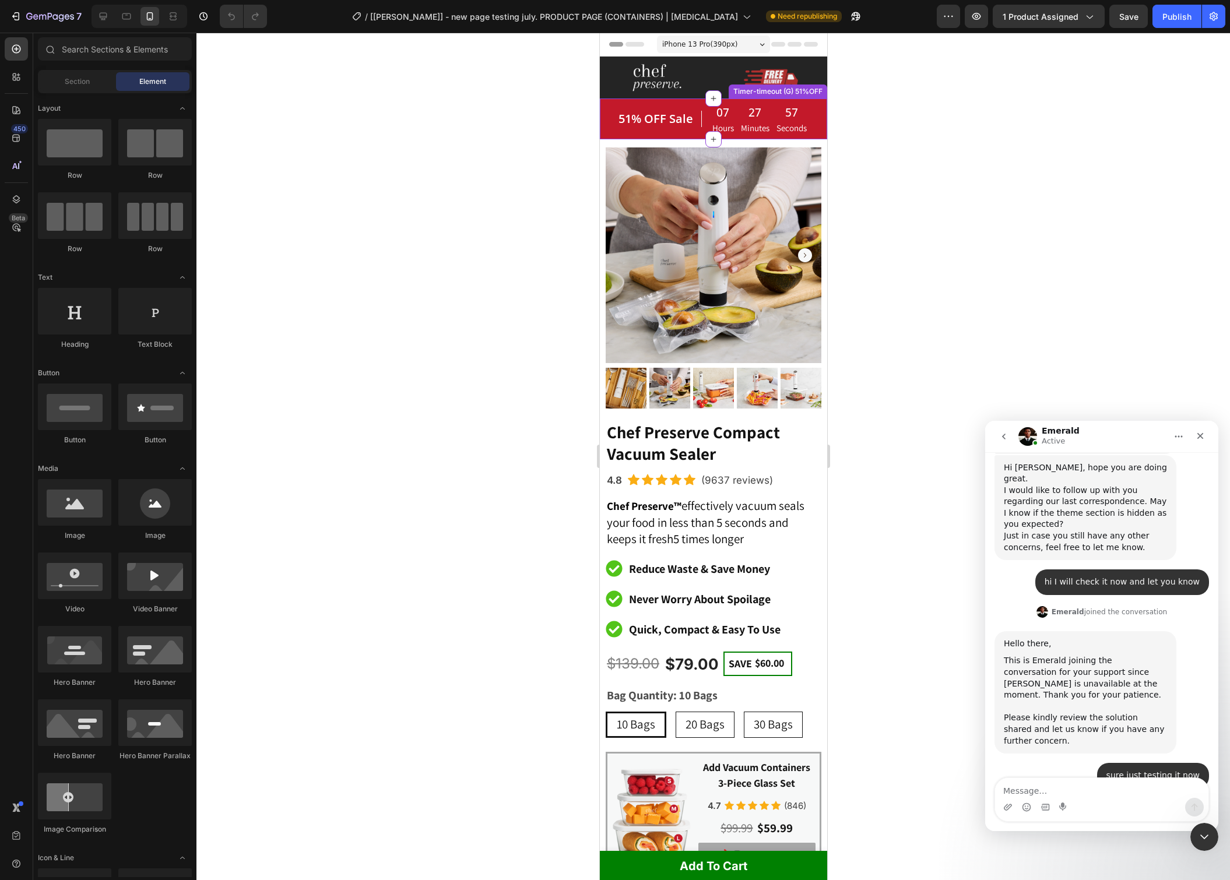
scroll to position [9362, 0]
click at [697, 134] on div "51% OFF Sale Heading" at bounding box center [659, 118] width 85 height 31
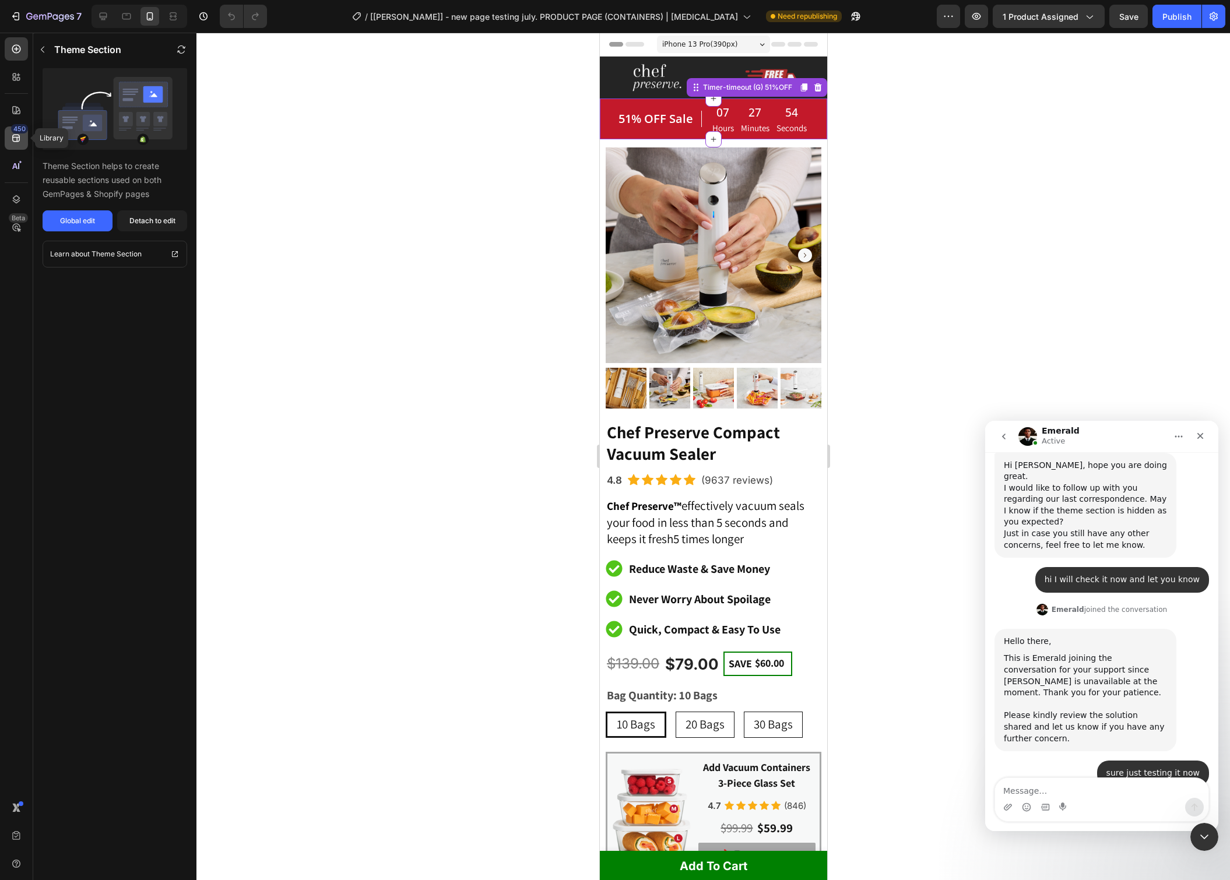
click at [13, 131] on div "450" at bounding box center [19, 128] width 17 height 9
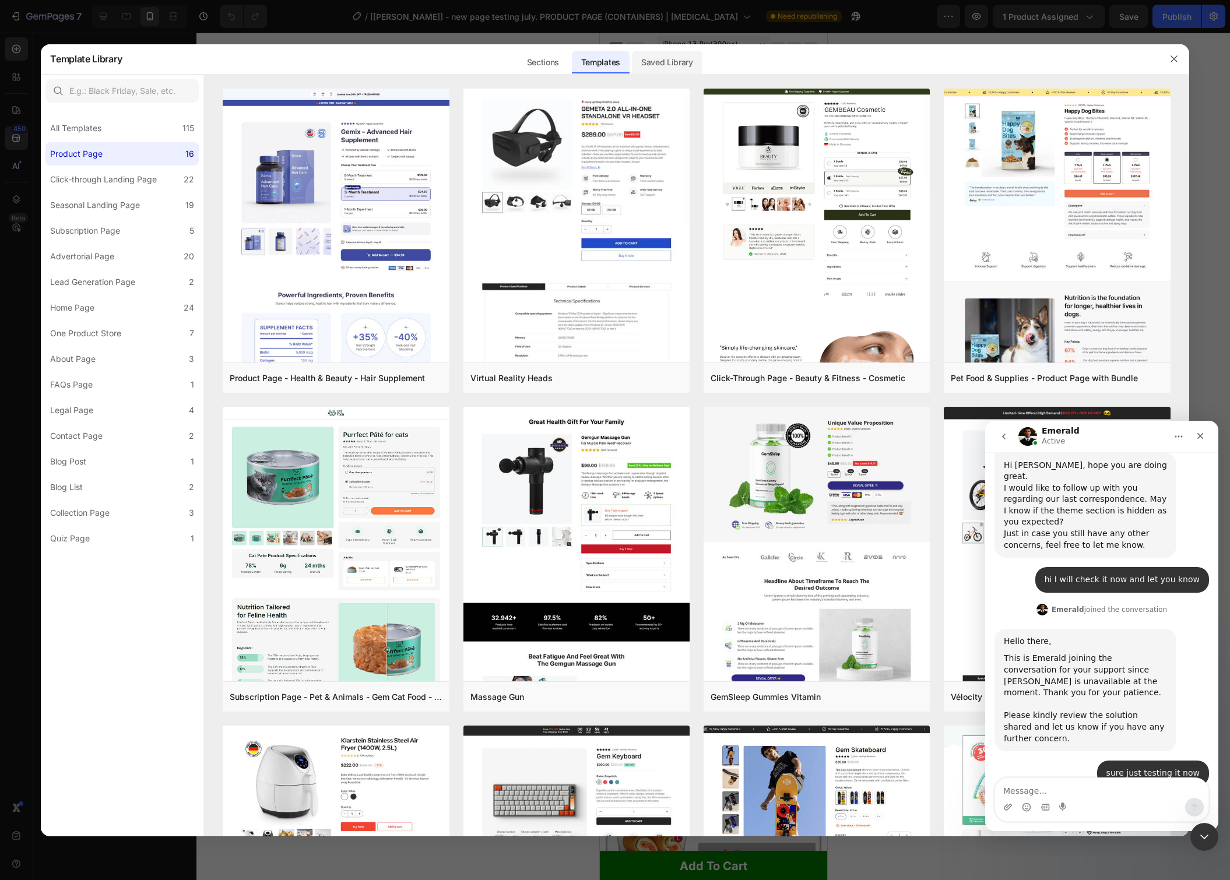
click at [645, 68] on div "Saved Library" at bounding box center [667, 62] width 71 height 23
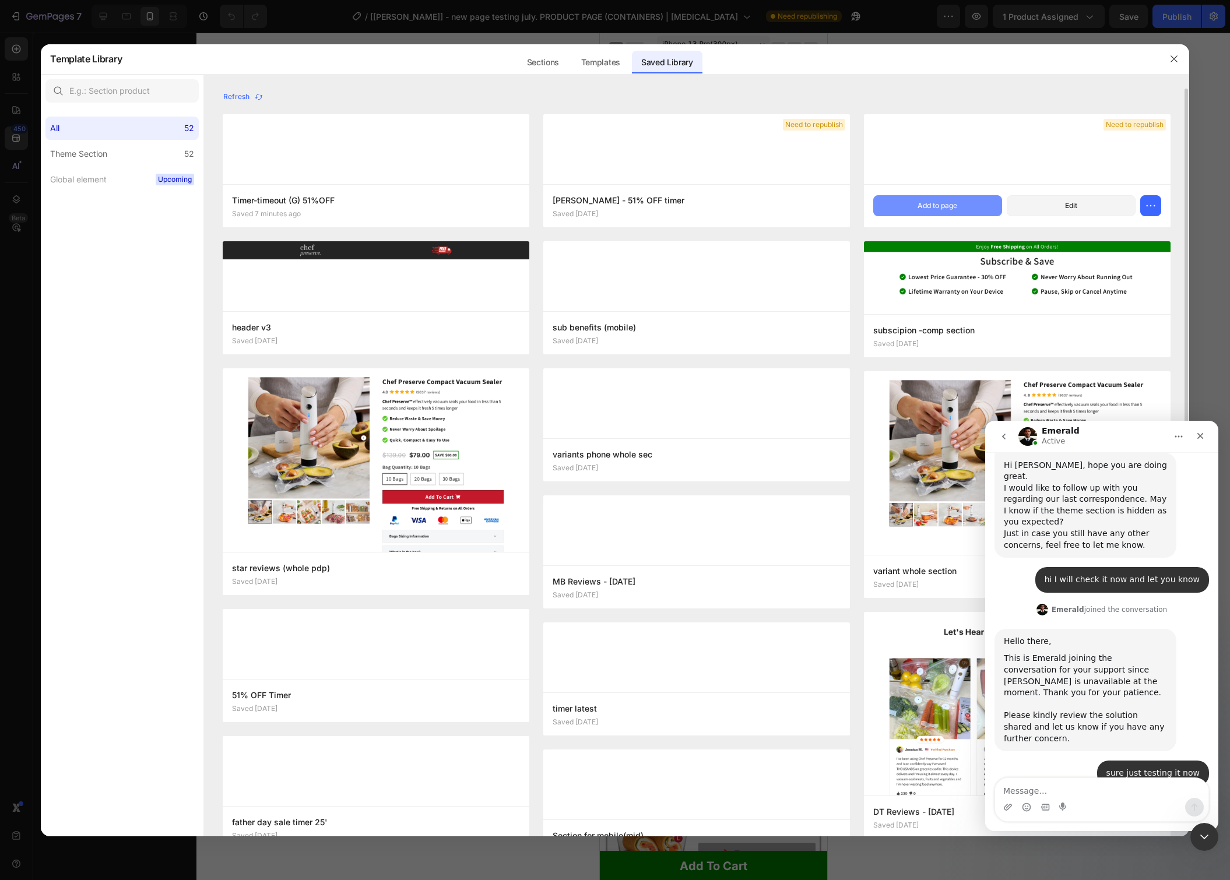
click at [953, 202] on div "Add to page" at bounding box center [938, 206] width 40 height 10
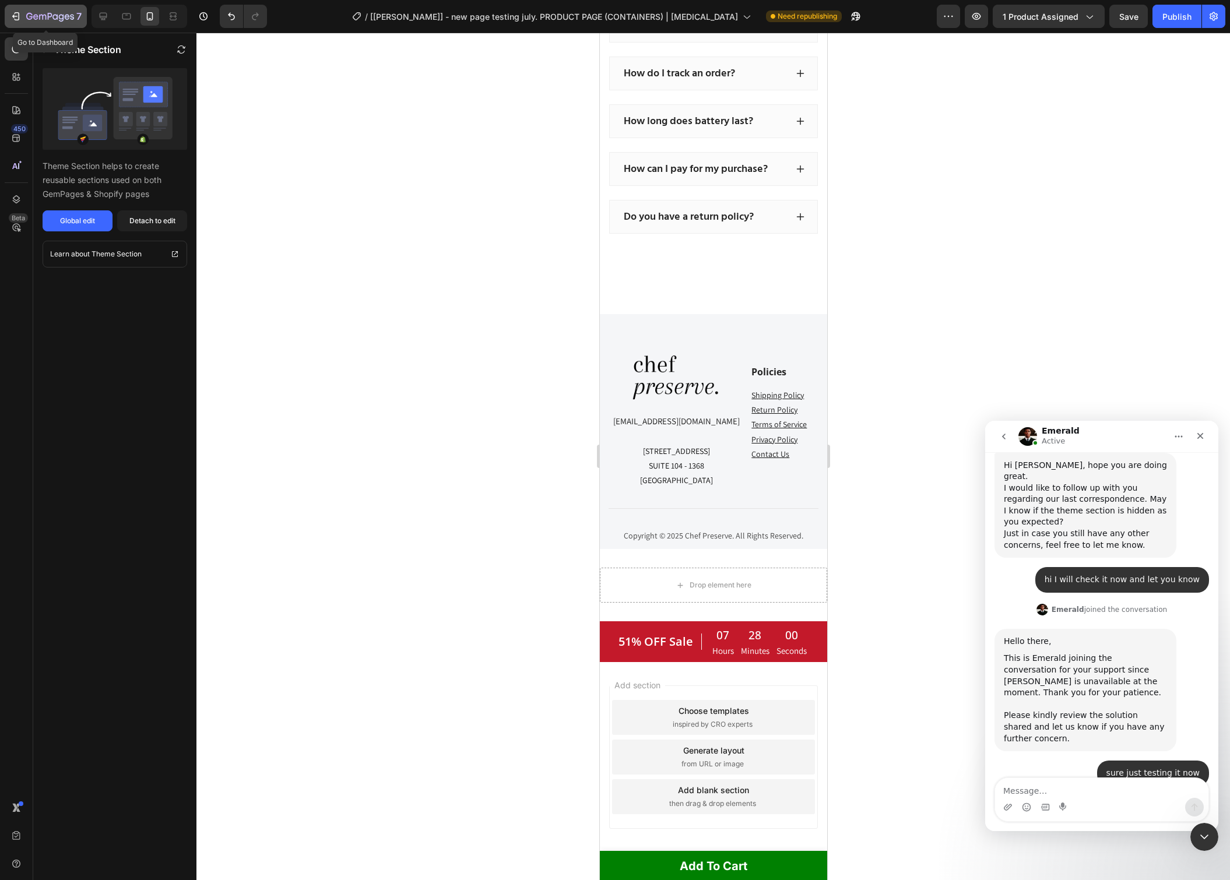
click at [54, 15] on icon "button" at bounding box center [54, 16] width 5 height 5
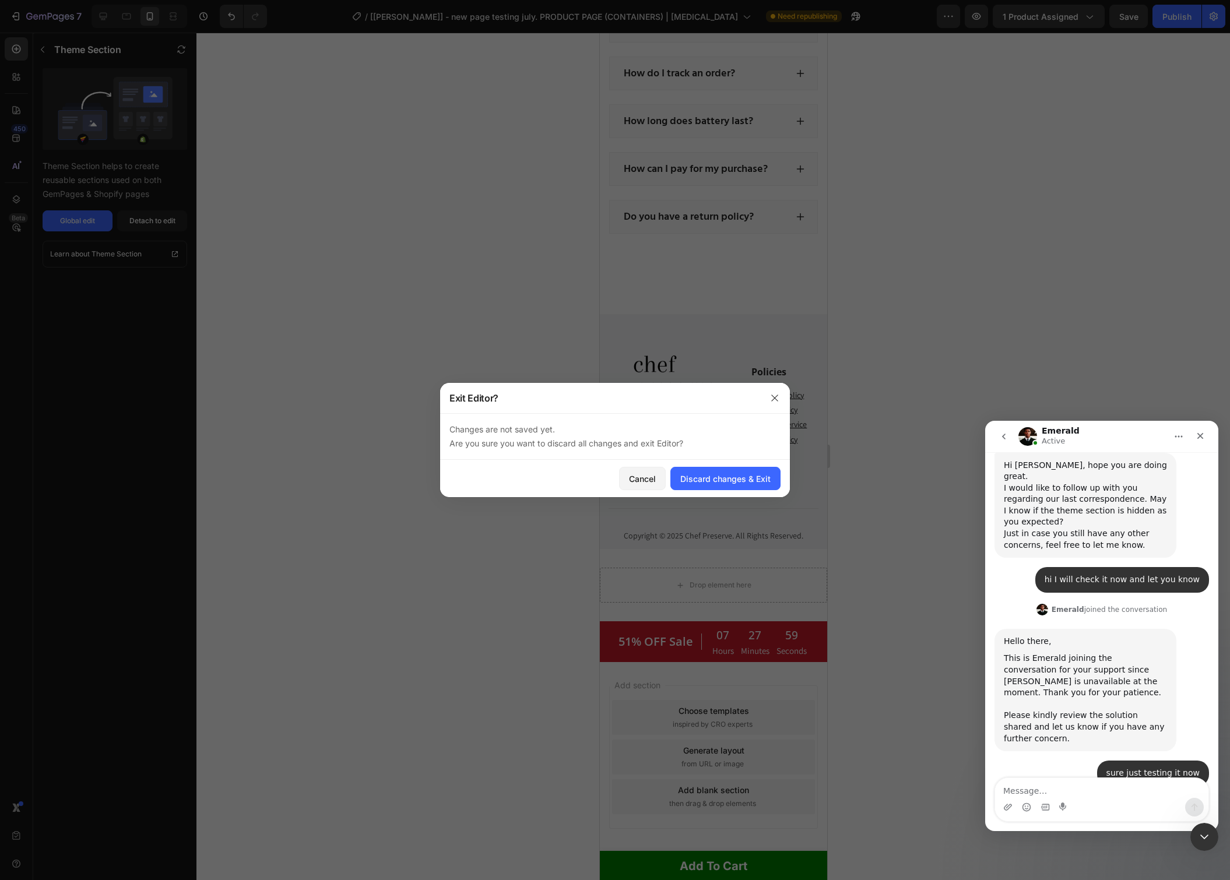
scroll to position [3788, 0]
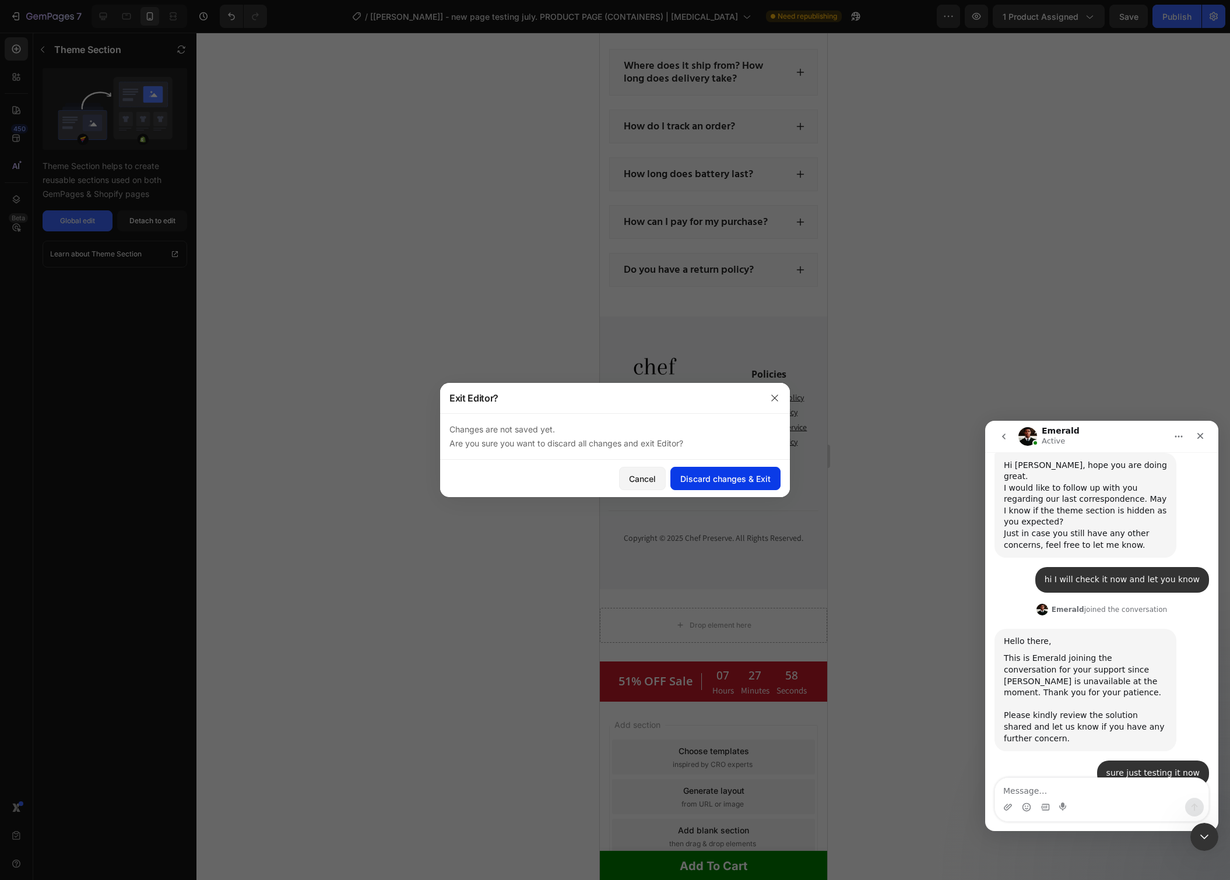
click at [727, 480] on div "Discard changes & Exit" at bounding box center [725, 479] width 90 height 12
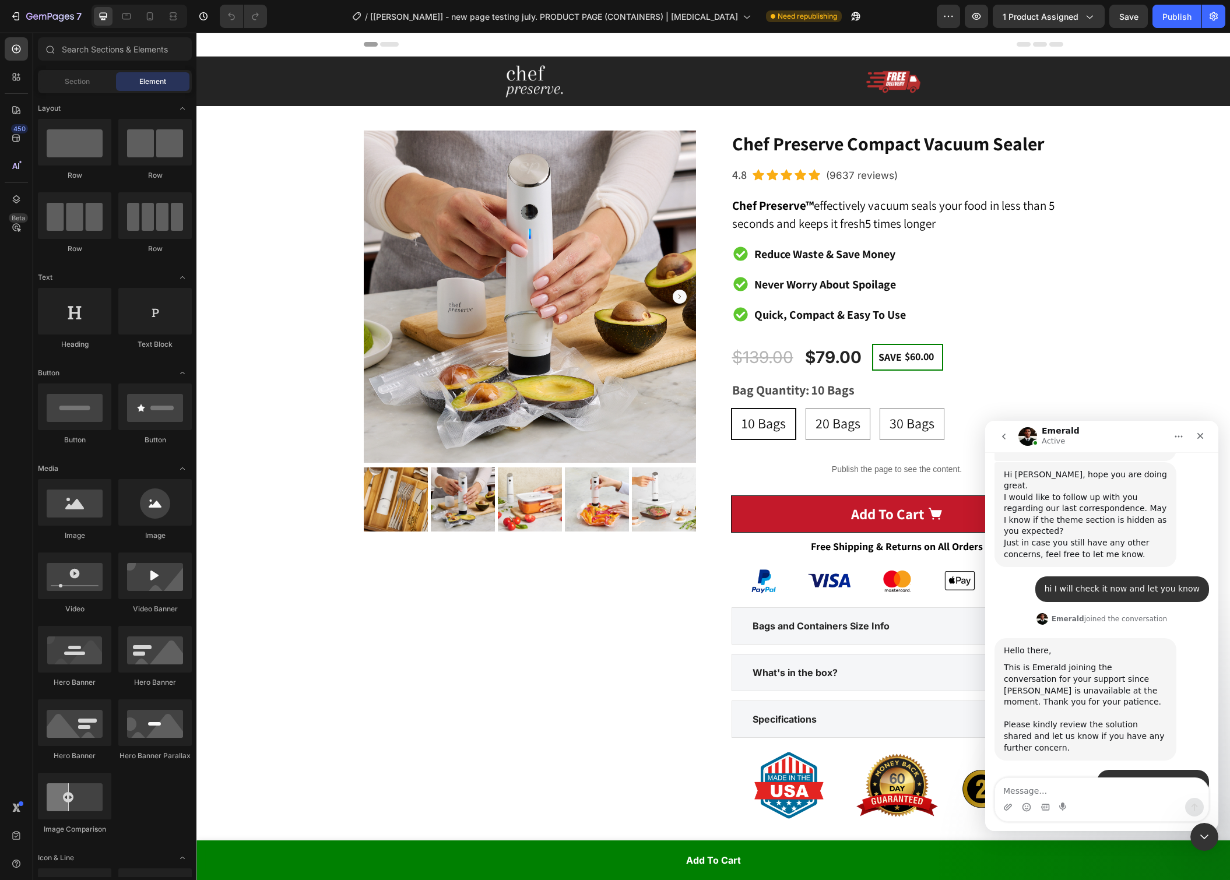
scroll to position [9362, 0]
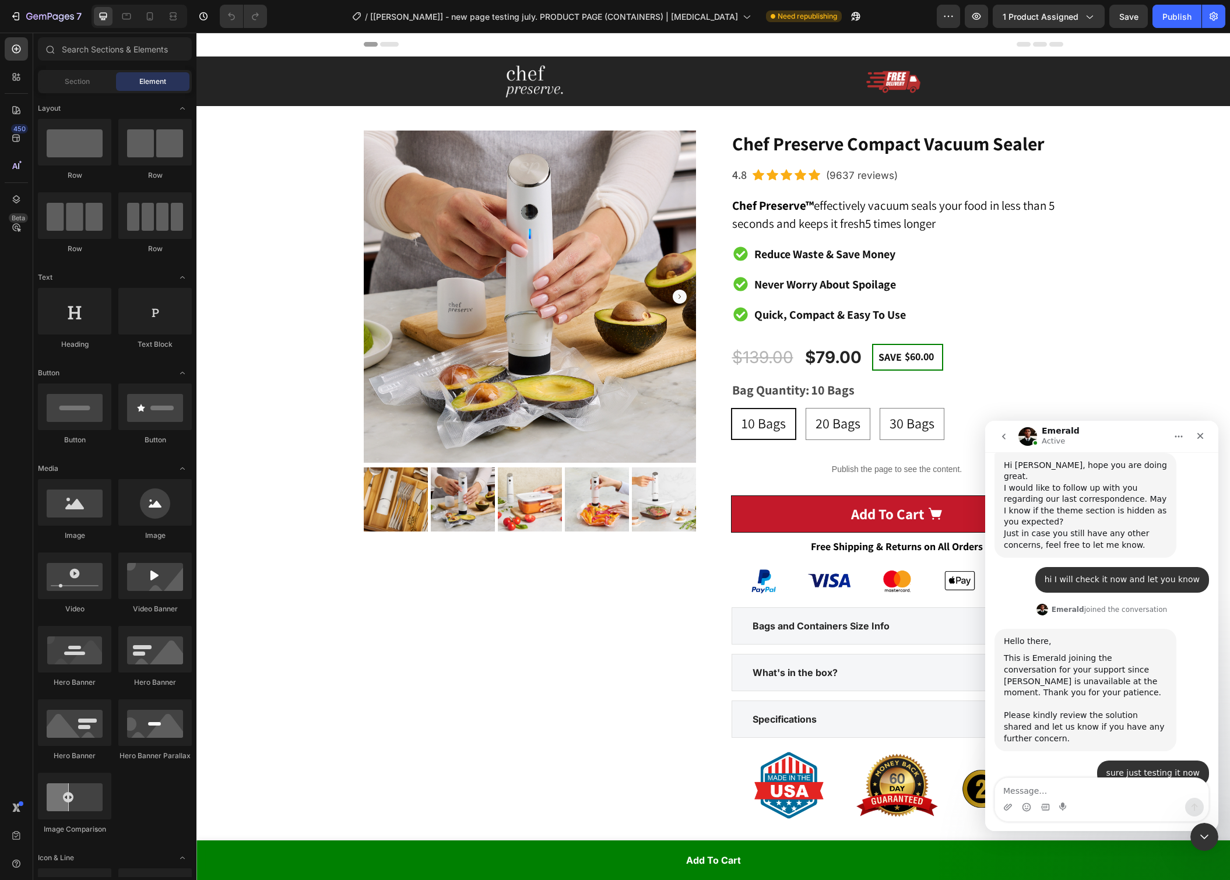
click at [160, 13] on div at bounding box center [140, 16] width 96 height 23
click at [156, 15] on div at bounding box center [150, 16] width 19 height 19
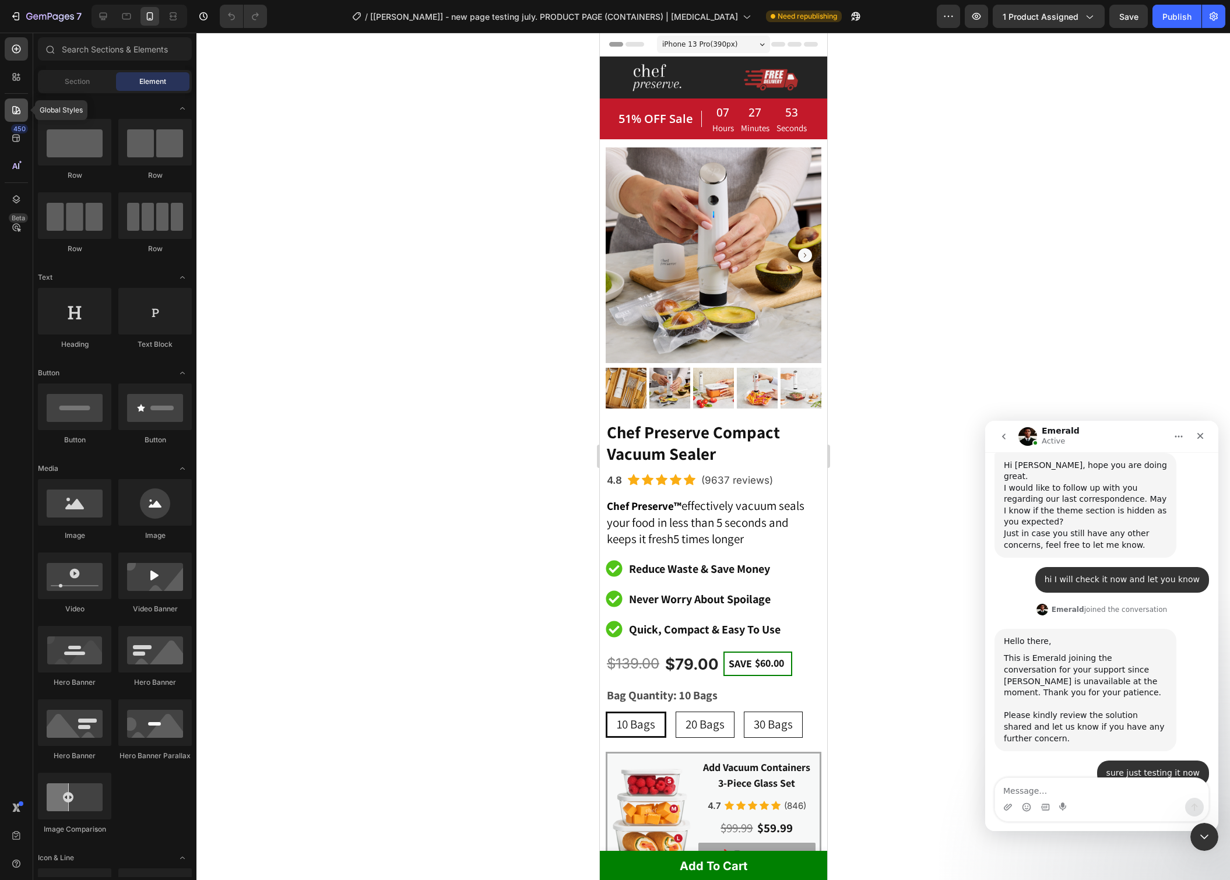
click at [15, 105] on icon at bounding box center [16, 110] width 12 height 12
radio input "false"
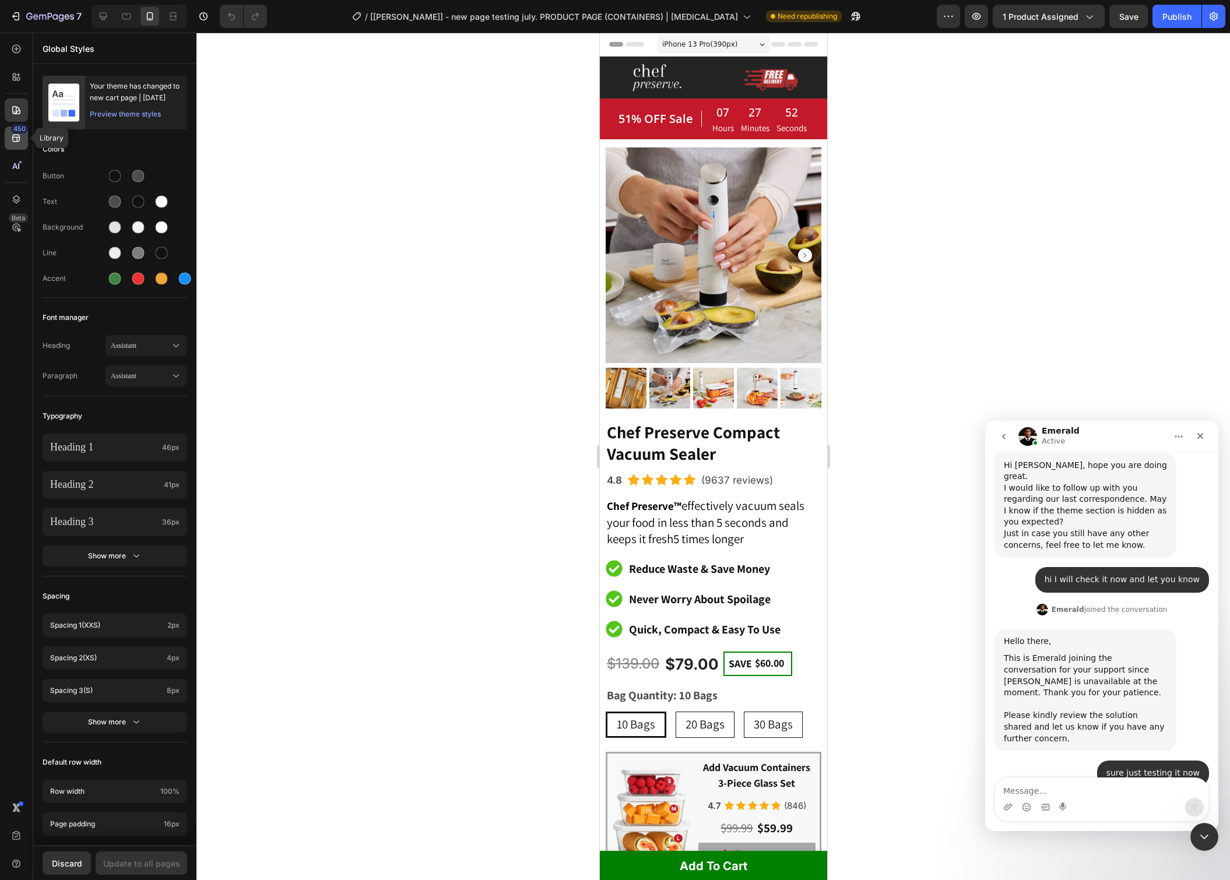
click at [18, 141] on icon at bounding box center [16, 139] width 8 height 8
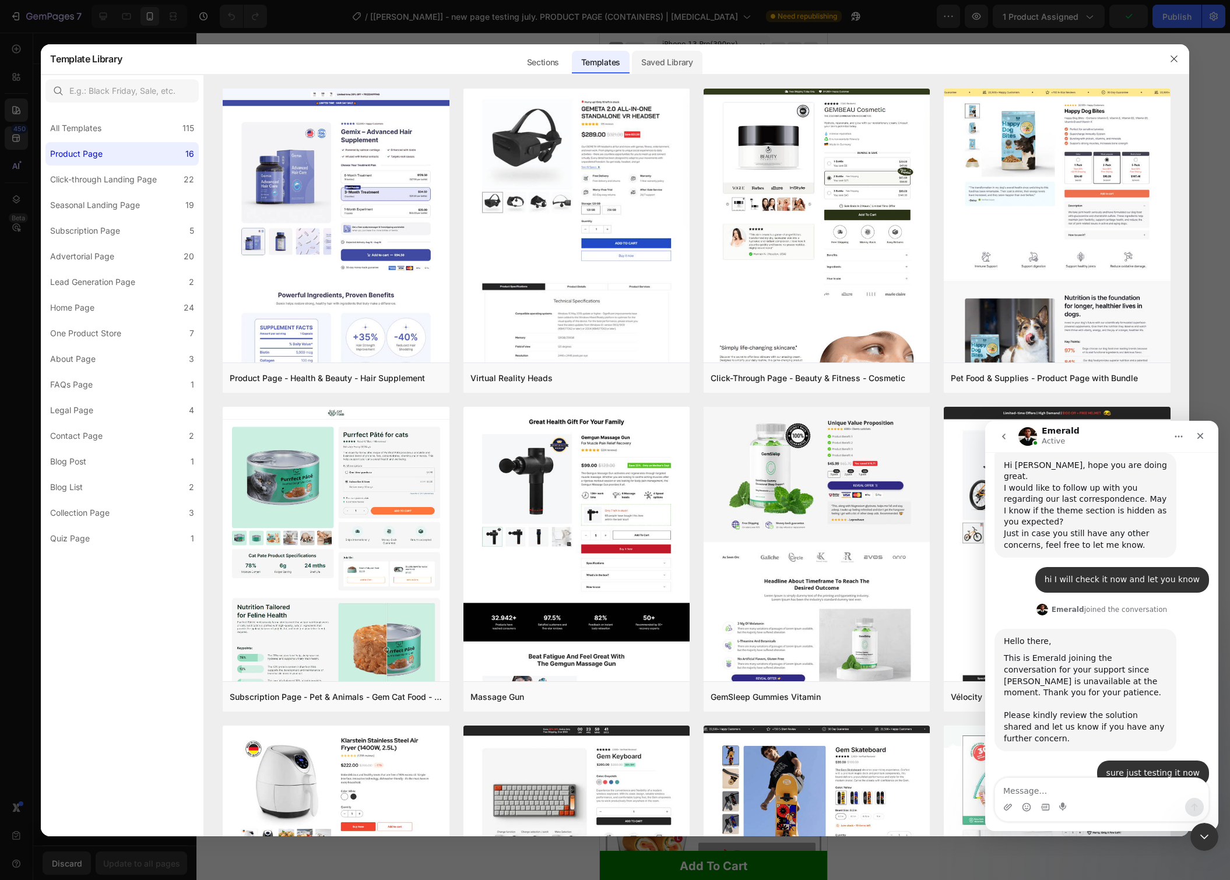
click at [648, 69] on div "Saved Library" at bounding box center [667, 62] width 71 height 23
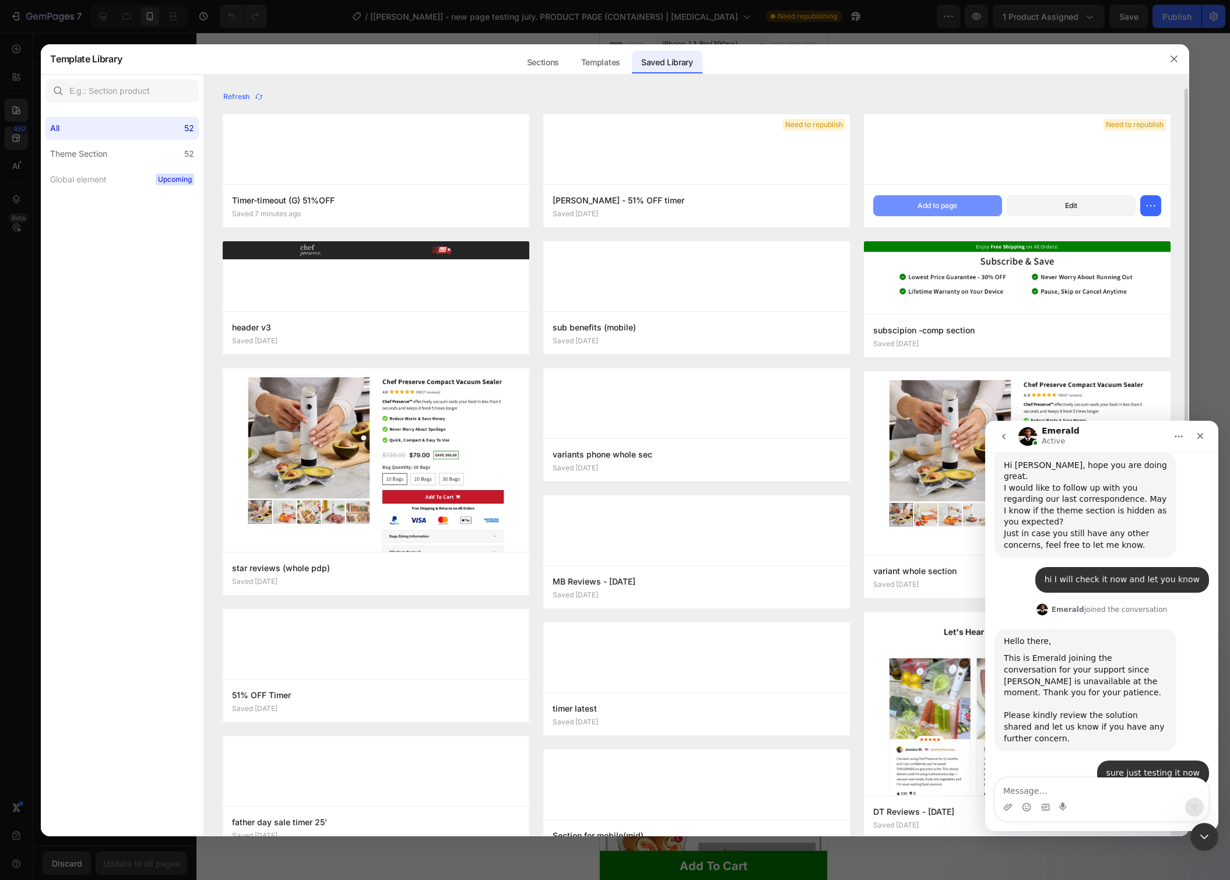
click at [968, 201] on button "Add to page" at bounding box center [937, 205] width 129 height 21
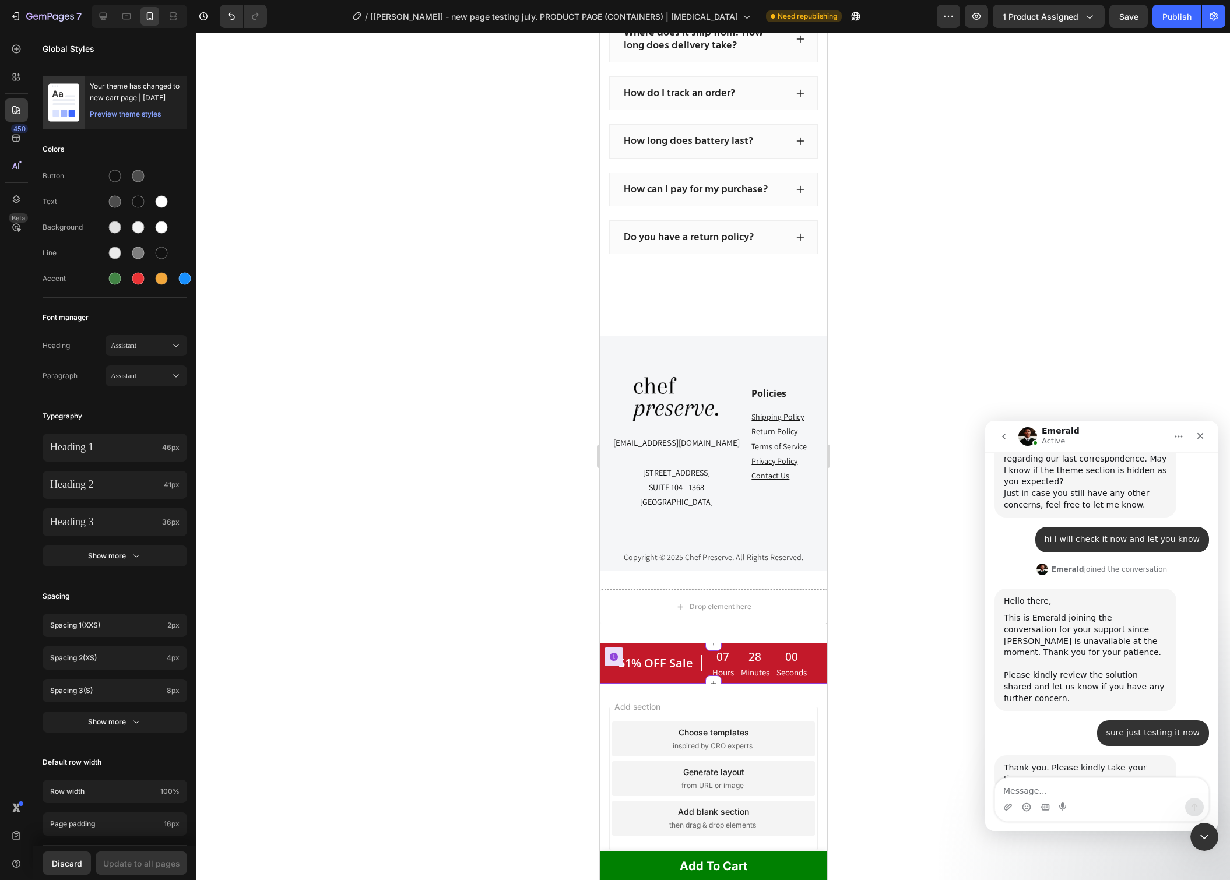
scroll to position [3841, 0]
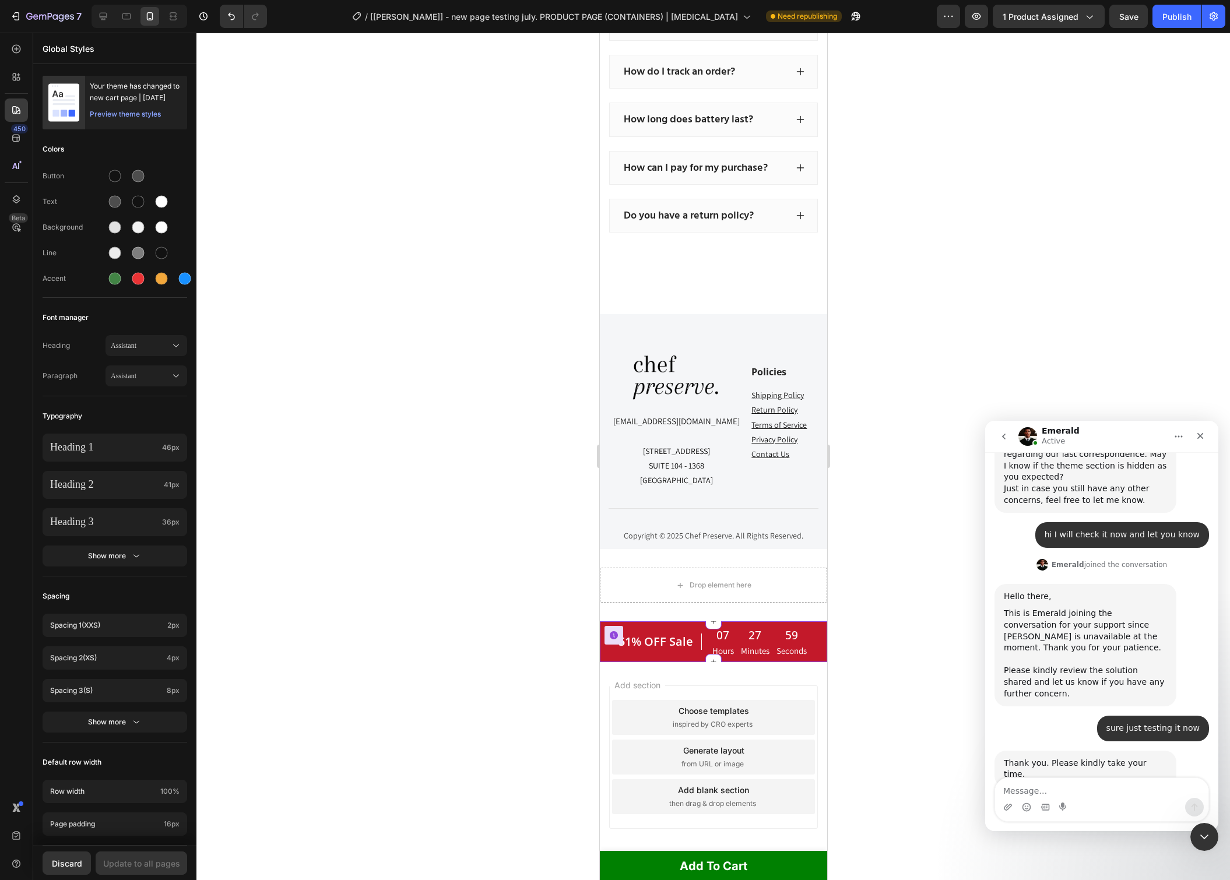
click at [653, 635] on span "51% OFF Sale" at bounding box center [655, 642] width 75 height 16
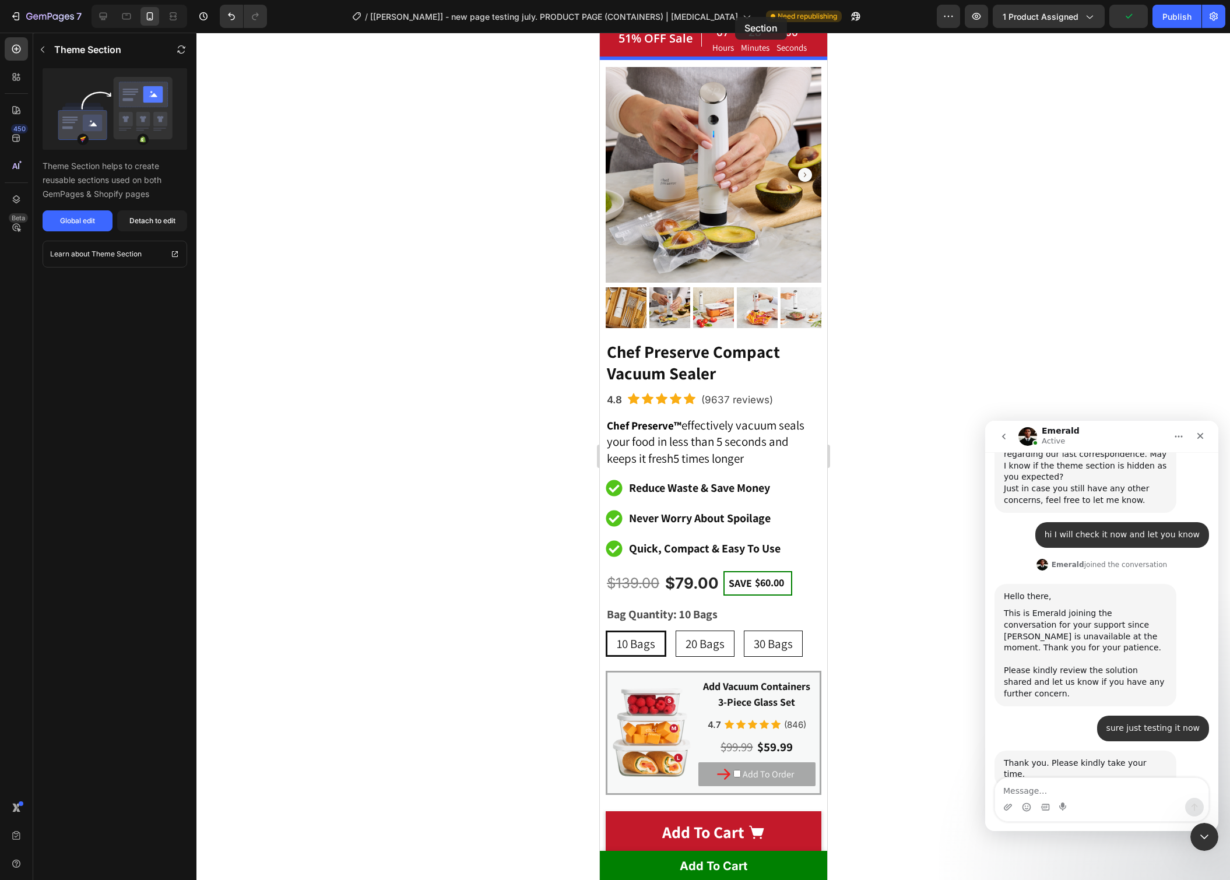
scroll to position [0, 0]
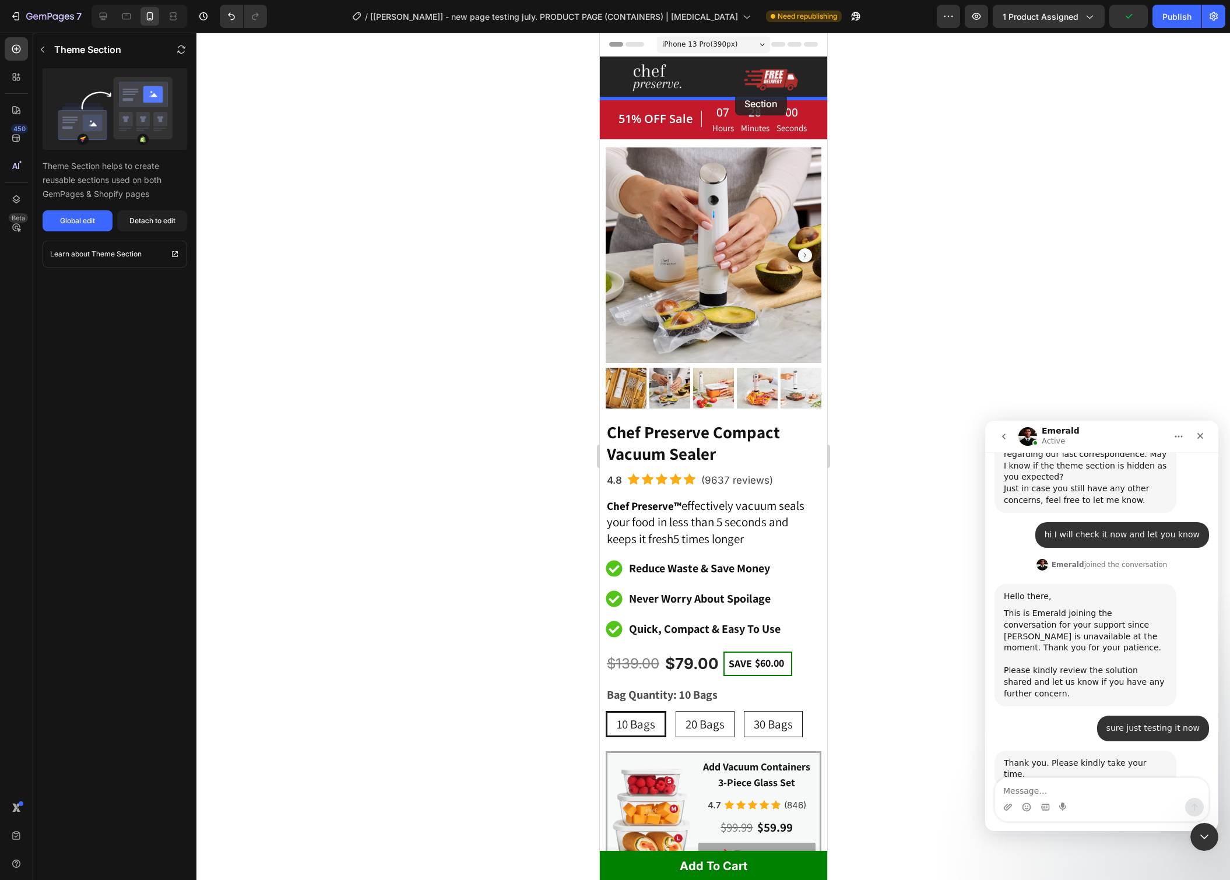
drag, startPoint x: 772, startPoint y: 651, endPoint x: 735, endPoint y: 93, distance: 558.6
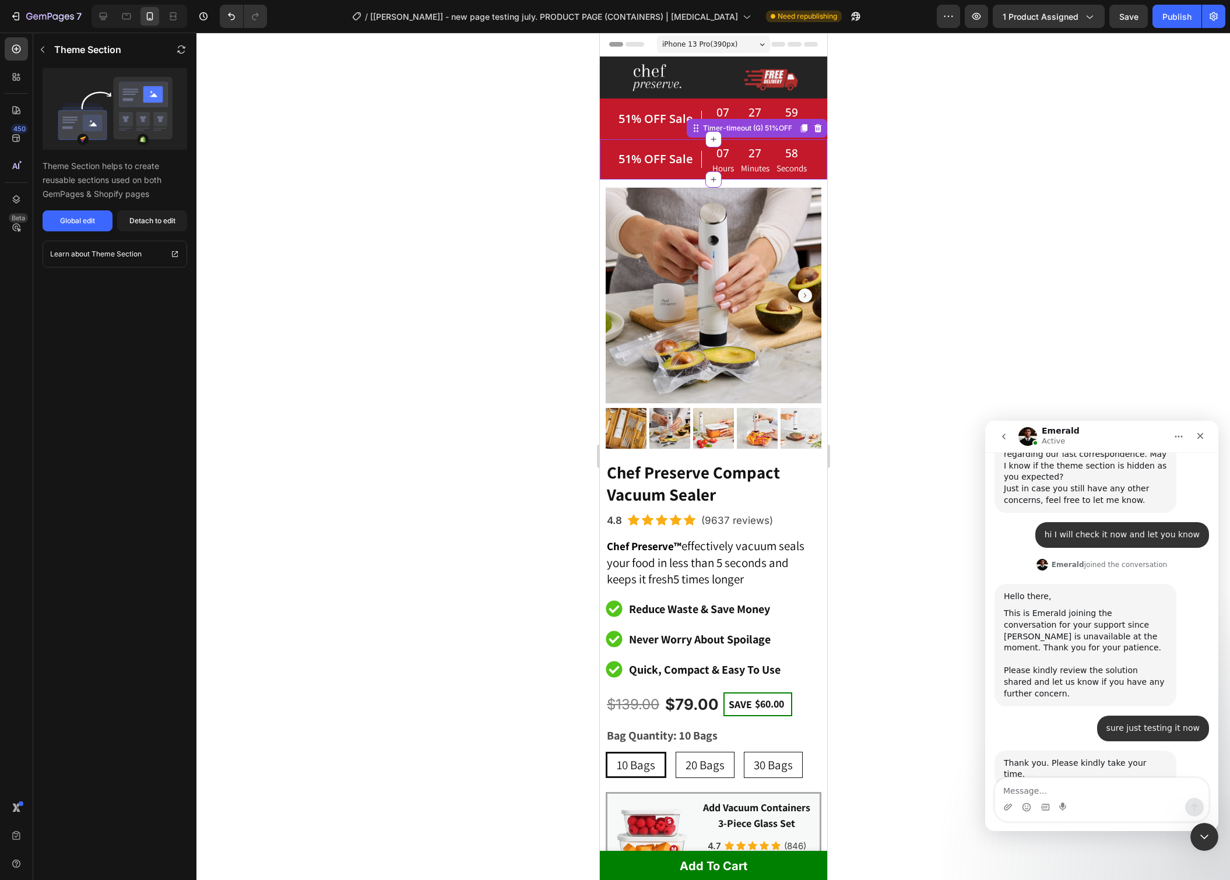
click at [615, 149] on div "51% OFF Sale Heading 07 Hours 27 Minutes 58 Seconds CountDown Timer Row" at bounding box center [712, 159] width 227 height 40
click at [815, 129] on icon at bounding box center [818, 128] width 8 height 8
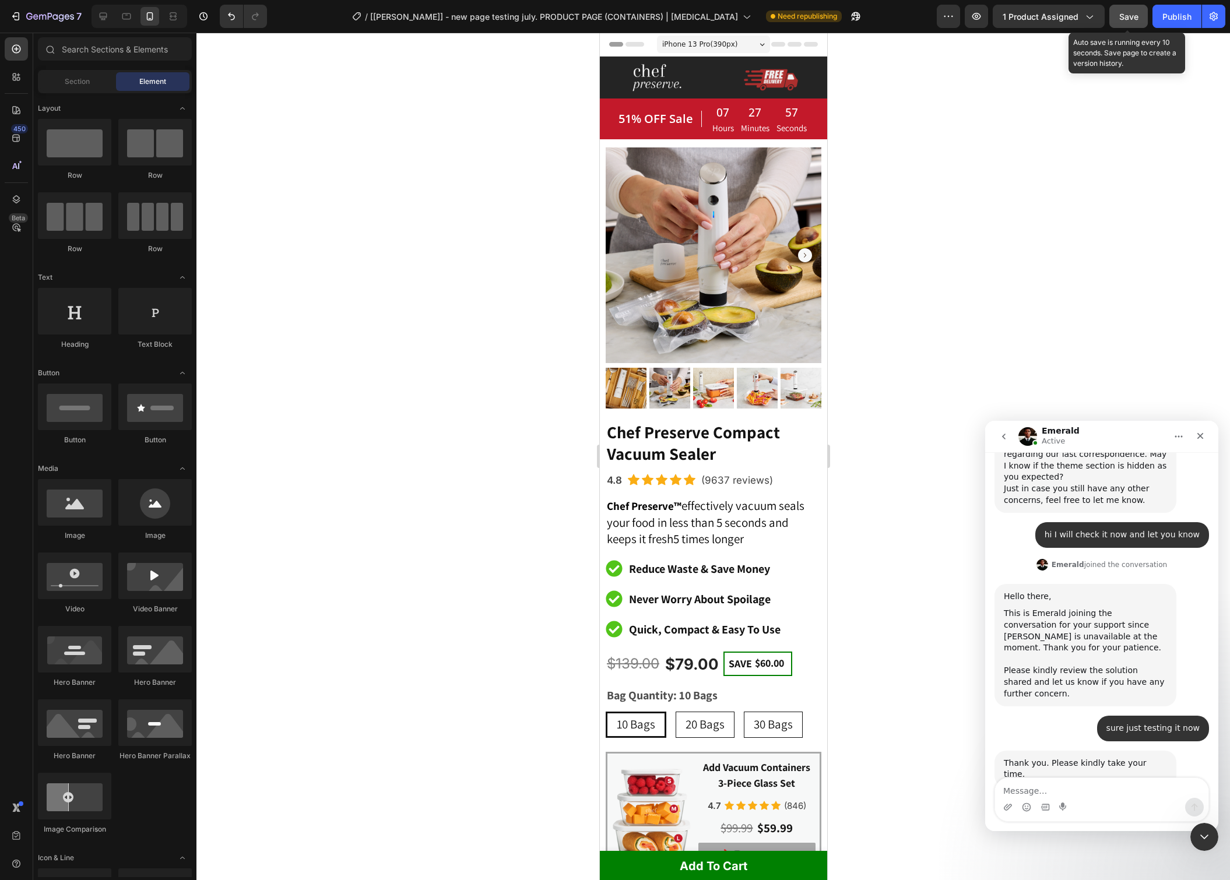
click at [1135, 22] on button "Save" at bounding box center [1128, 16] width 38 height 23
click at [1163, 20] on div "Publish" at bounding box center [1176, 16] width 29 height 12
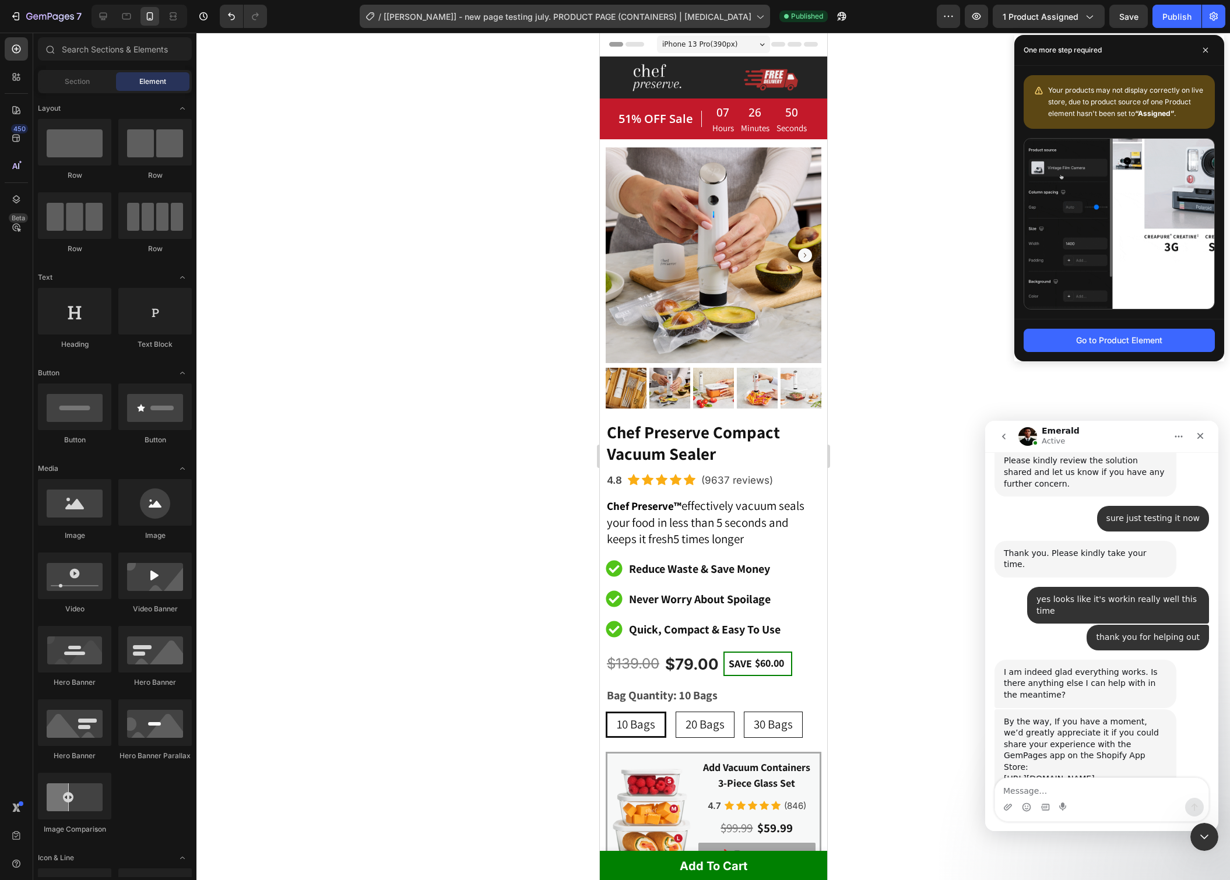
scroll to position [9572, 0]
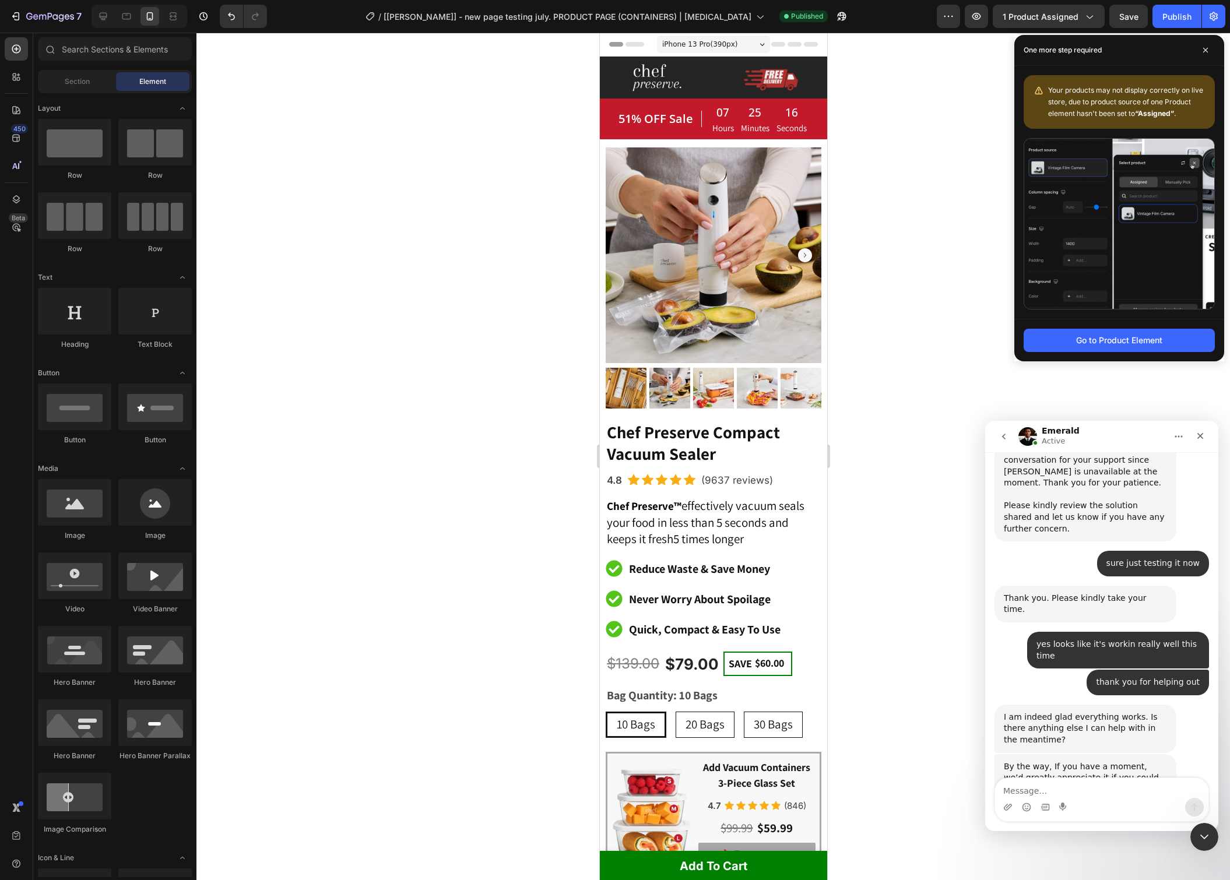
drag, startPoint x: 1204, startPoint y: 59, endPoint x: 1191, endPoint y: 52, distance: 14.6
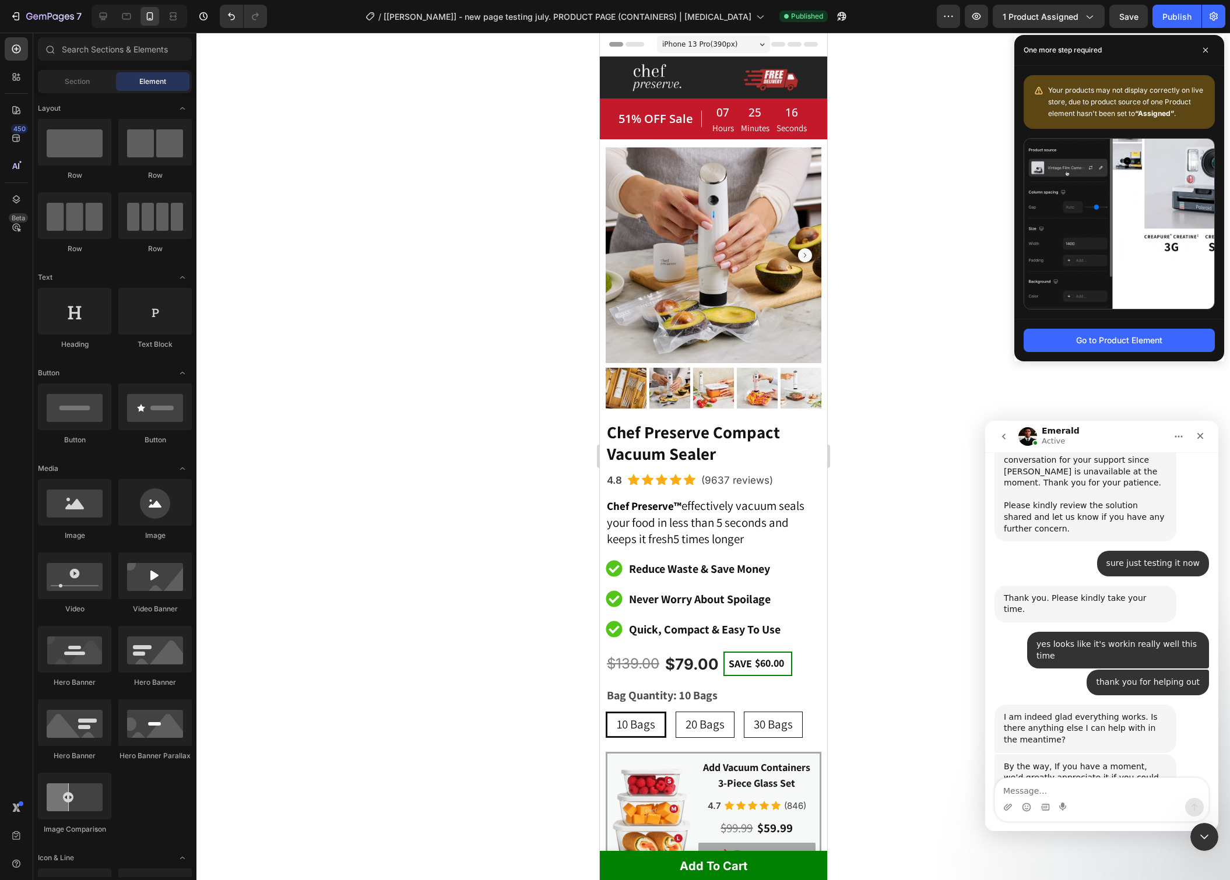
click at [1204, 59] on div "One more step required" at bounding box center [1119, 50] width 210 height 31
click at [1202, 50] on span at bounding box center [1205, 50] width 19 height 19
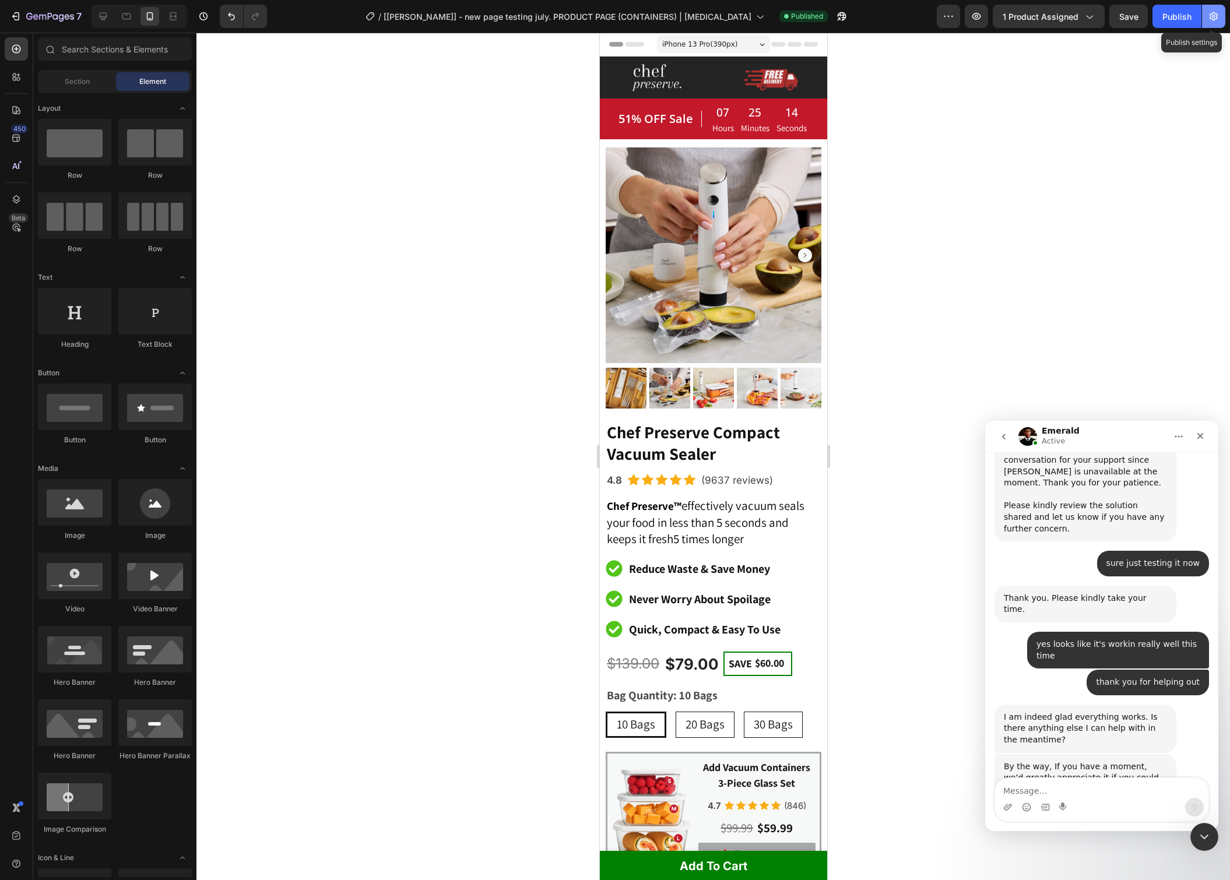
click at [1208, 14] on icon "button" at bounding box center [1214, 16] width 12 height 12
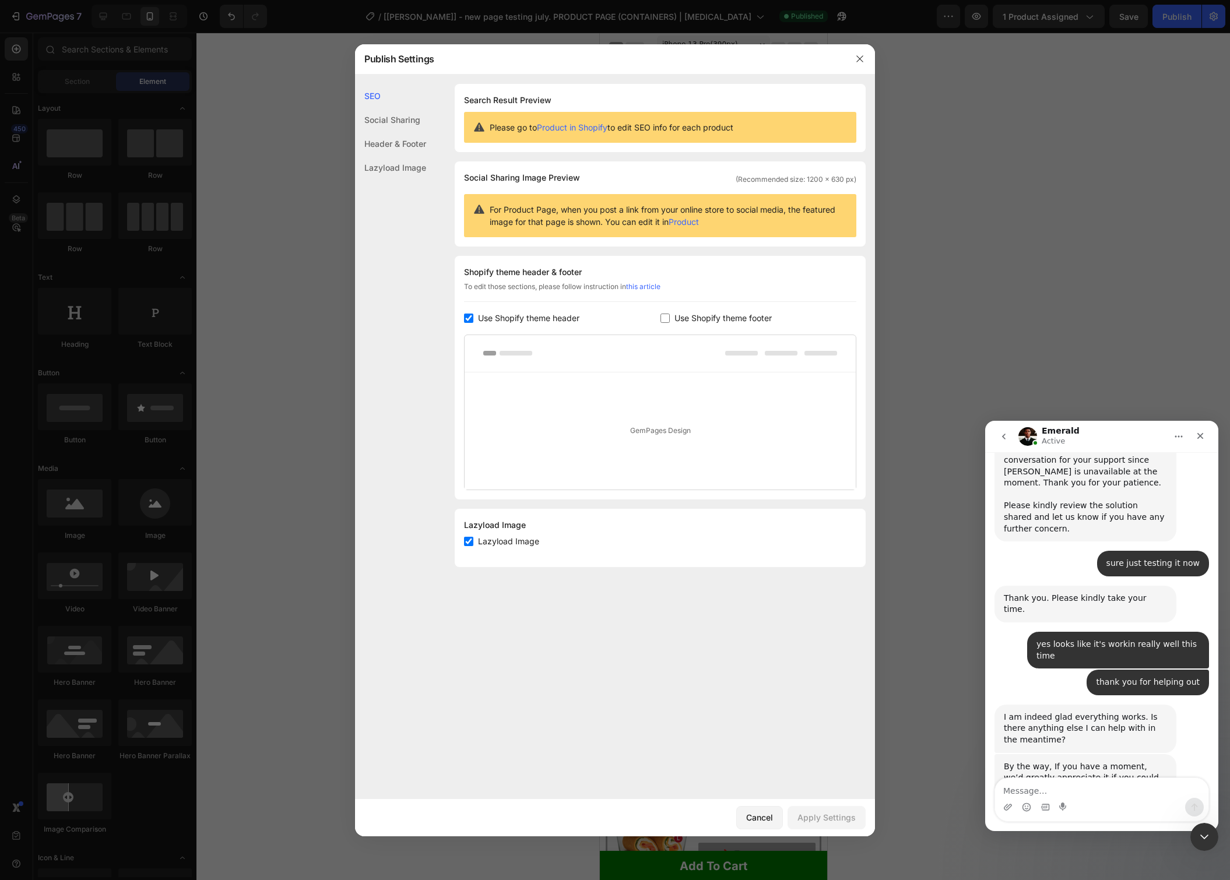
click at [489, 541] on span "Lazyload Image" at bounding box center [508, 542] width 61 height 14
checkbox input "false"
click at [831, 819] on div "Apply Settings" at bounding box center [827, 818] width 58 height 12
click at [861, 57] on icon "button" at bounding box center [859, 58] width 6 height 6
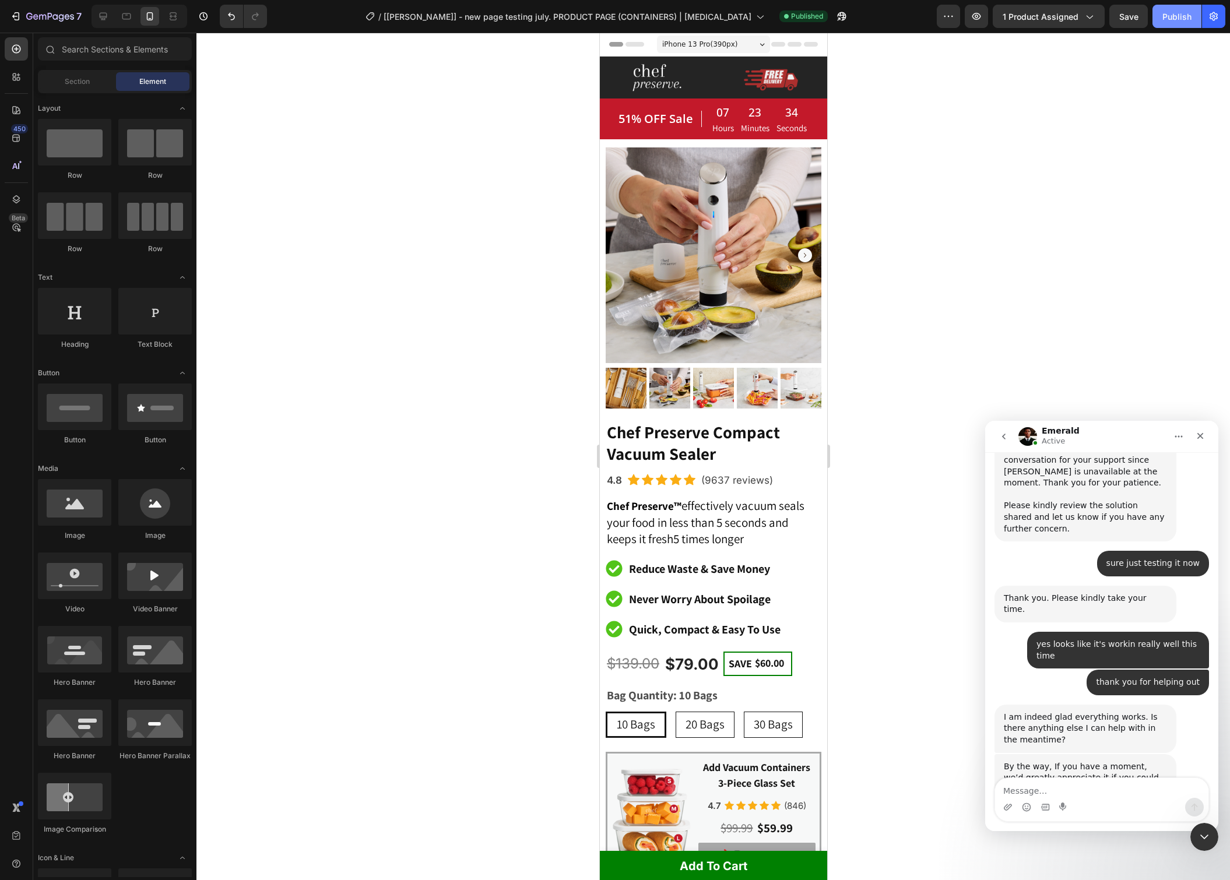
click at [1161, 17] on button "Publish" at bounding box center [1177, 16] width 49 height 23
click at [1198, 438] on icon "Close" at bounding box center [1200, 436] width 6 height 6
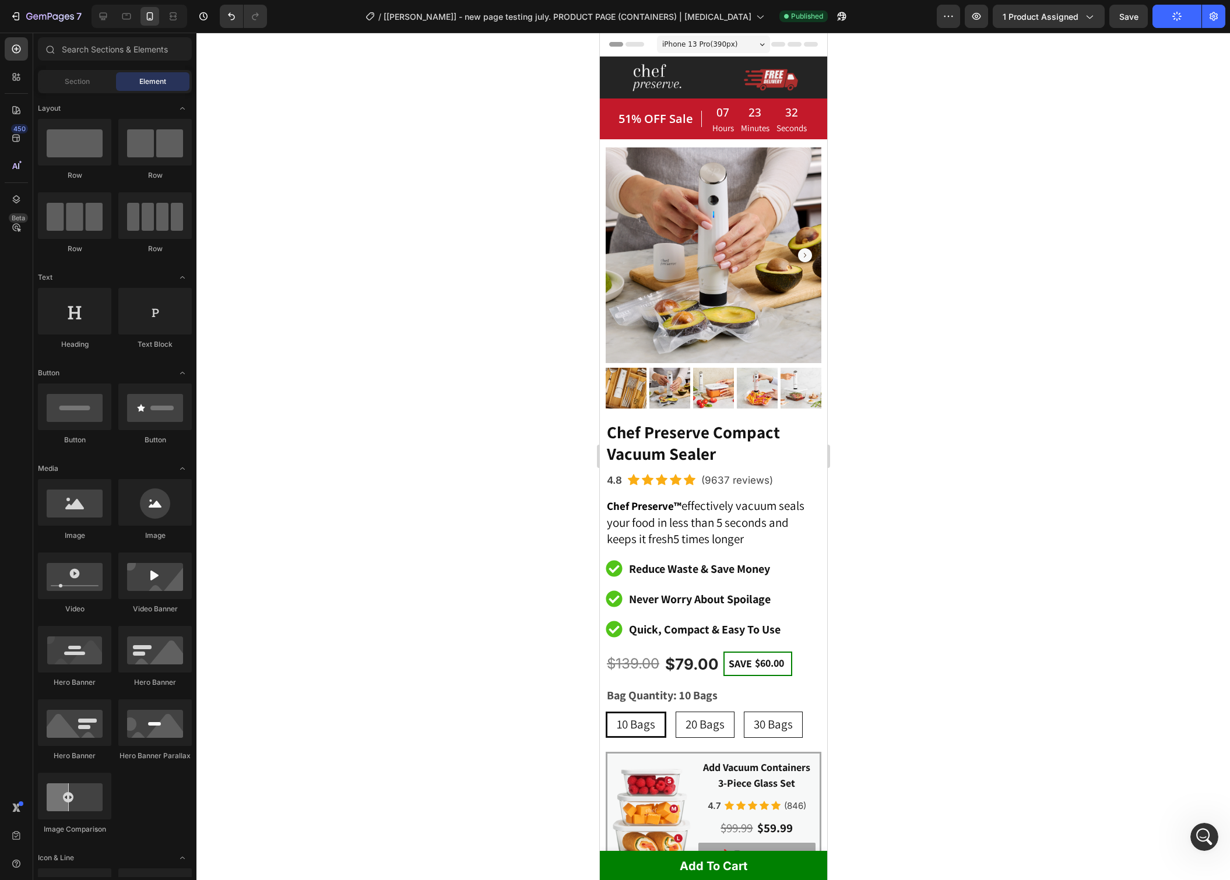
scroll to position [0, 0]
click at [1209, 20] on icon "button" at bounding box center [1214, 16] width 12 height 12
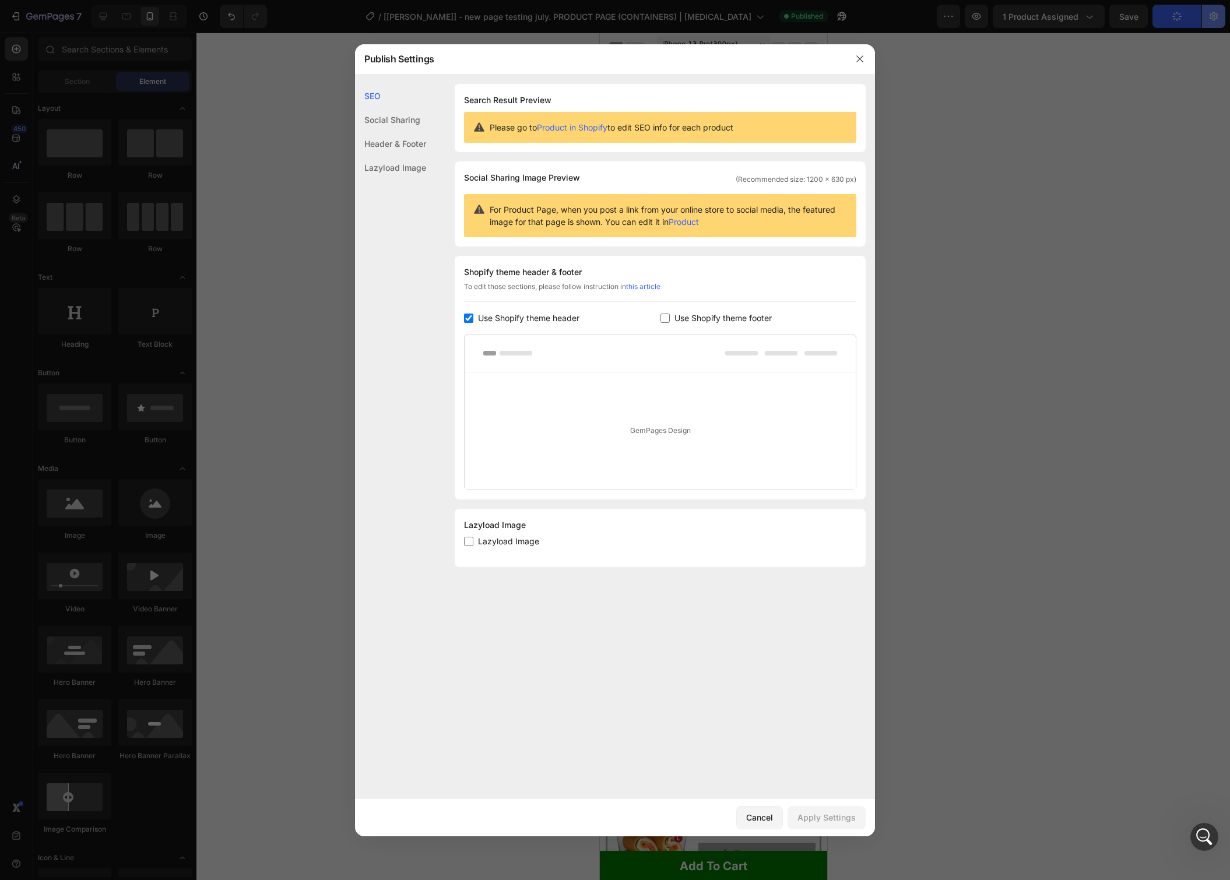
scroll to position [9572, 0]
click at [1211, 19] on div at bounding box center [615, 440] width 1230 height 880
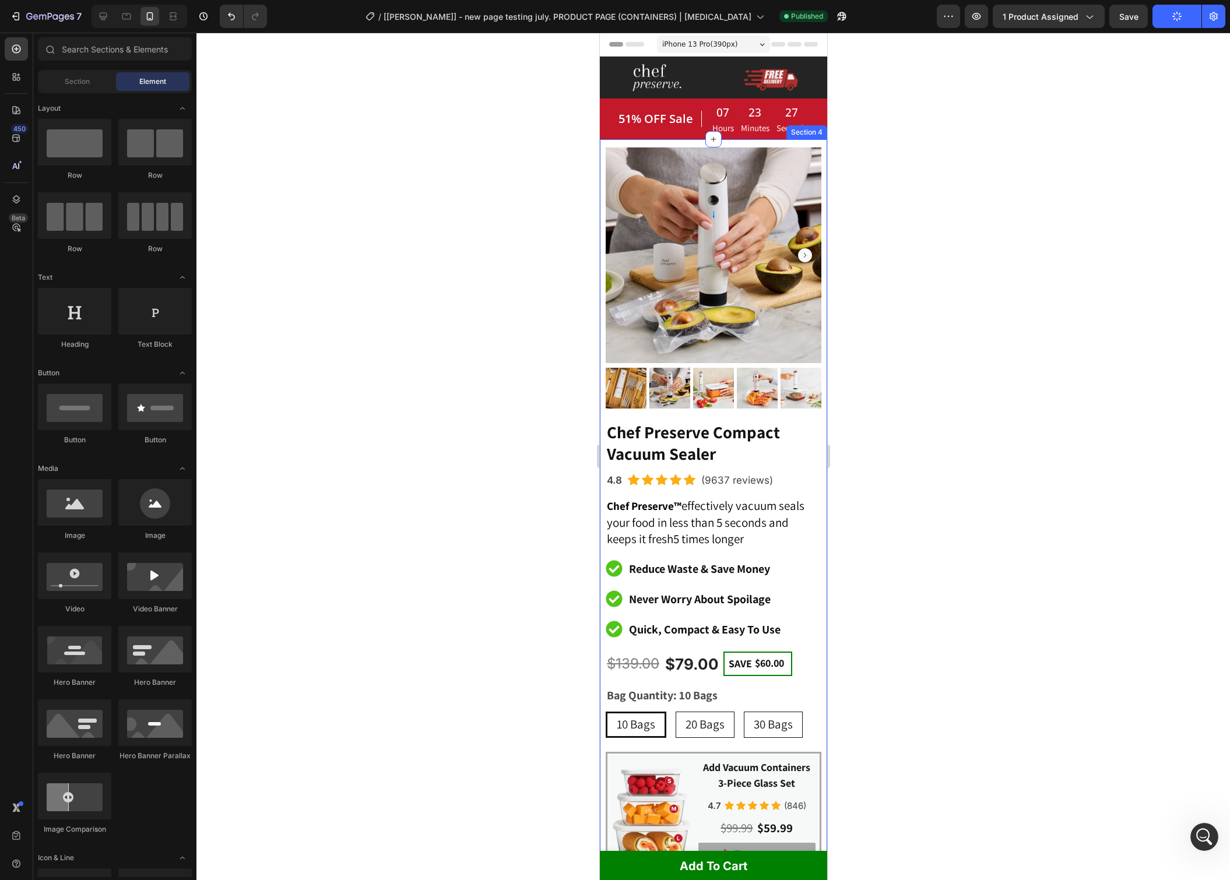
click at [601, 165] on div "Product Images Chef Preserve Compact Vacuum Sealer Heading 4.8 Text block Icon …" at bounding box center [712, 671] width 227 height 1065
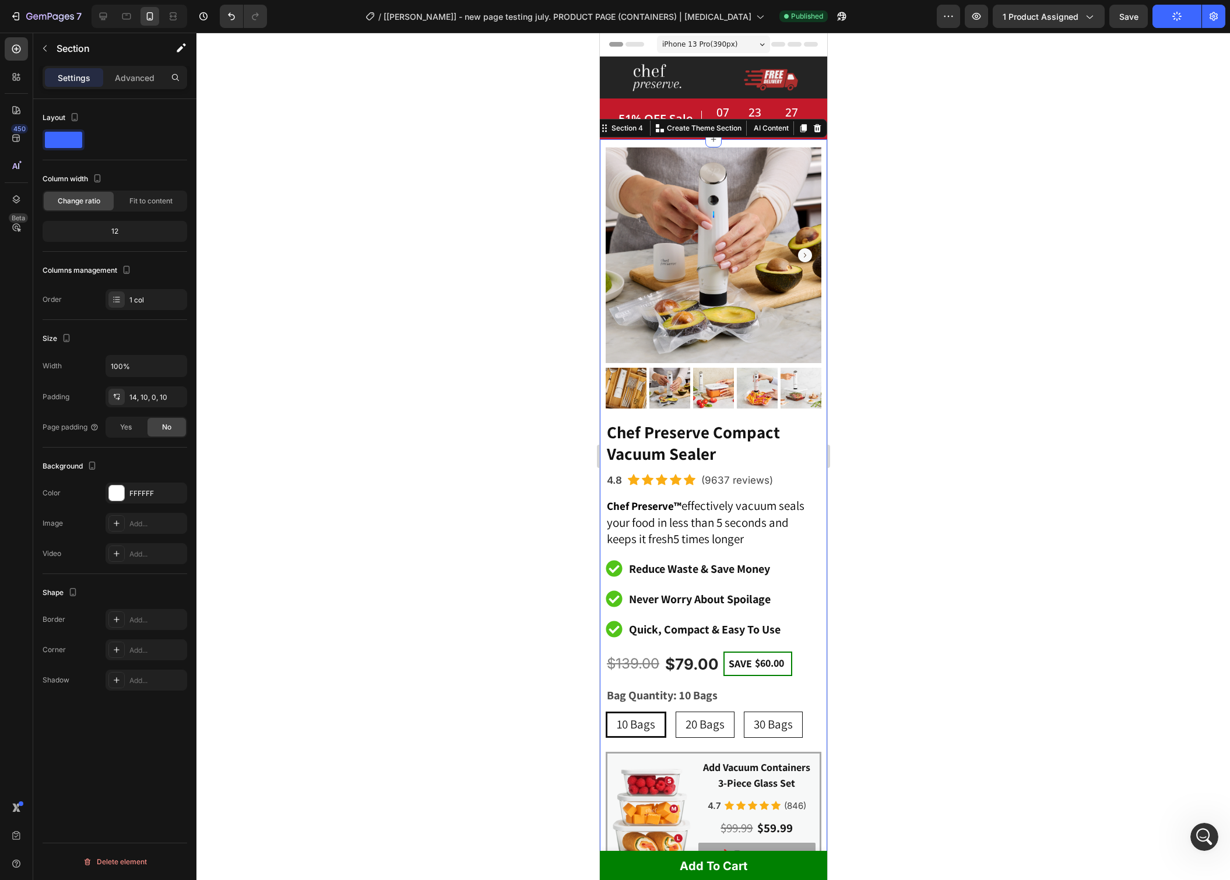
click at [1055, 144] on div at bounding box center [713, 457] width 1034 height 848
